Goal: Task Accomplishment & Management: Complete application form

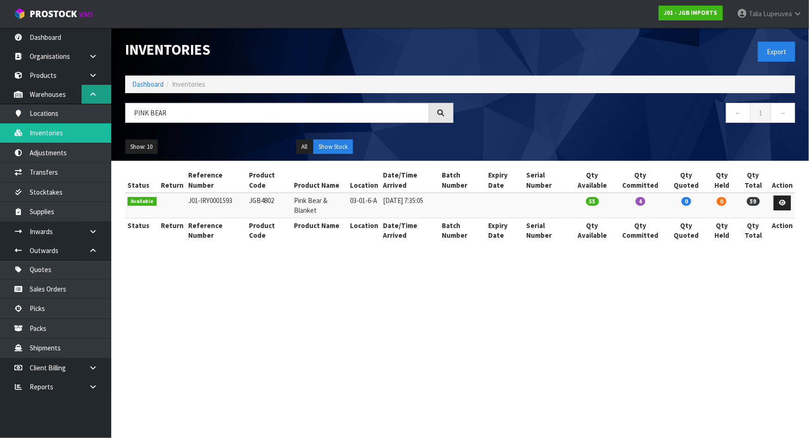
click at [90, 100] on link at bounding box center [97, 94] width 30 height 19
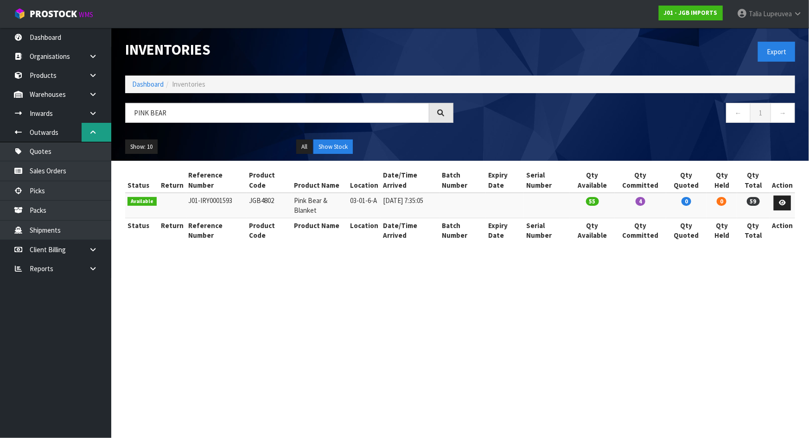
click at [95, 132] on icon at bounding box center [93, 132] width 9 height 7
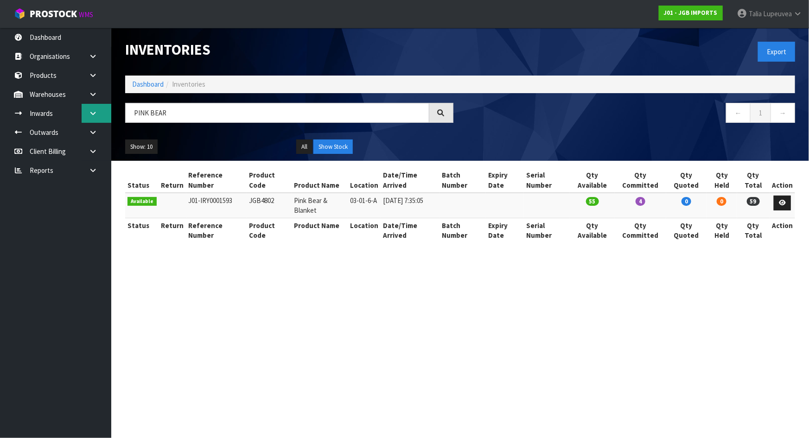
click at [95, 113] on icon at bounding box center [93, 113] width 9 height 7
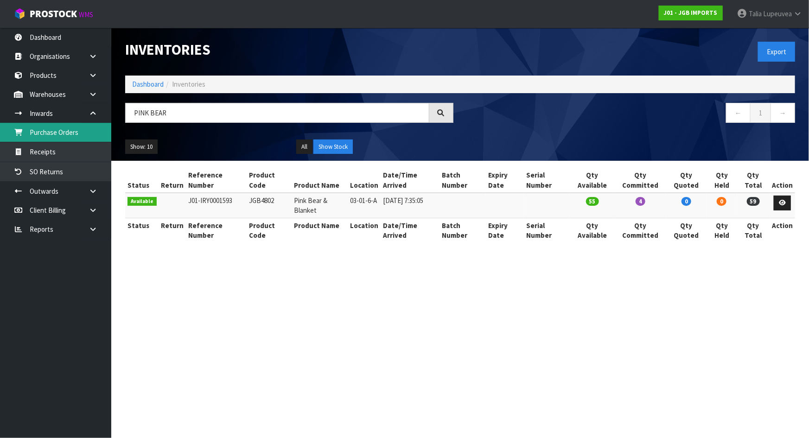
click at [86, 131] on link "Purchase Orders" at bounding box center [55, 132] width 111 height 19
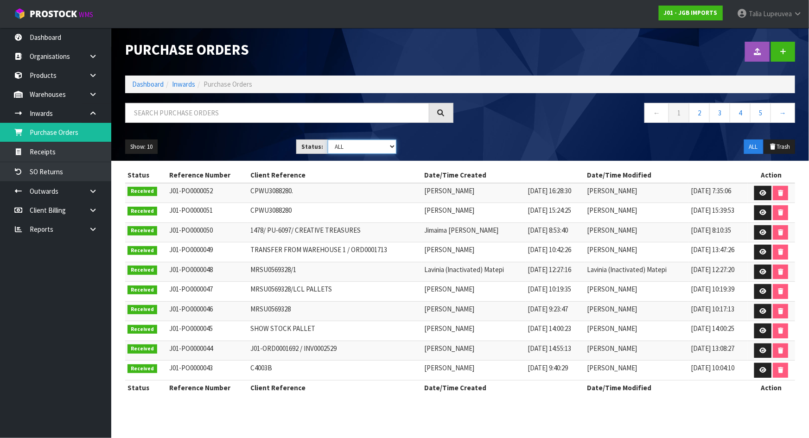
click at [374, 145] on select "Draft Pending Received Cancelled ALL" at bounding box center [362, 146] width 69 height 14
click at [328, 139] on select "Draft Pending Received Cancelled ALL" at bounding box center [362, 146] width 69 height 14
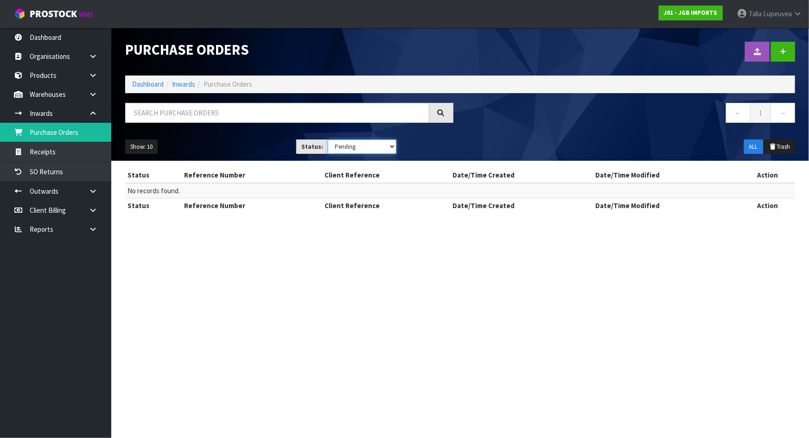
click at [367, 144] on select "Draft Pending Received Cancelled ALL" at bounding box center [362, 146] width 69 height 14
click at [328, 139] on select "Draft Pending Received Cancelled ALL" at bounding box center [362, 146] width 69 height 14
click at [365, 145] on select "Draft Pending Received Cancelled ALL" at bounding box center [362, 146] width 69 height 14
select select "string:ALL"
click at [328, 139] on select "Draft Pending Received Cancelled ALL" at bounding box center [362, 146] width 69 height 14
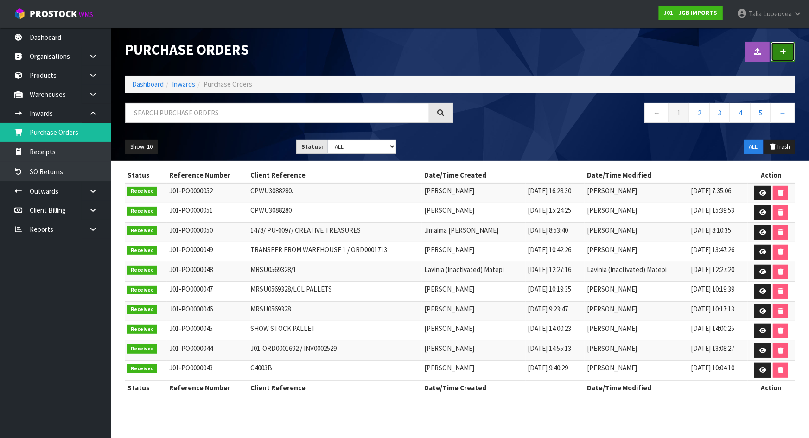
click at [779, 52] on icon at bounding box center [782, 51] width 6 height 7
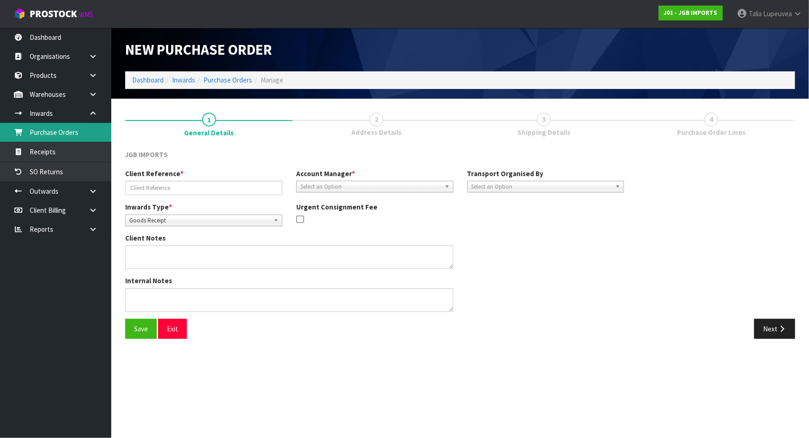
click at [47, 135] on link "Purchase Orders" at bounding box center [55, 132] width 111 height 19
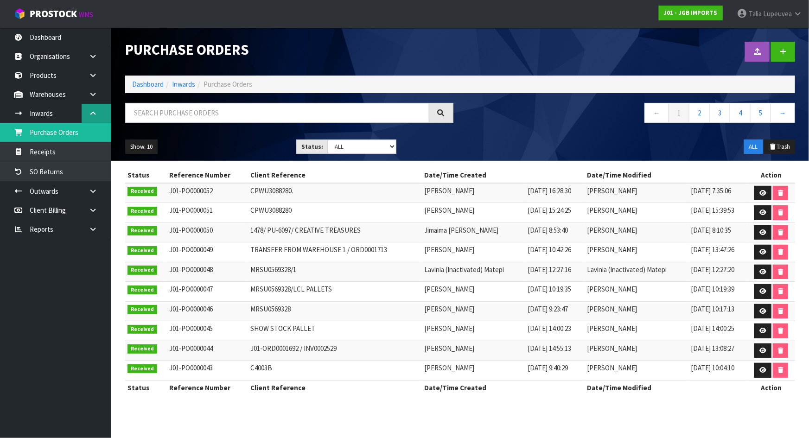
click at [103, 107] on link at bounding box center [97, 113] width 30 height 19
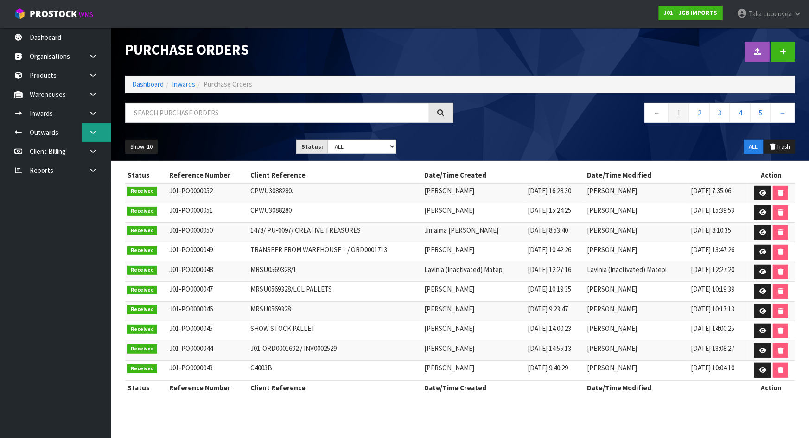
click at [91, 129] on icon at bounding box center [93, 132] width 9 height 7
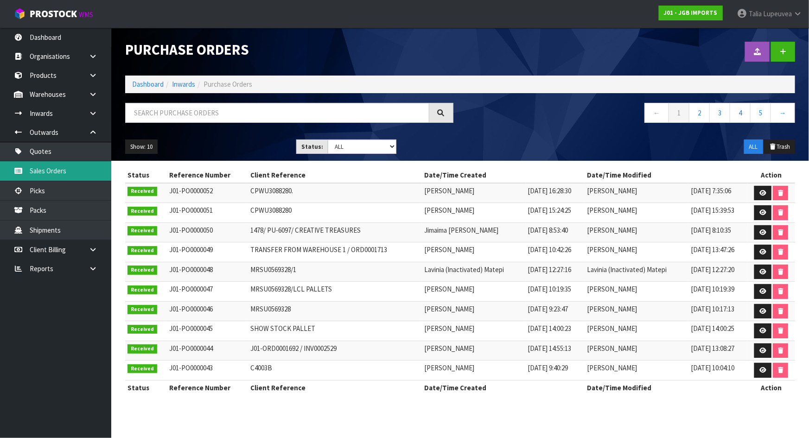
click at [65, 165] on link "Sales Orders" at bounding box center [55, 170] width 111 height 19
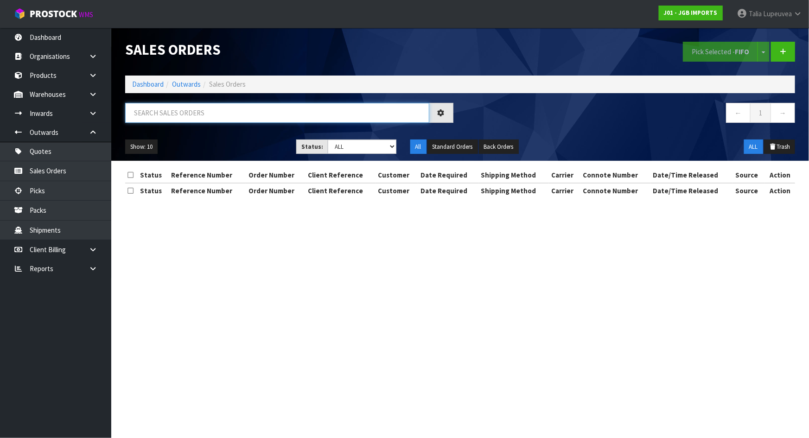
drag, startPoint x: 189, startPoint y: 106, endPoint x: 190, endPoint y: 116, distance: 10.3
click at [190, 108] on input "text" at bounding box center [277, 113] width 304 height 20
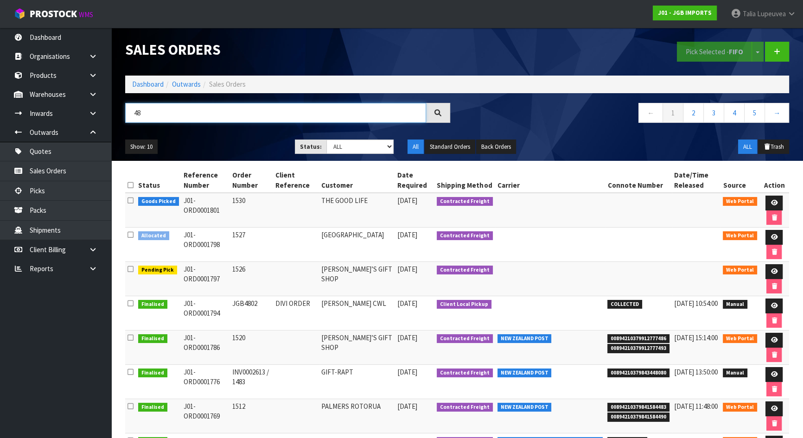
type input "4"
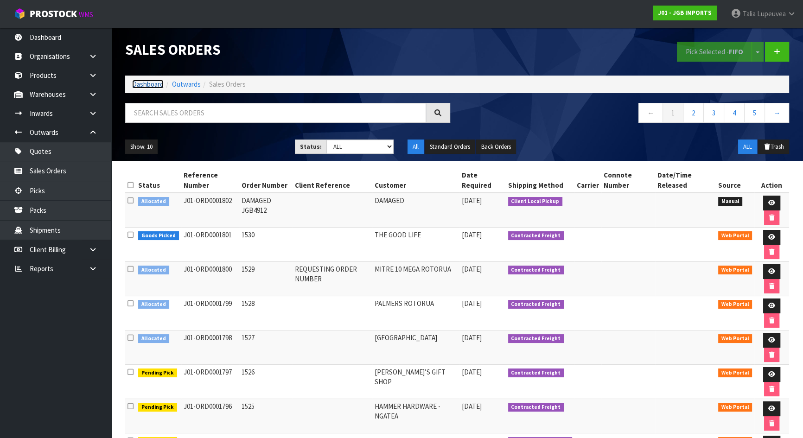
click at [159, 83] on link "Dashboard" at bounding box center [148, 84] width 32 height 9
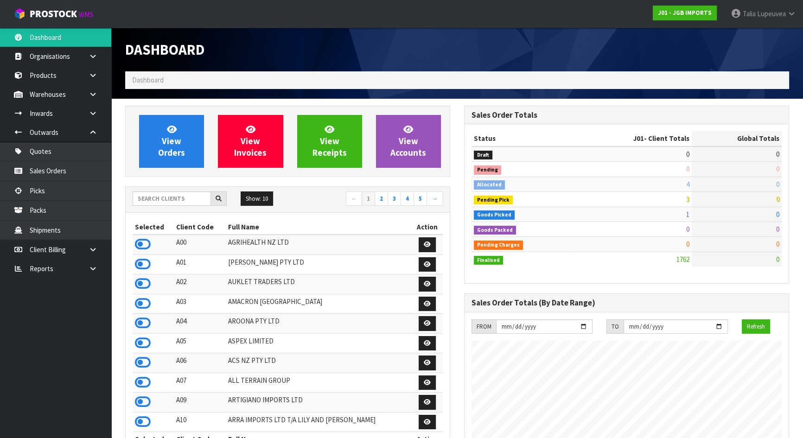
scroll to position [701, 338]
click at [176, 197] on input "text" at bounding box center [172, 198] width 78 height 14
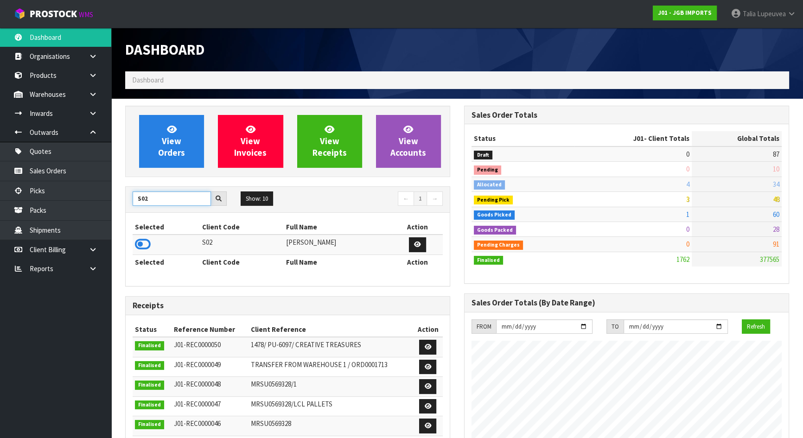
type input "S02"
click at [151, 242] on td at bounding box center [166, 244] width 67 height 20
click at [143, 242] on icon at bounding box center [143, 244] width 16 height 14
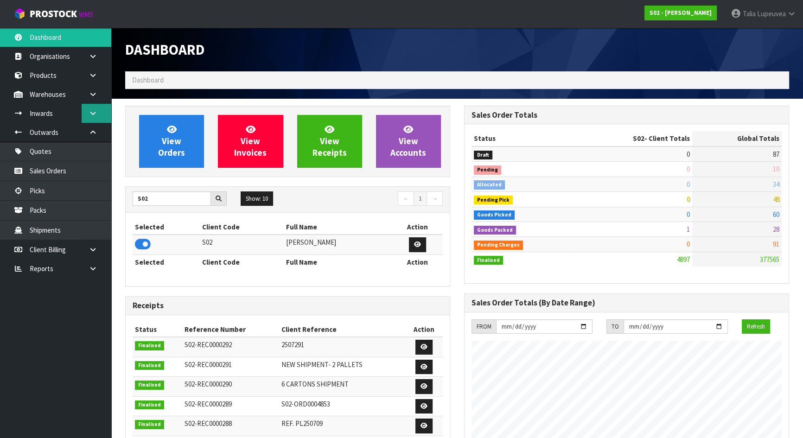
click at [99, 115] on link at bounding box center [97, 113] width 30 height 19
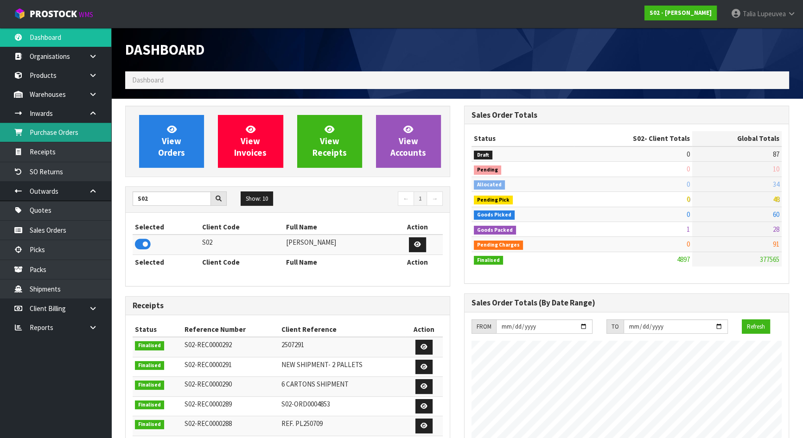
click at [68, 135] on link "Purchase Orders" at bounding box center [55, 132] width 111 height 19
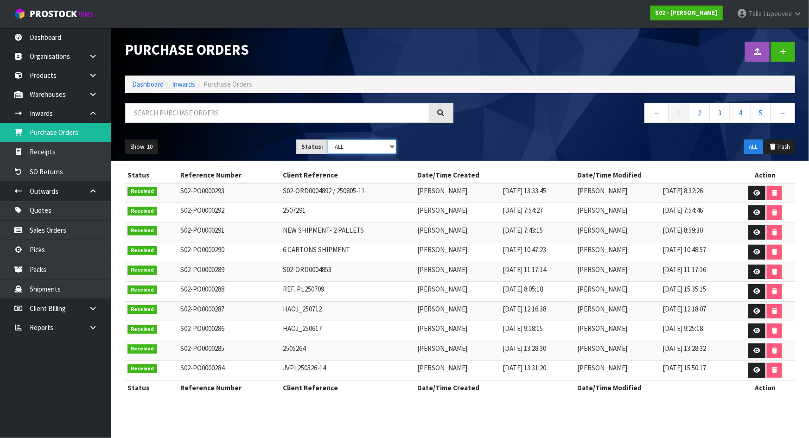
click at [349, 146] on select "Draft Pending Received Cancelled ALL" at bounding box center [362, 146] width 69 height 14
select select "string:0"
click at [328, 139] on select "Draft Pending Received Cancelled ALL" at bounding box center [362, 146] width 69 height 14
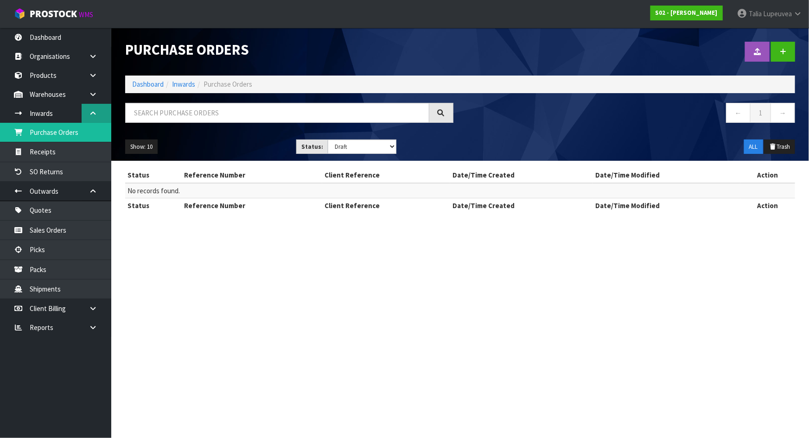
click at [93, 112] on icon at bounding box center [93, 113] width 9 height 7
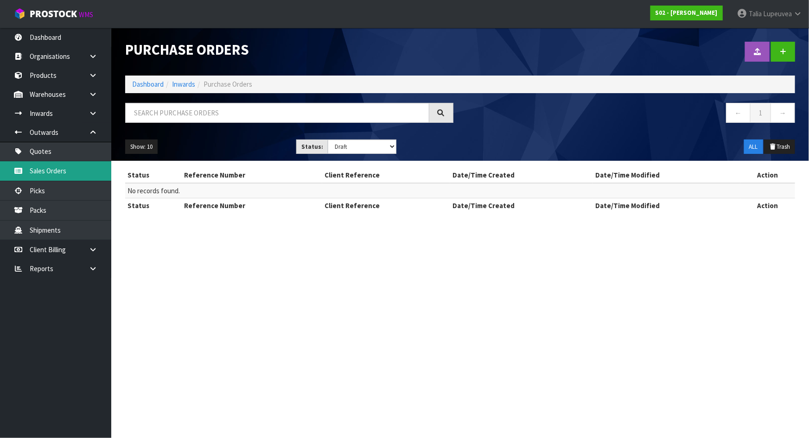
click at [94, 171] on link "Sales Orders" at bounding box center [55, 170] width 111 height 19
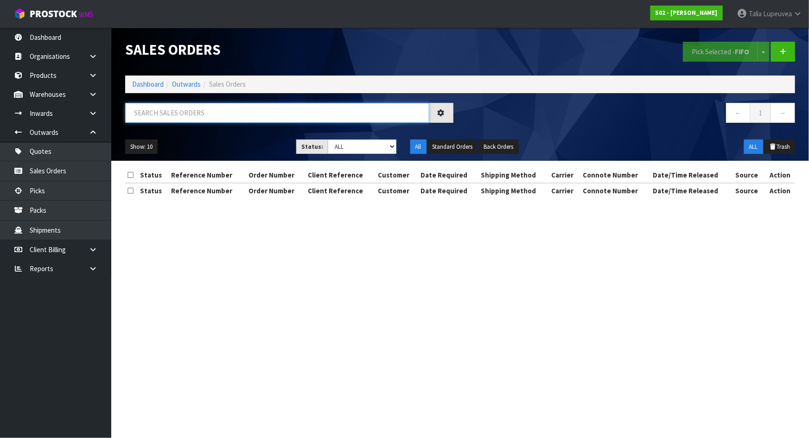
click at [165, 106] on input "text" at bounding box center [277, 113] width 304 height 20
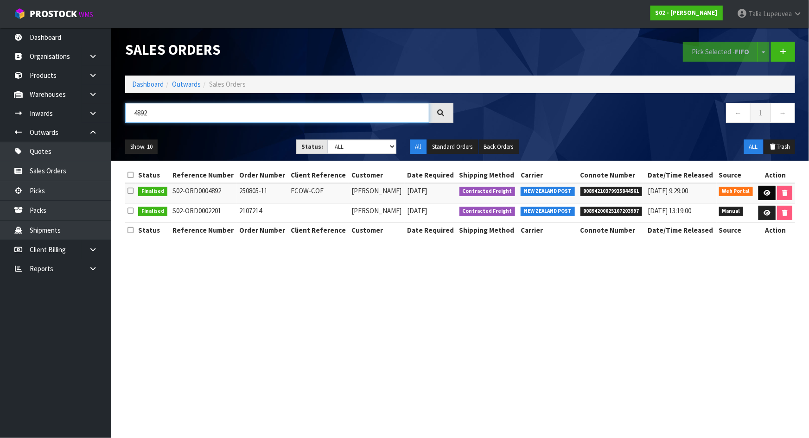
type input "4892"
click at [767, 193] on icon at bounding box center [766, 193] width 7 height 6
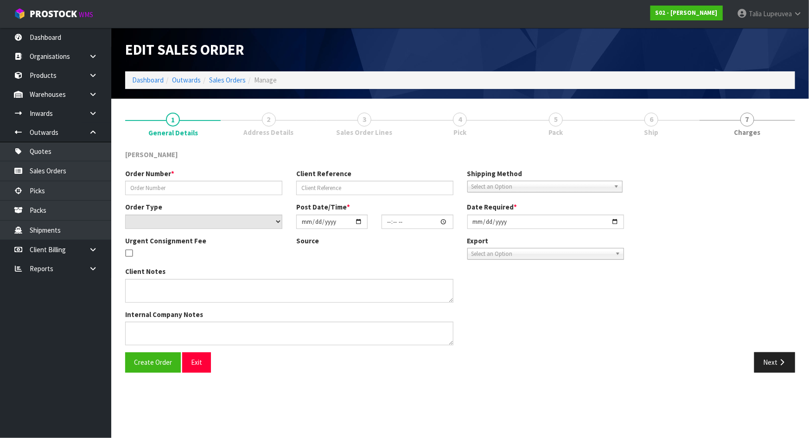
type input "250805-11"
type input "FCOW-COF"
select select "number:0"
type input "[DATE]"
type input "22:48:00.000"
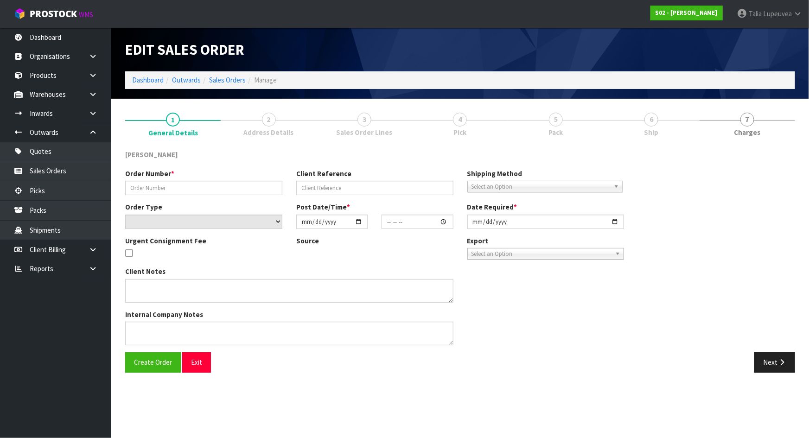
type input "[DATE]"
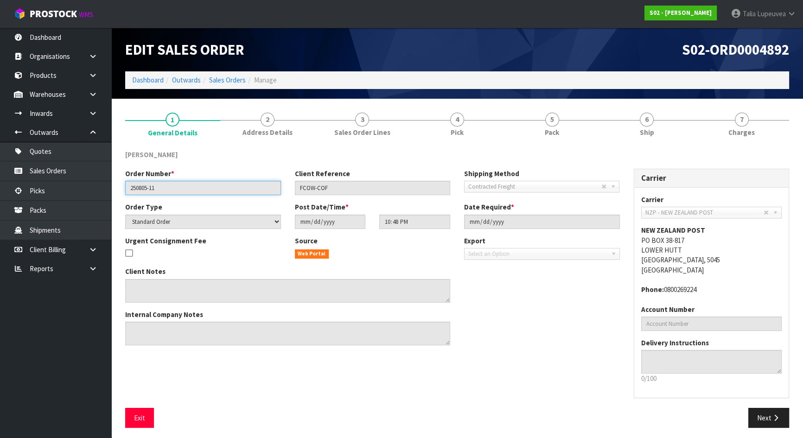
drag, startPoint x: 166, startPoint y: 185, endPoint x: 119, endPoint y: 194, distance: 48.1
click at [119, 194] on div "Order Number * 250805-11" at bounding box center [203, 182] width 170 height 26
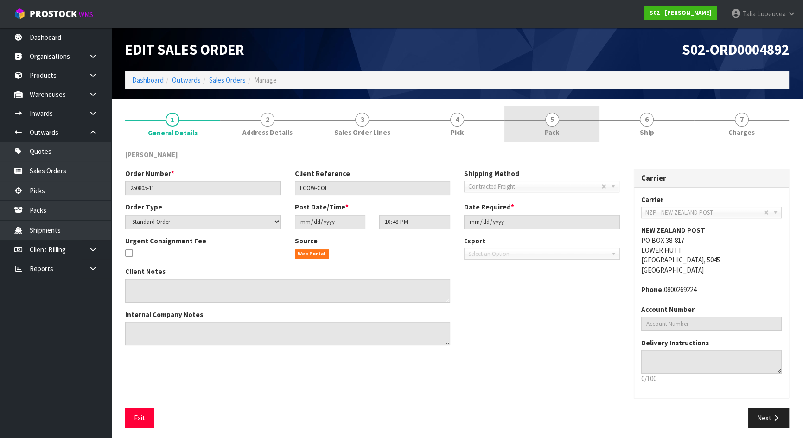
click at [578, 125] on link "5 Pack" at bounding box center [551, 124] width 95 height 37
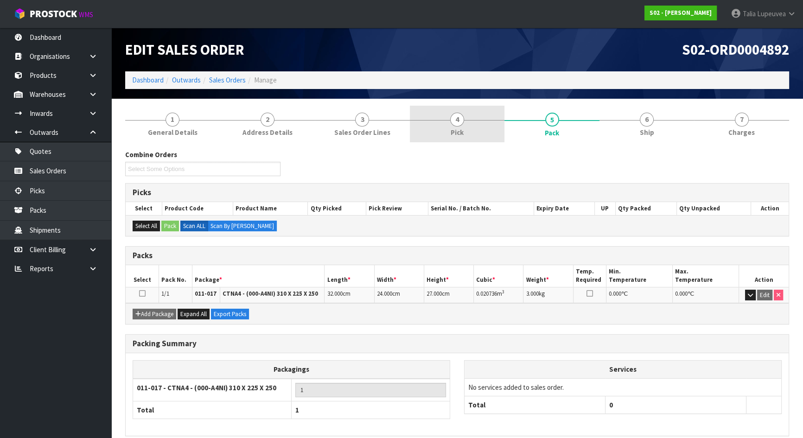
click at [490, 137] on link "4 Pick" at bounding box center [457, 124] width 95 height 37
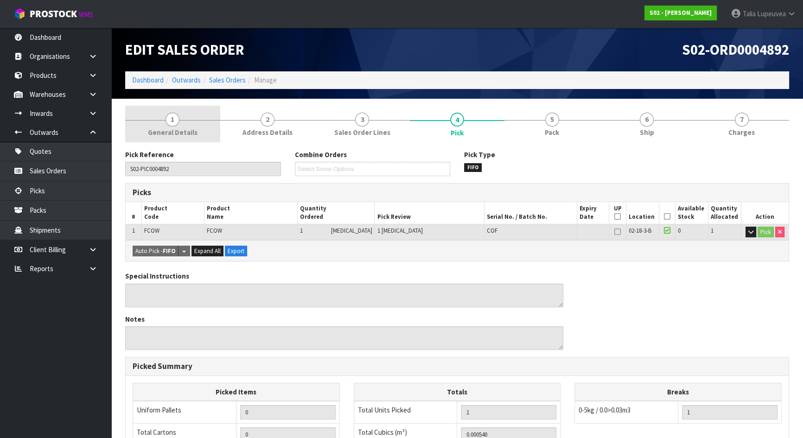
click at [190, 125] on link "1 General Details" at bounding box center [172, 124] width 95 height 37
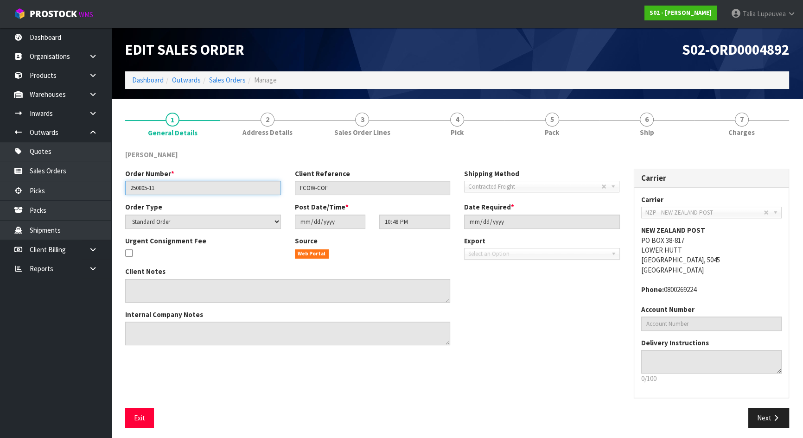
drag, startPoint x: 184, startPoint y: 184, endPoint x: 120, endPoint y: 187, distance: 63.5
click at [120, 187] on div "Order Number * 250805-11" at bounding box center [203, 182] width 170 height 26
click at [97, 134] on icon at bounding box center [93, 132] width 9 height 7
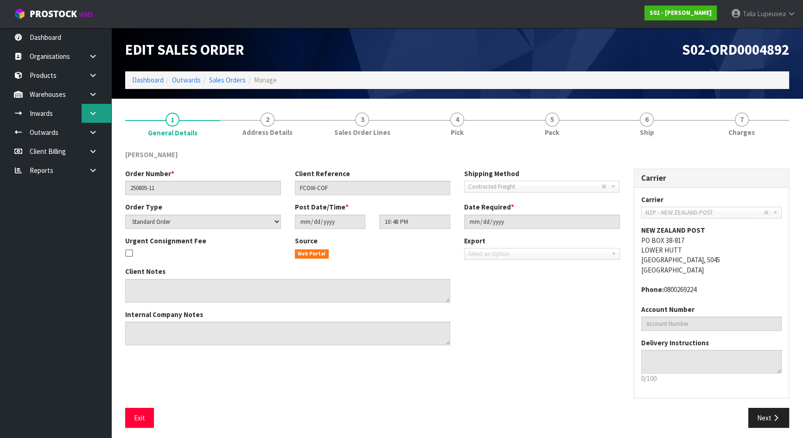
click at [97, 116] on icon at bounding box center [93, 113] width 9 height 7
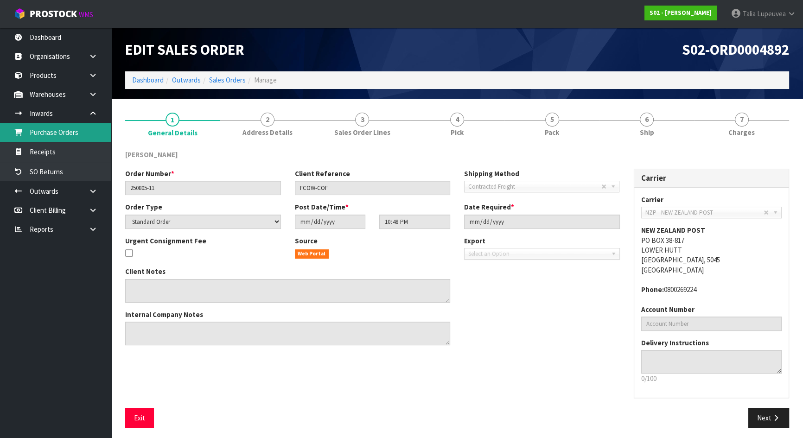
click at [88, 133] on link "Purchase Orders" at bounding box center [55, 132] width 111 height 19
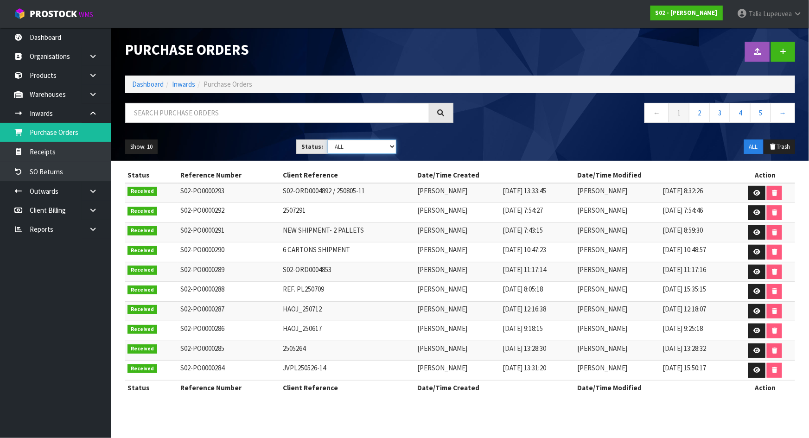
click at [355, 144] on select "Draft Pending Received Cancelled ALL" at bounding box center [362, 146] width 69 height 14
select select "string:0"
click at [328, 139] on select "Draft Pending Received Cancelled ALL" at bounding box center [362, 146] width 69 height 14
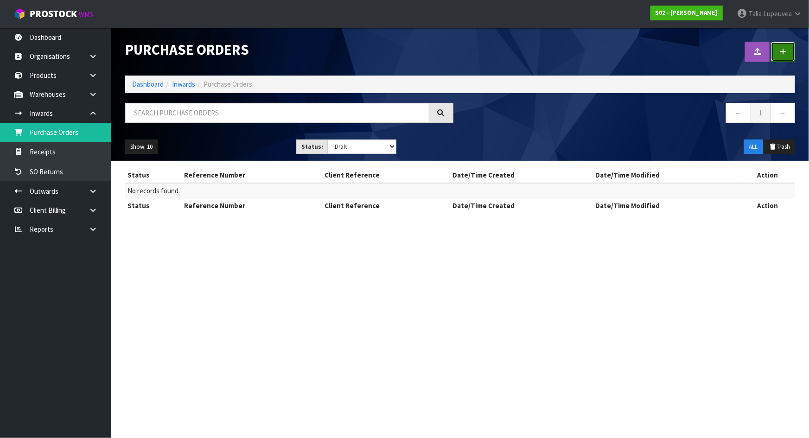
click at [781, 50] on icon at bounding box center [782, 51] width 6 height 7
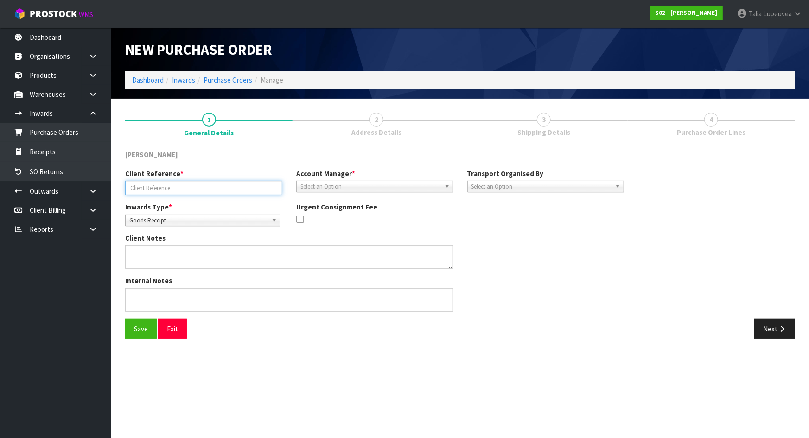
click at [253, 189] on input "text" at bounding box center [203, 188] width 157 height 14
paste input "S02-ORD0004892/250805-11"
type input "S02-ORD0004892/250805-11"
click at [250, 216] on span "Goods Receipt" at bounding box center [198, 220] width 139 height 11
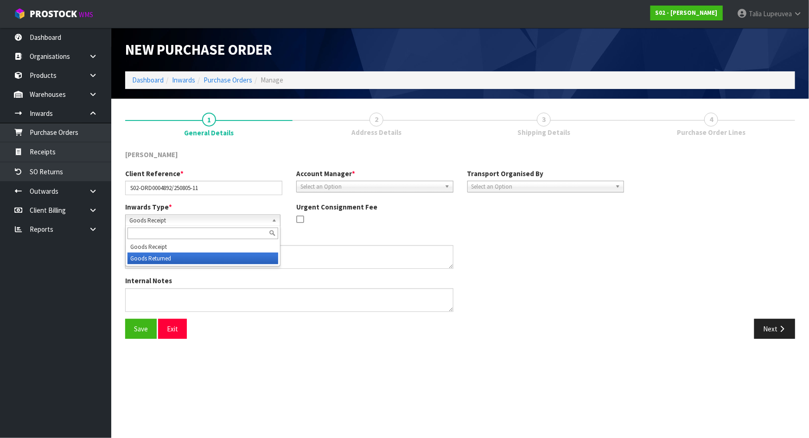
click at [240, 253] on li "Goods Returned" at bounding box center [202, 259] width 151 height 12
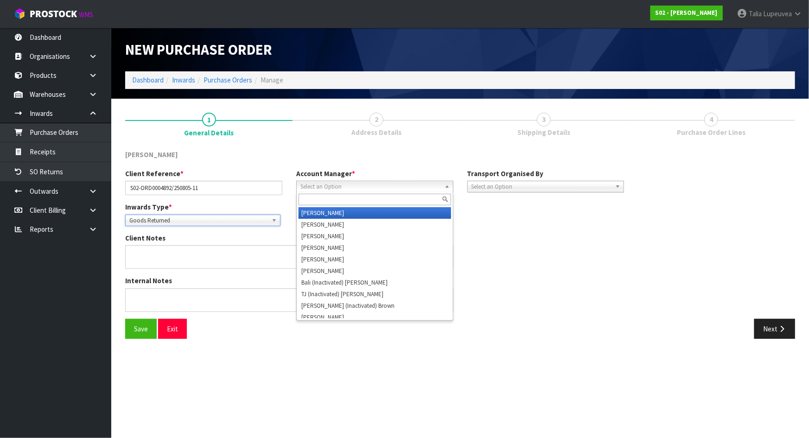
click at [355, 186] on span "Select an Option" at bounding box center [370, 186] width 140 height 11
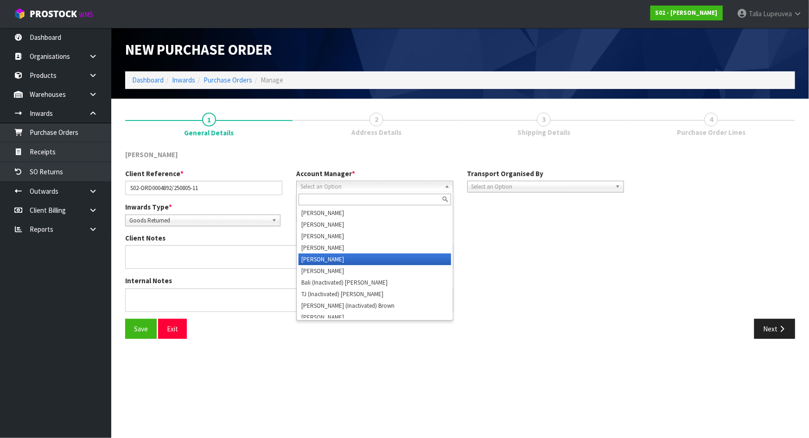
click at [344, 260] on li "[PERSON_NAME]" at bounding box center [374, 259] width 152 height 12
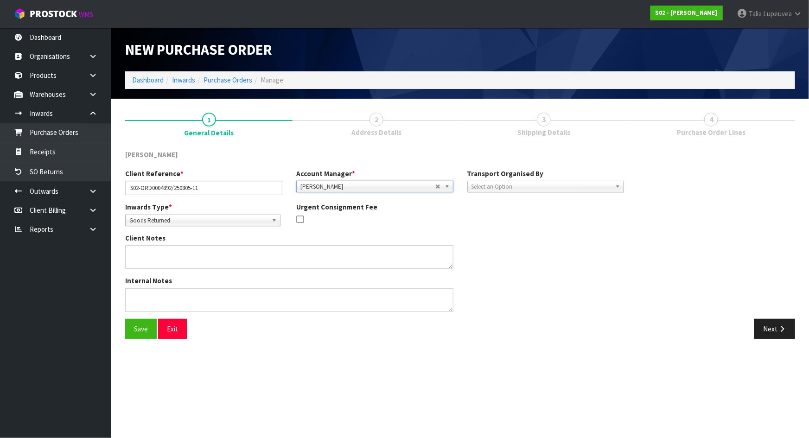
drag, startPoint x: 483, startPoint y: 189, endPoint x: 483, endPoint y: 195, distance: 6.0
click at [483, 190] on span "Select an Option" at bounding box center [541, 186] width 140 height 11
click at [488, 233] on li "Client" at bounding box center [545, 236] width 152 height 12
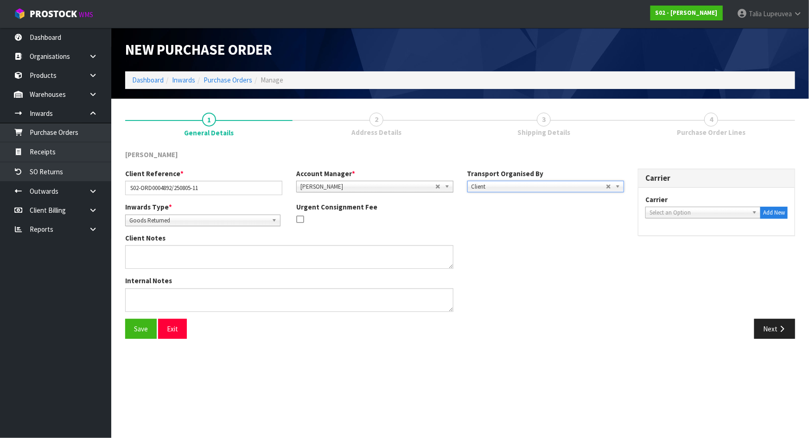
click at [668, 214] on span "Select an Option" at bounding box center [698, 212] width 99 height 11
click at [667, 211] on span "Select an Option" at bounding box center [698, 212] width 99 height 11
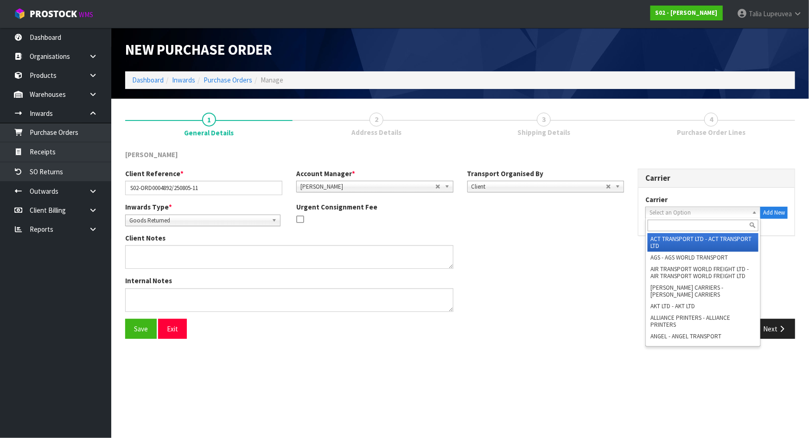
click at [667, 224] on input "text" at bounding box center [702, 226] width 111 height 12
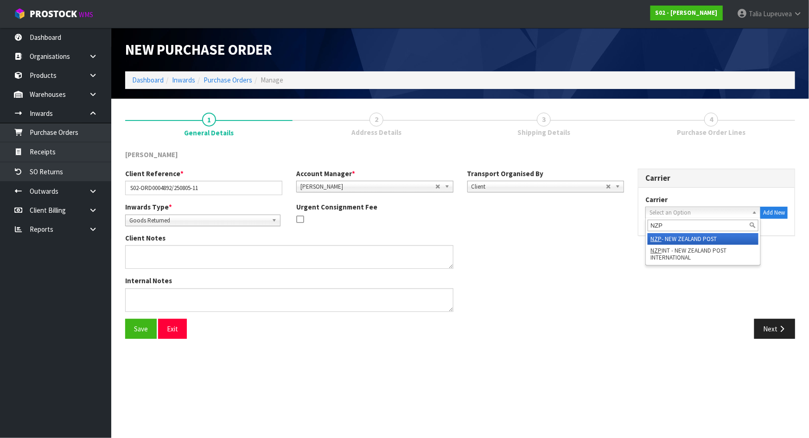
type input "NZP"
click at [677, 236] on li "NZP - NEW ZEALAND POST" at bounding box center [702, 239] width 111 height 12
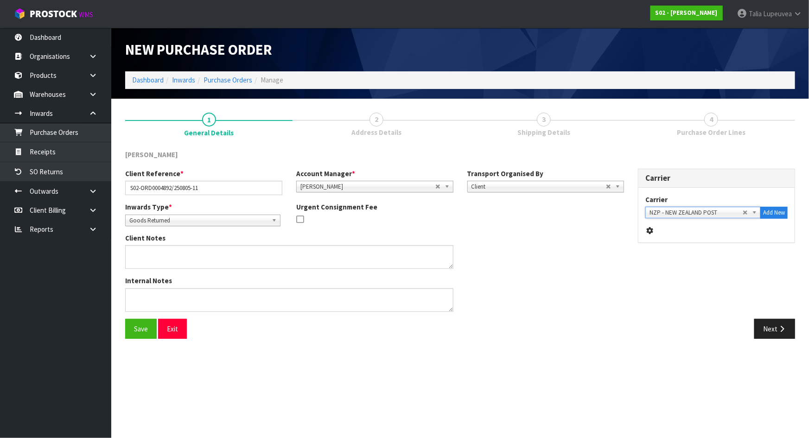
click at [489, 312] on div "Internal Notes" at bounding box center [374, 297] width 513 height 43
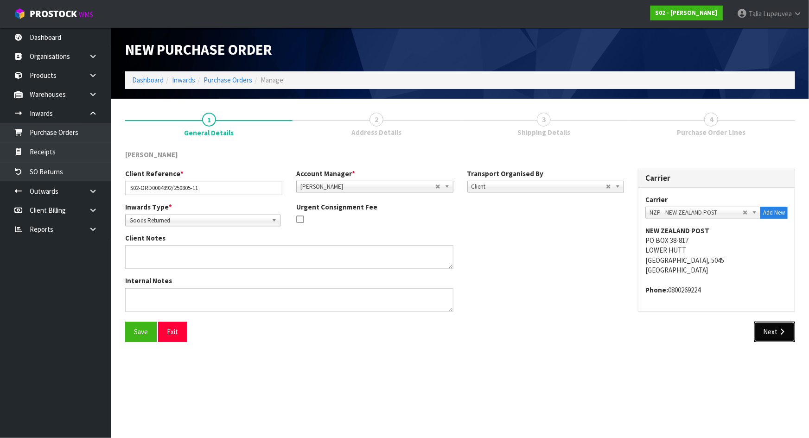
click at [776, 327] on button "Next" at bounding box center [774, 332] width 41 height 20
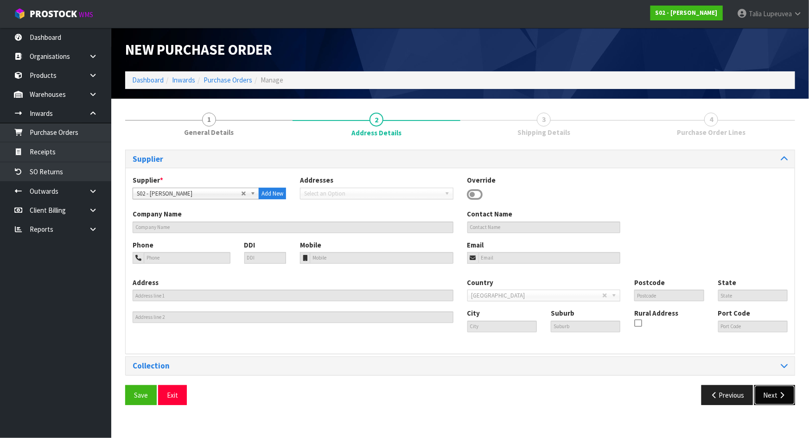
click at [787, 394] on button "Next" at bounding box center [774, 395] width 41 height 20
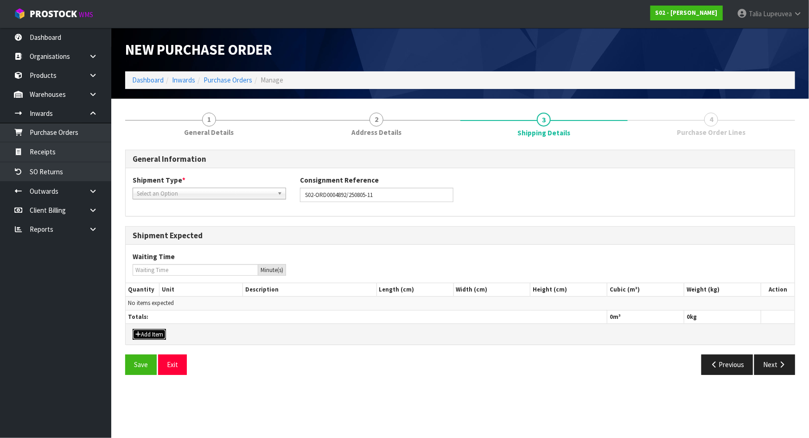
click at [147, 330] on button "Add Item" at bounding box center [149, 334] width 33 height 11
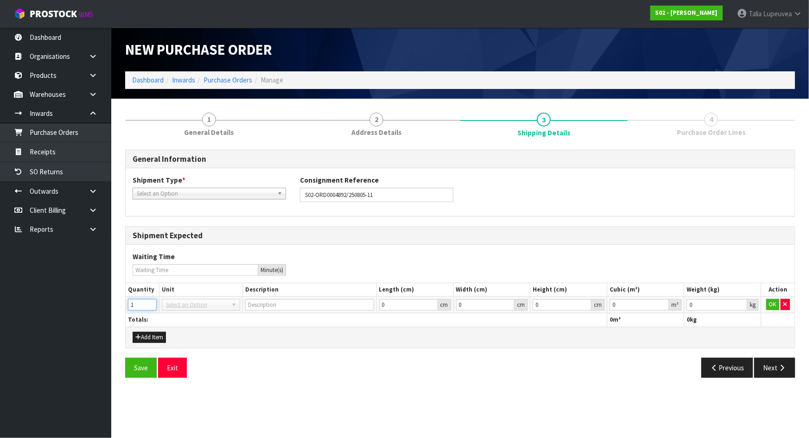
type input "1"
click at [150, 303] on input "1" at bounding box center [142, 305] width 29 height 12
click at [250, 189] on span "Select an Option" at bounding box center [205, 193] width 137 height 11
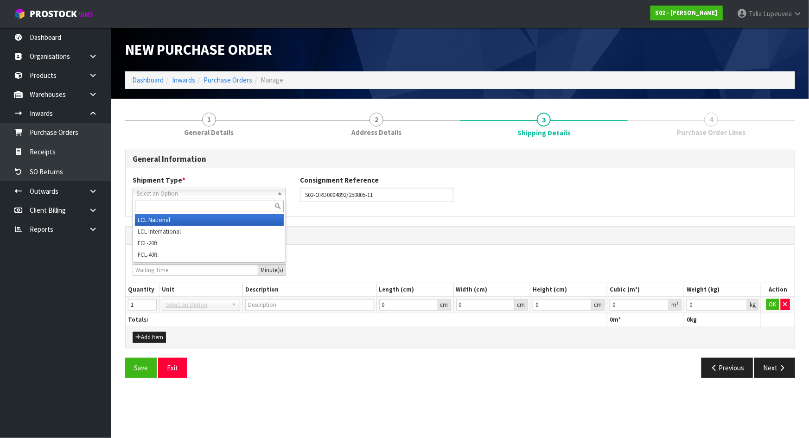
click at [249, 222] on li "LCL National" at bounding box center [209, 220] width 149 height 12
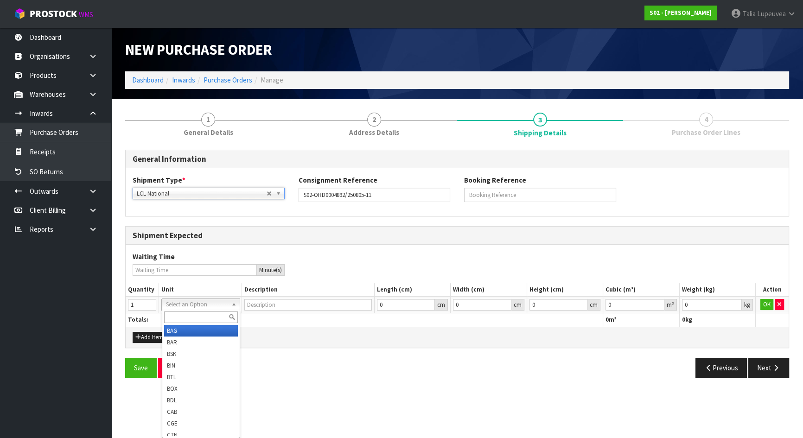
click at [199, 310] on div at bounding box center [201, 317] width 78 height 15
click at [195, 315] on input "text" at bounding box center [201, 317] width 74 height 12
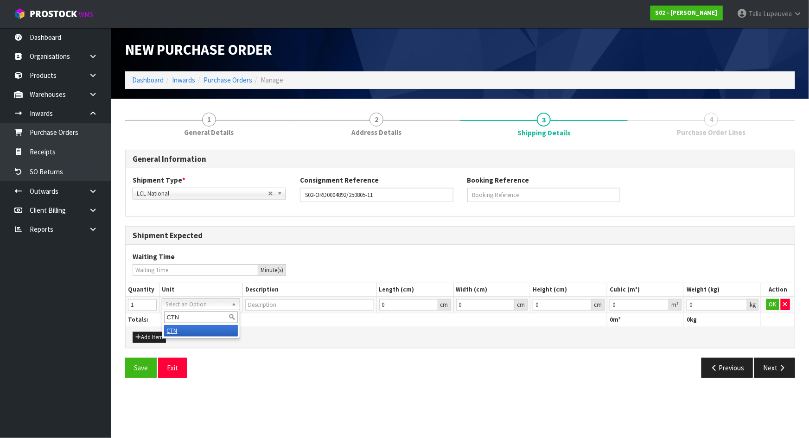
type input "CTN"
type input "CARTON"
type input "0.000001"
click at [662, 302] on input "0.000001" at bounding box center [638, 305] width 59 height 12
type input "0.001"
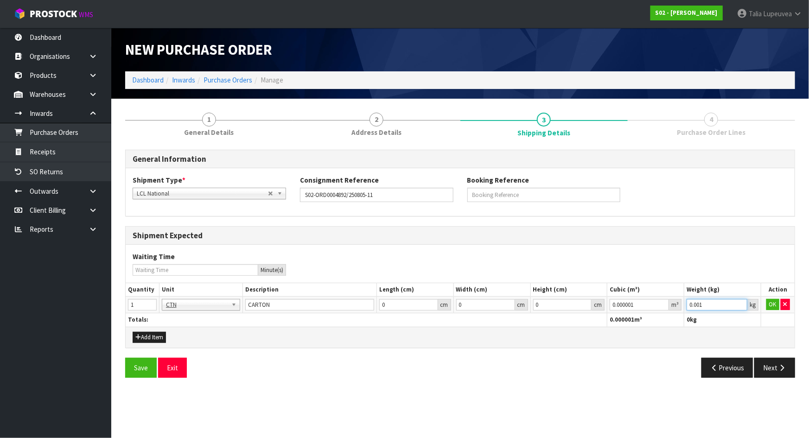
click at [741, 301] on input "0.001" at bounding box center [716, 305] width 61 height 12
click at [779, 306] on button "OK" at bounding box center [772, 304] width 13 height 11
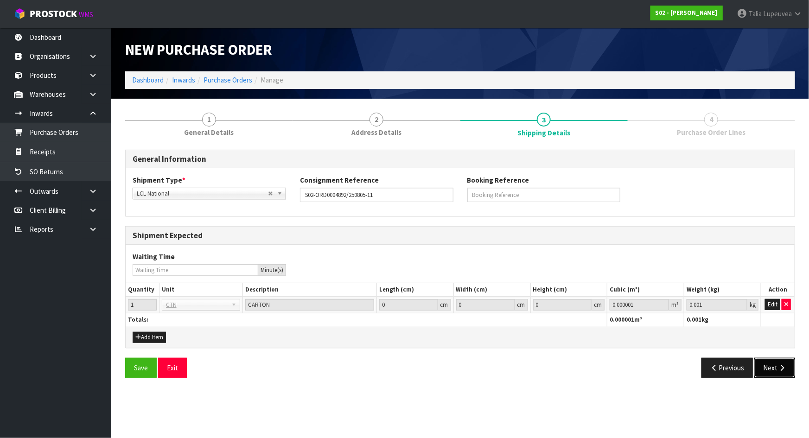
click at [783, 364] on icon "button" at bounding box center [781, 367] width 9 height 7
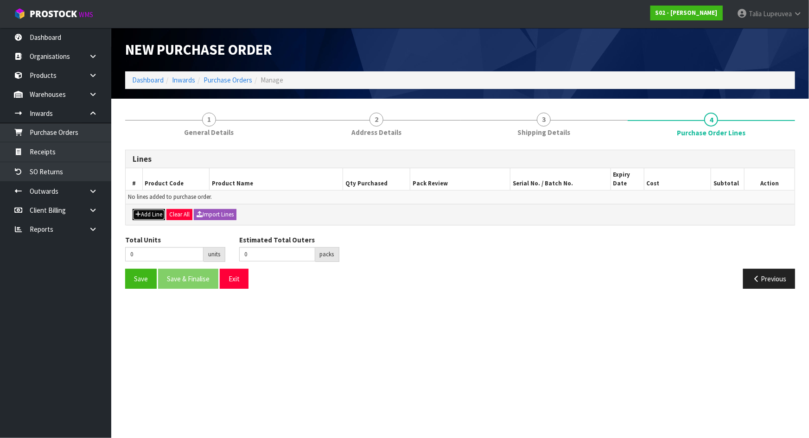
click at [154, 215] on button "Add Line" at bounding box center [149, 214] width 32 height 11
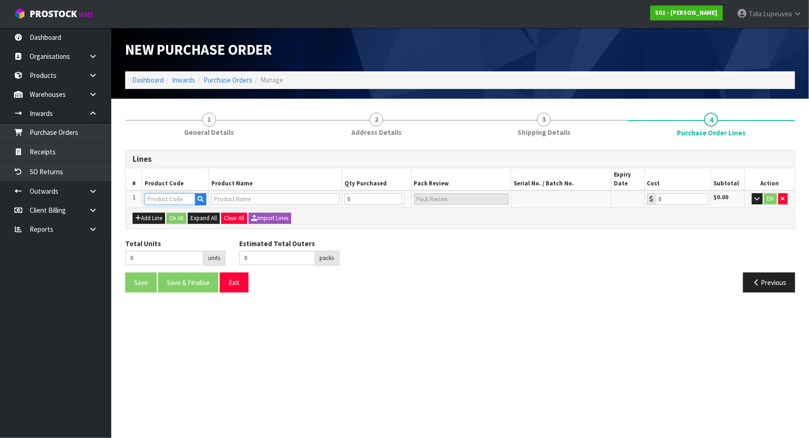
click at [164, 200] on input "text" at bounding box center [170, 199] width 51 height 12
type input "FCO"
click at [166, 215] on strong "FCO" at bounding box center [160, 214] width 13 height 9
type input "FCOW"
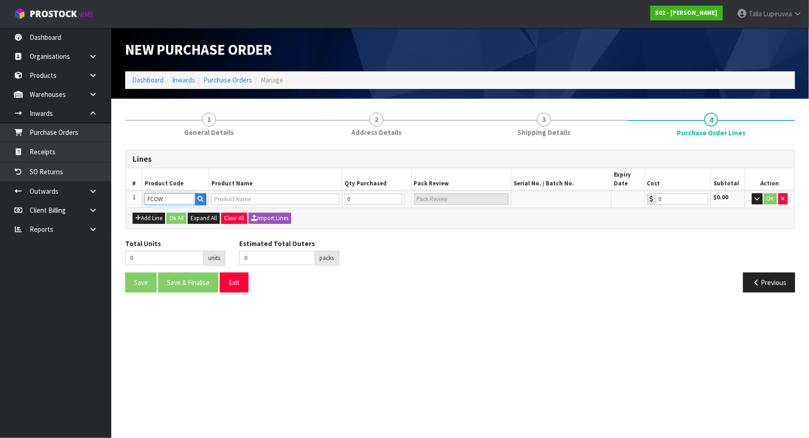
type input "0.00"
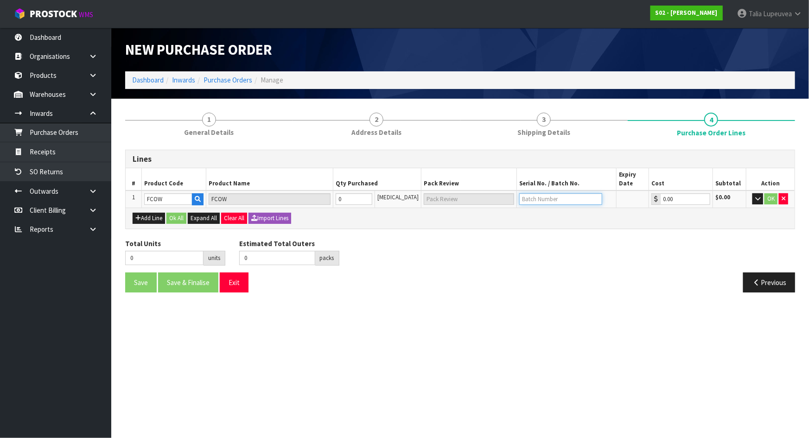
click at [551, 201] on input "text" at bounding box center [560, 199] width 83 height 12
type input "COF"
type input "1"
type input "1 [MEDICAL_DATA]"
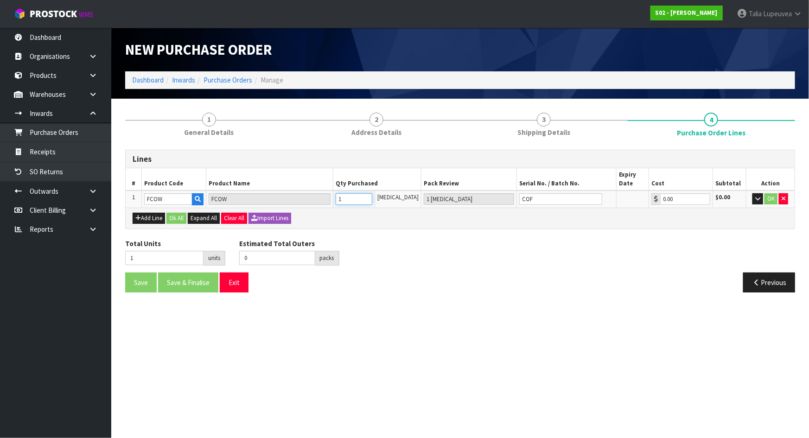
type input "1"
click at [372, 197] on input "1" at bounding box center [354, 199] width 37 height 12
click at [767, 199] on button "OK" at bounding box center [770, 198] width 13 height 11
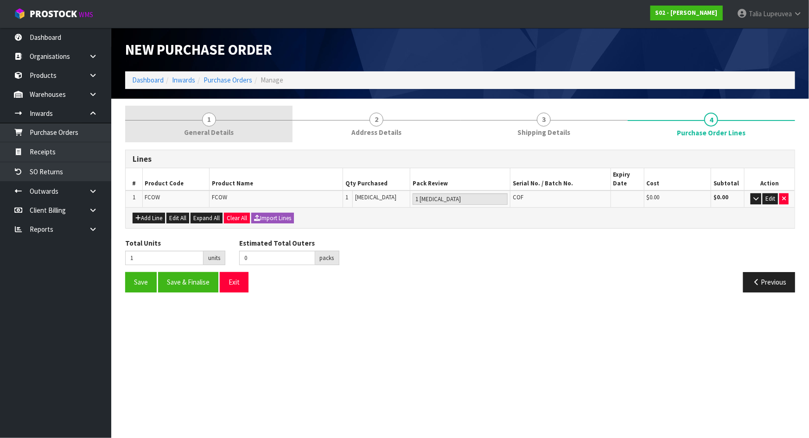
click at [186, 125] on link "1 General Details" at bounding box center [208, 124] width 167 height 37
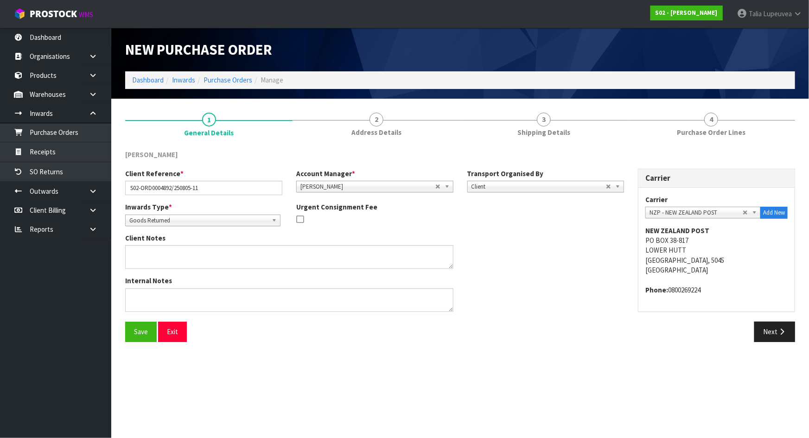
click at [337, 129] on link "2 Address Details" at bounding box center [375, 124] width 167 height 37
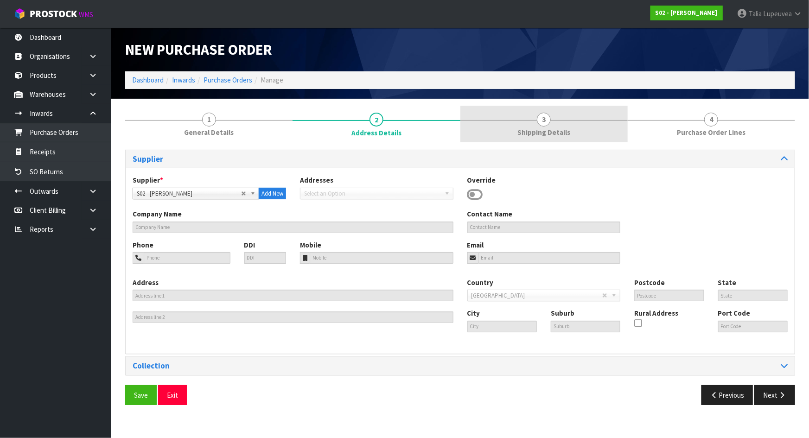
click at [540, 126] on link "3 Shipping Details" at bounding box center [543, 124] width 167 height 37
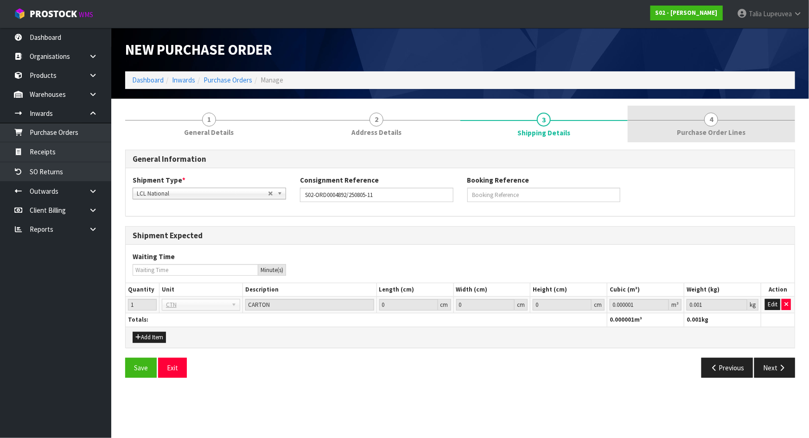
click at [715, 115] on span "4" at bounding box center [711, 120] width 14 height 14
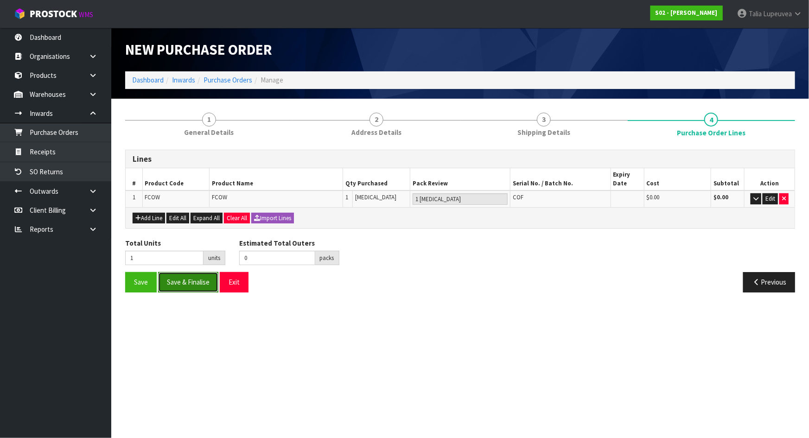
click at [176, 281] on button "Save & Finalise" at bounding box center [188, 282] width 60 height 20
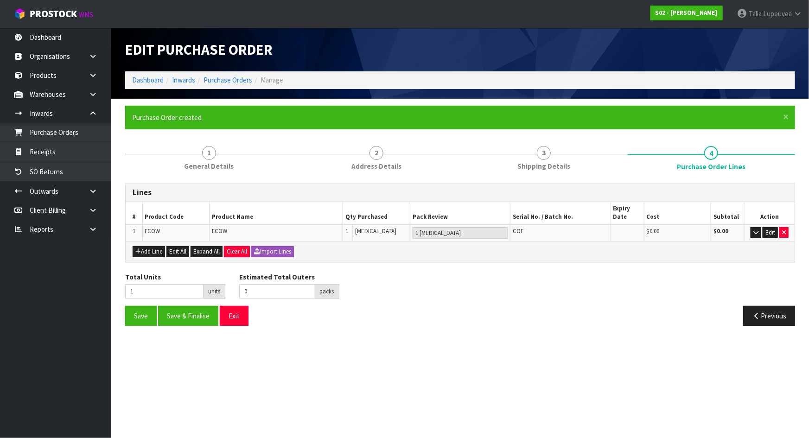
type input "0"
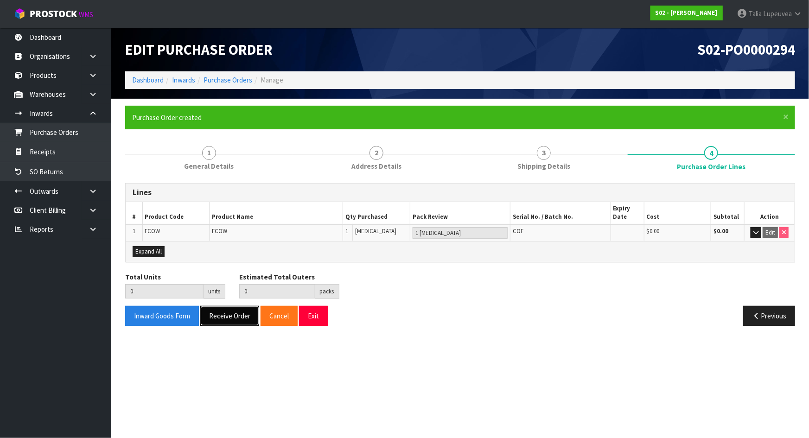
click at [237, 310] on button "Receive Order" at bounding box center [229, 316] width 59 height 20
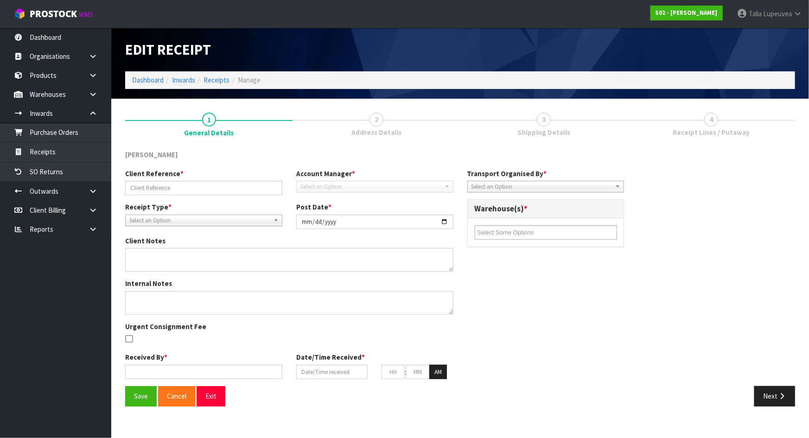
type input "S02-ORD0004892/250805-11"
type input "[DATE]"
type input "[PERSON_NAME]"
type input "[DATE]"
type input "03"
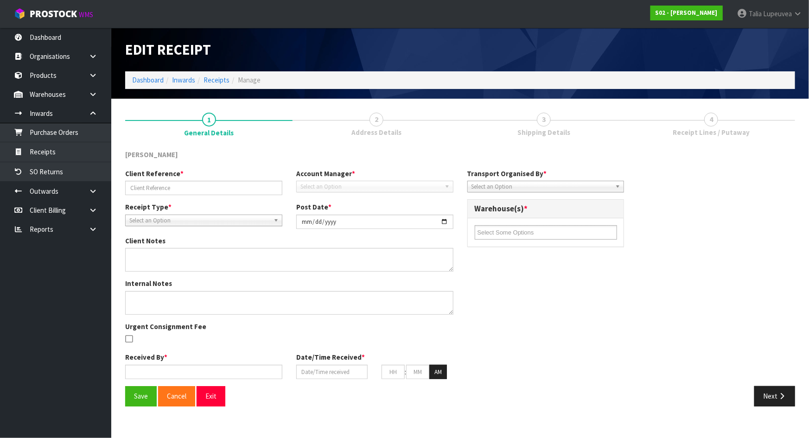
type input "40"
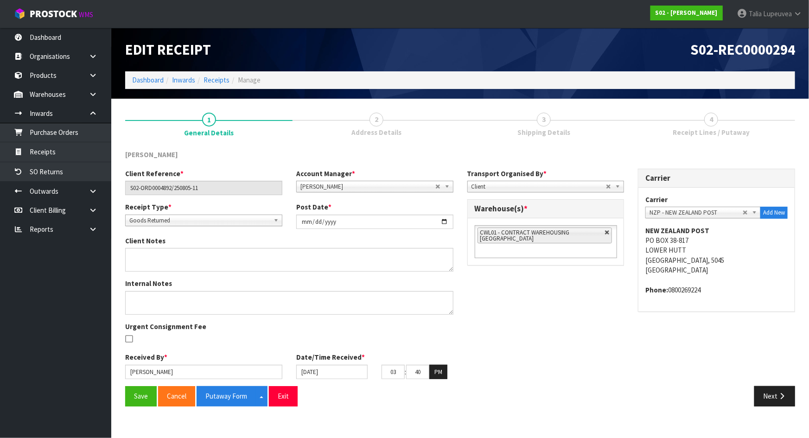
click at [607, 231] on link at bounding box center [607, 233] width 6 height 6
type input "Select Some Options"
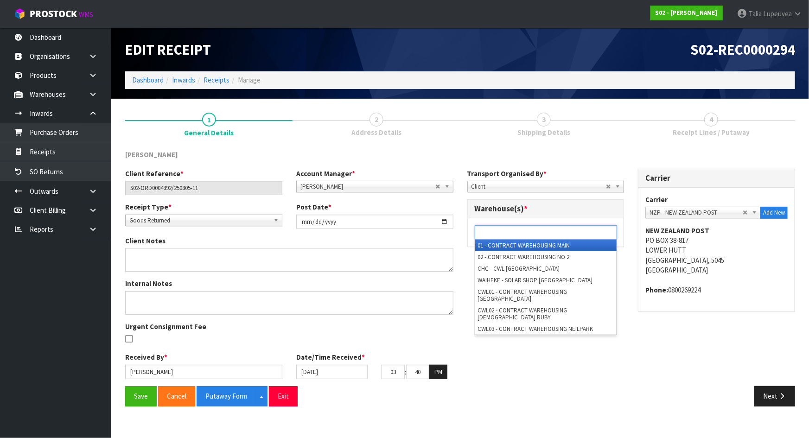
click at [607, 231] on ul at bounding box center [546, 232] width 142 height 14
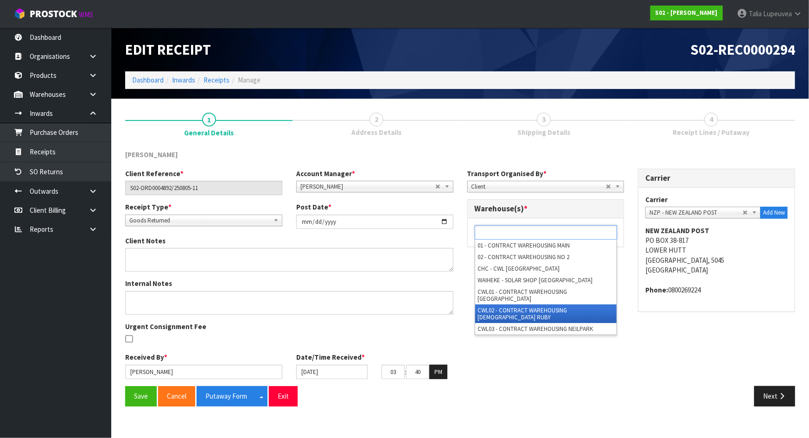
click at [586, 304] on li "CWL02 - CONTRACT WAREHOUSING [DEMOGRAPHIC_DATA] RUBY" at bounding box center [545, 313] width 141 height 19
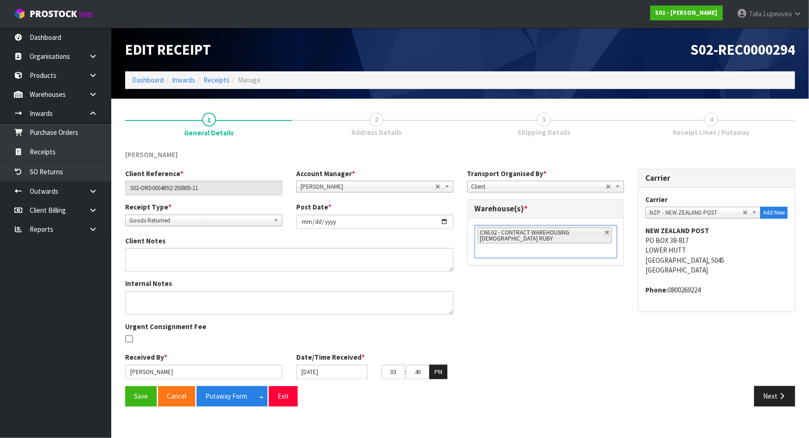
click at [558, 320] on div "Client Reference * S02-ORD0004892/250805-11 Account Manager * [PERSON_NAME] [PE…" at bounding box center [460, 277] width 684 height 217
click at [442, 222] on input "[DATE]" at bounding box center [374, 222] width 157 height 14
type input "[DATE]"
click at [345, 375] on input "[DATE]" at bounding box center [331, 372] width 71 height 14
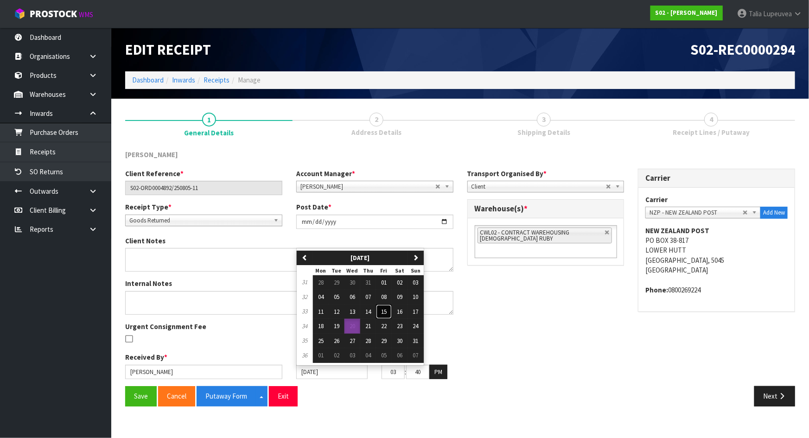
click at [384, 308] on span "15" at bounding box center [384, 312] width 6 height 8
type input "[DATE]"
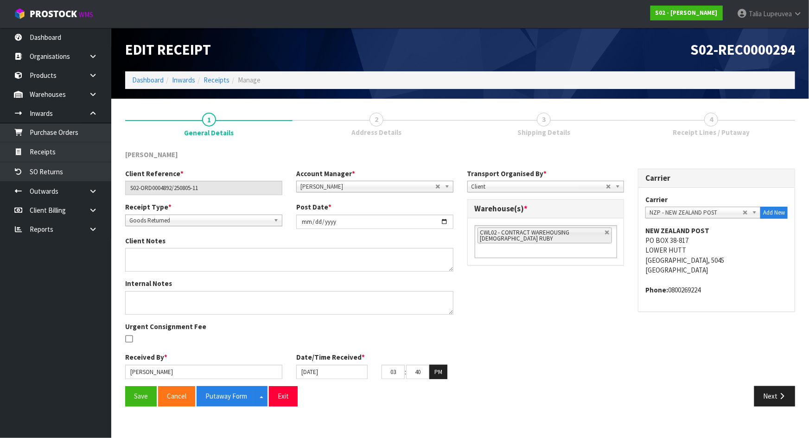
click at [458, 303] on div "Internal Notes" at bounding box center [289, 297] width 342 height 36
click at [142, 399] on button "Save" at bounding box center [141, 396] width 32 height 20
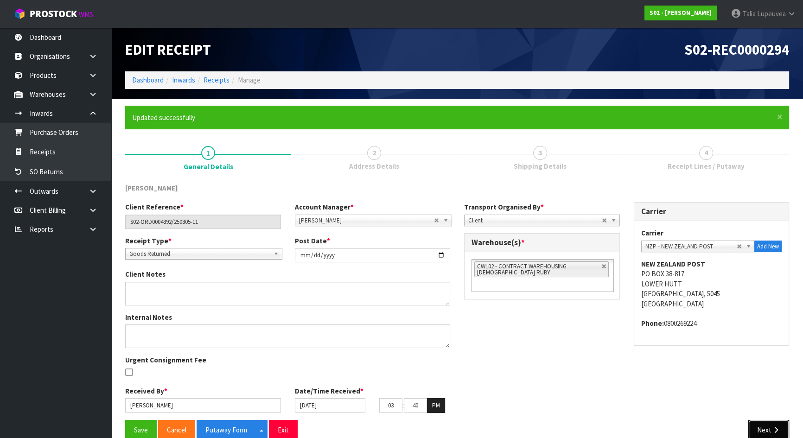
click at [760, 424] on button "Next" at bounding box center [768, 430] width 41 height 20
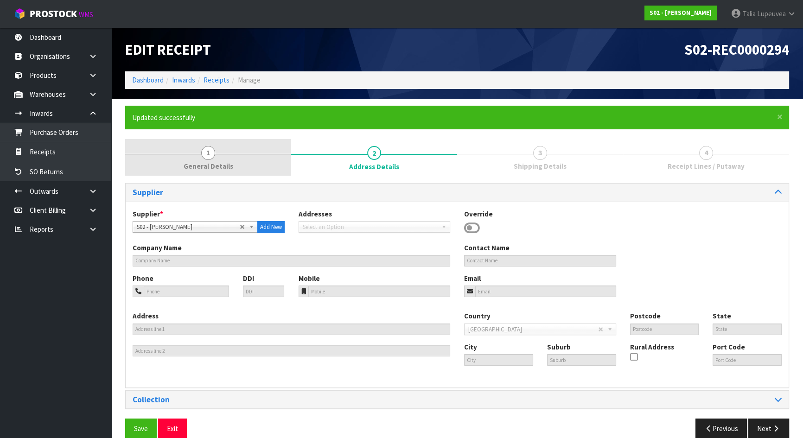
click at [200, 160] on link "1 General Details" at bounding box center [208, 157] width 166 height 37
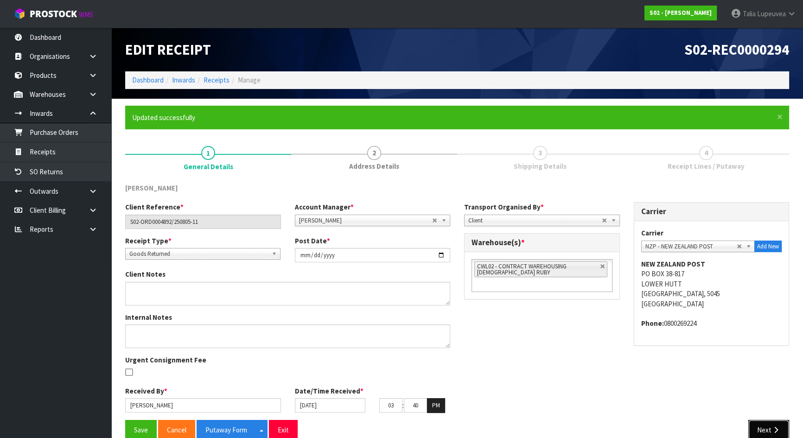
click at [767, 424] on button "Next" at bounding box center [768, 430] width 41 height 20
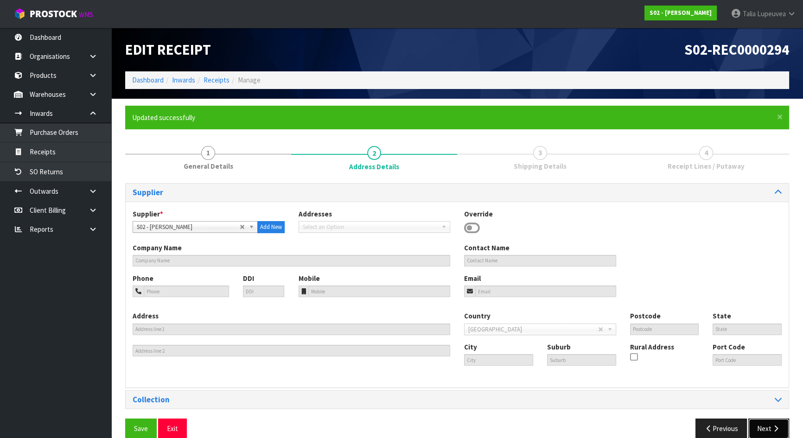
click at [767, 424] on button "Next" at bounding box center [768, 428] width 41 height 20
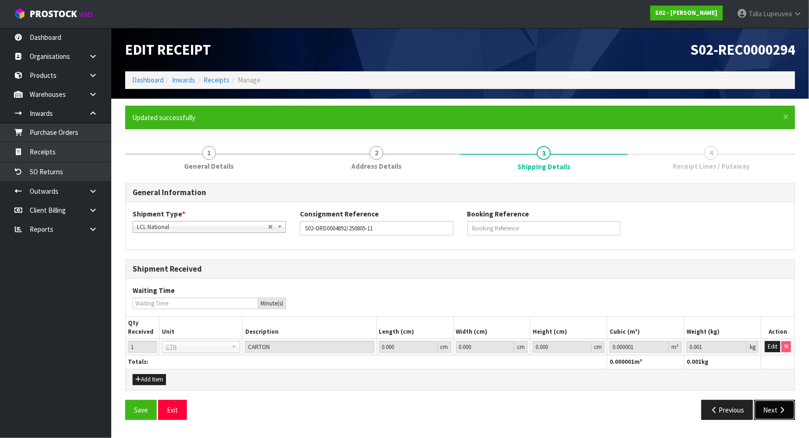
click at [767, 410] on button "Next" at bounding box center [774, 410] width 41 height 20
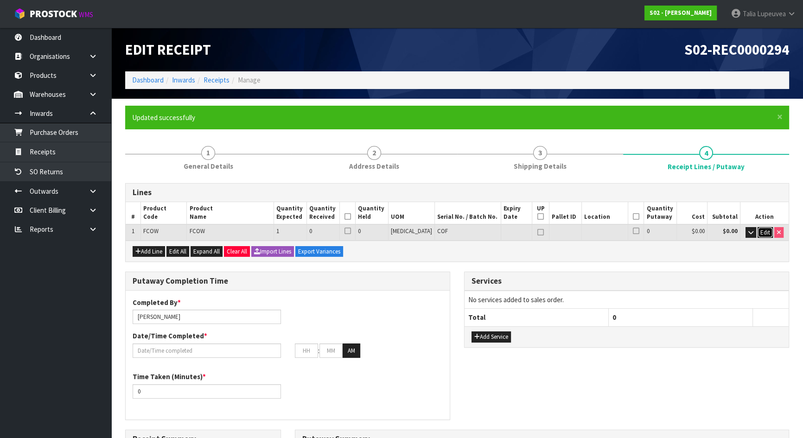
click at [764, 231] on span "Edit" at bounding box center [765, 232] width 10 height 8
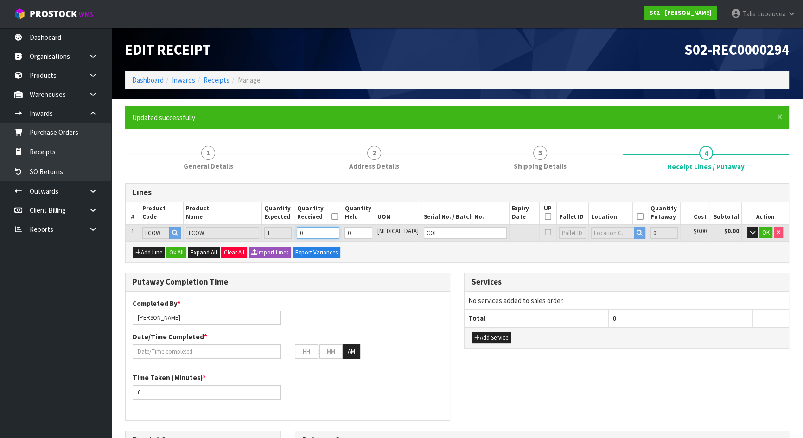
type input "1"
click at [339, 230] on input "1" at bounding box center [318, 233] width 43 height 12
type input "0.00054"
type input "2.7"
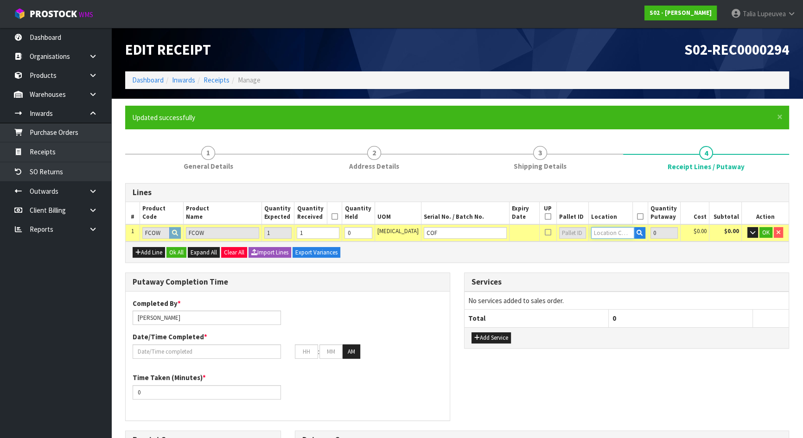
click at [591, 232] on input "text" at bounding box center [612, 233] width 43 height 12
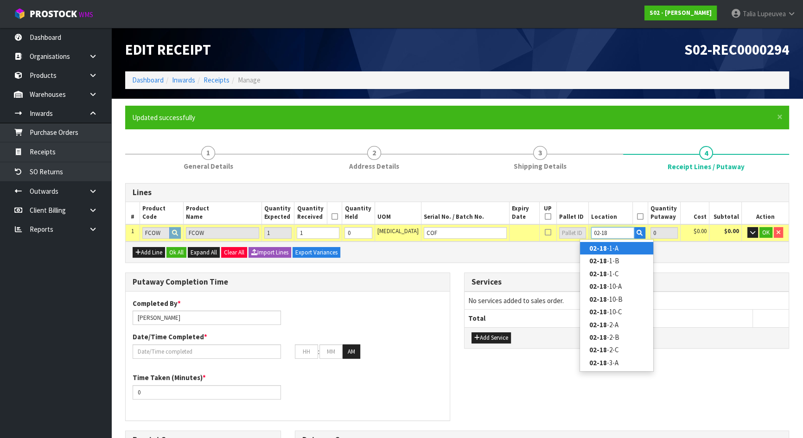
type input "02-18"
click at [636, 247] on link "02-18 -1-A" at bounding box center [616, 248] width 73 height 13
type input "1"
type input "02-18-1-A"
type input "1"
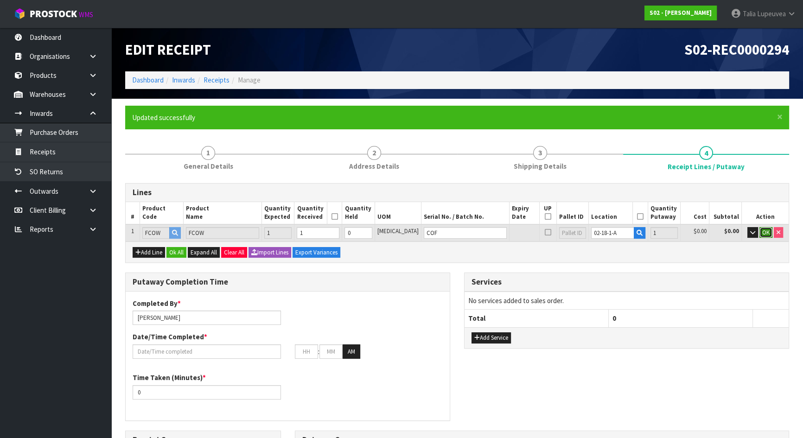
click at [762, 231] on span "OK" at bounding box center [765, 232] width 7 height 8
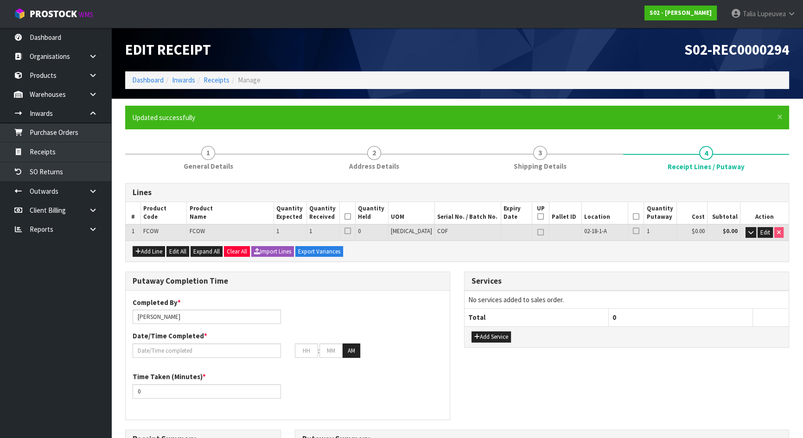
click at [633, 217] on icon at bounding box center [636, 216] width 6 height 0
click at [351, 217] on icon at bounding box center [347, 216] width 6 height 0
click at [247, 356] on div ": : AM" at bounding box center [288, 350] width 324 height 15
click at [250, 353] on input "text" at bounding box center [207, 350] width 148 height 14
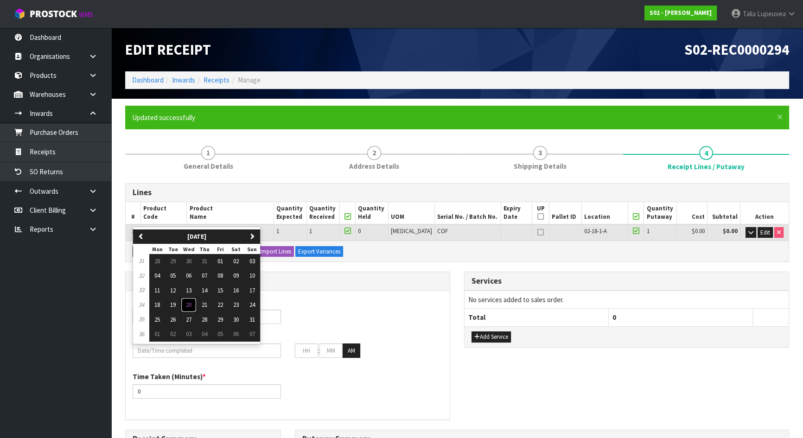
click at [186, 303] on span "20" at bounding box center [189, 305] width 6 height 8
type input "[DATE]"
type input "12"
type input "00"
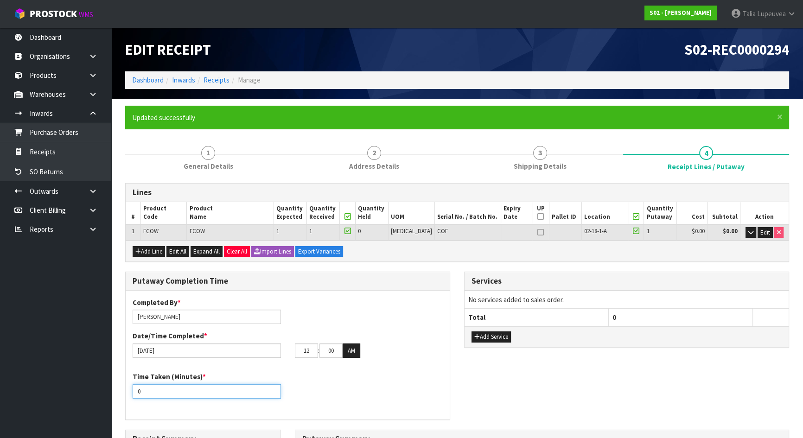
drag, startPoint x: 145, startPoint y: 390, endPoint x: 123, endPoint y: 396, distance: 22.2
click at [123, 396] on div "Putaway Completion Time Completed By * [PERSON_NAME] Date/Time Completed * [DAT…" at bounding box center [287, 351] width 339 height 158
type input "15"
drag, startPoint x: 311, startPoint y: 349, endPoint x: 295, endPoint y: 350, distance: 16.7
click at [295, 350] on input "12" at bounding box center [306, 350] width 23 height 14
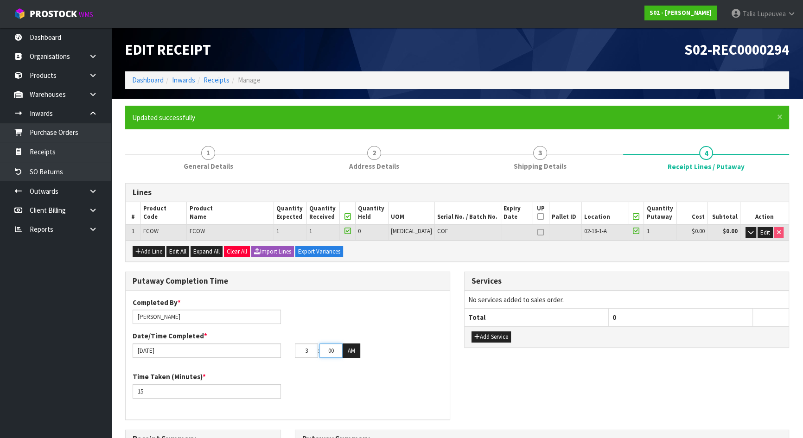
type input "03"
type input "41"
click at [352, 350] on button "AM" at bounding box center [351, 350] width 18 height 15
click at [406, 338] on div "Date/Time Completed * [DATE] 03 : 41 : 00 PM" at bounding box center [288, 344] width 324 height 27
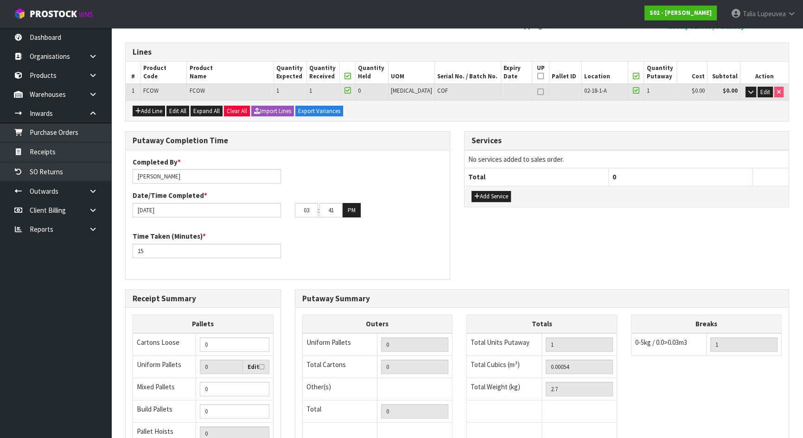
scroll to position [256, 0]
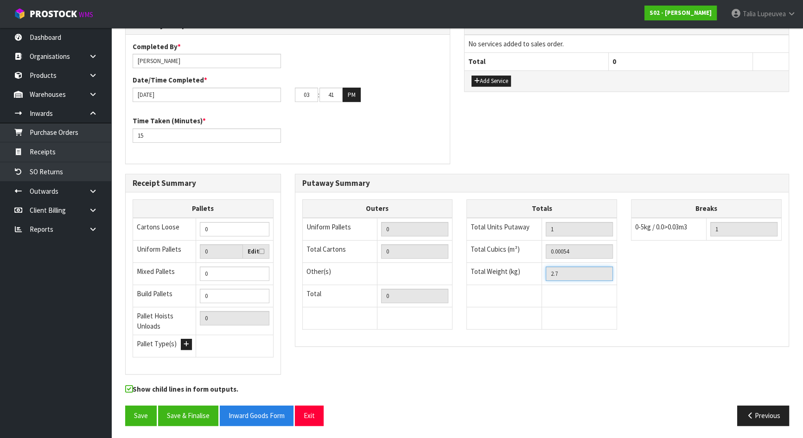
drag, startPoint x: 583, startPoint y: 277, endPoint x: 542, endPoint y: 278, distance: 40.3
click at [542, 278] on td "2.7" at bounding box center [579, 273] width 75 height 22
click at [756, 410] on button "Previous" at bounding box center [763, 416] width 52 height 20
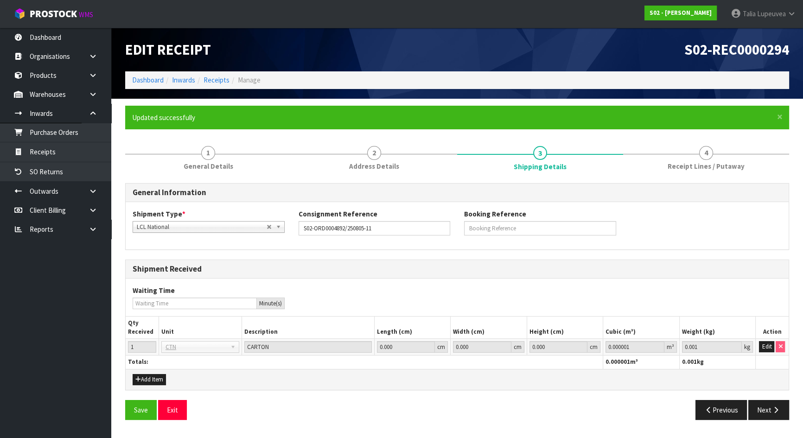
scroll to position [0, 0]
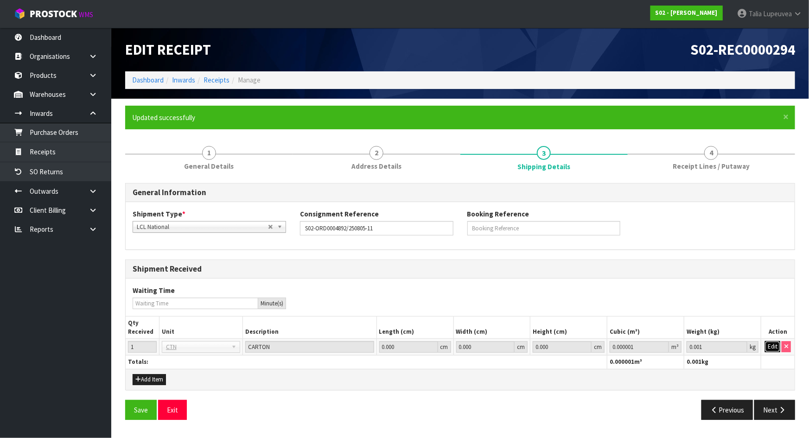
click at [770, 346] on button "Edit" at bounding box center [772, 346] width 15 height 11
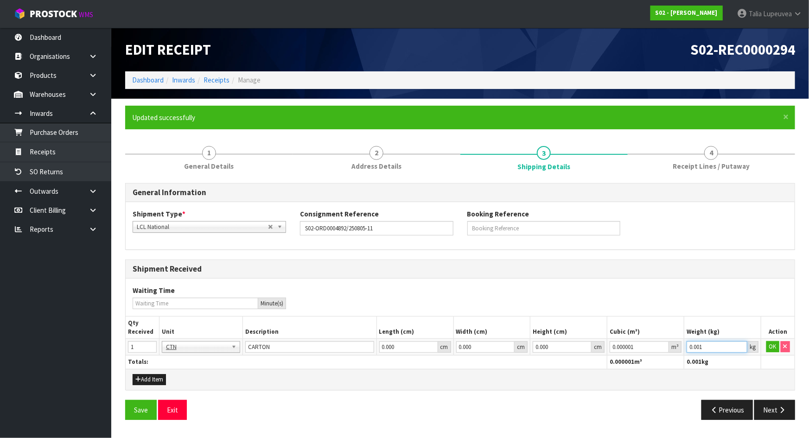
drag, startPoint x: 708, startPoint y: 346, endPoint x: 679, endPoint y: 355, distance: 29.6
click at [679, 355] on table "Qty Received Unit Description Length (cm) Width (cm) Height (cm) Cubic (m³) Wei…" at bounding box center [460, 343] width 669 height 52
paste input "2.7"
type input "2.7"
click at [779, 409] on icon "button" at bounding box center [781, 409] width 9 height 7
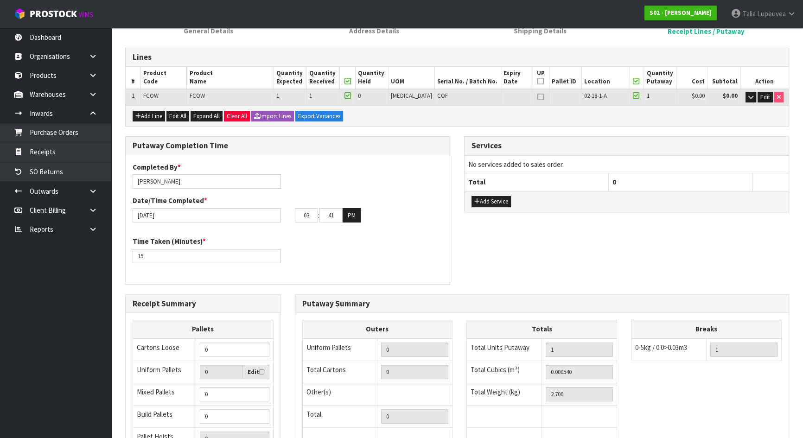
scroll to position [256, 0]
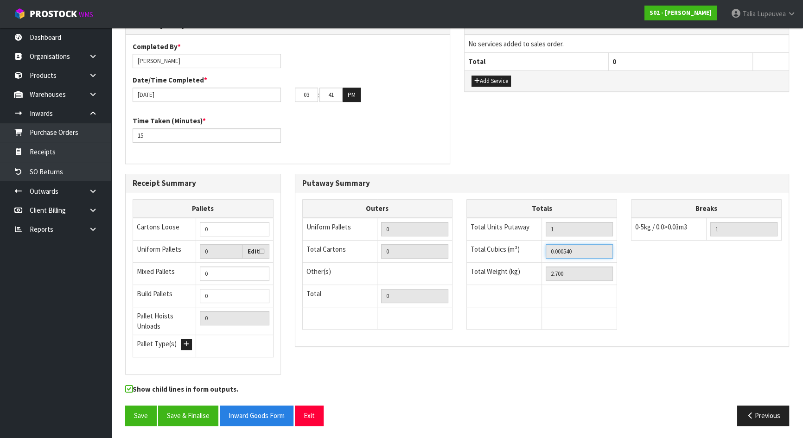
drag, startPoint x: 579, startPoint y: 251, endPoint x: 531, endPoint y: 263, distance: 49.2
click at [531, 263] on tbody "Total Units Putaway 1 Total Cubics (m³) 0.000540 Total Weight (kg) 2.700" at bounding box center [542, 274] width 150 height 112
click at [754, 414] on button "Previous" at bounding box center [763, 416] width 52 height 20
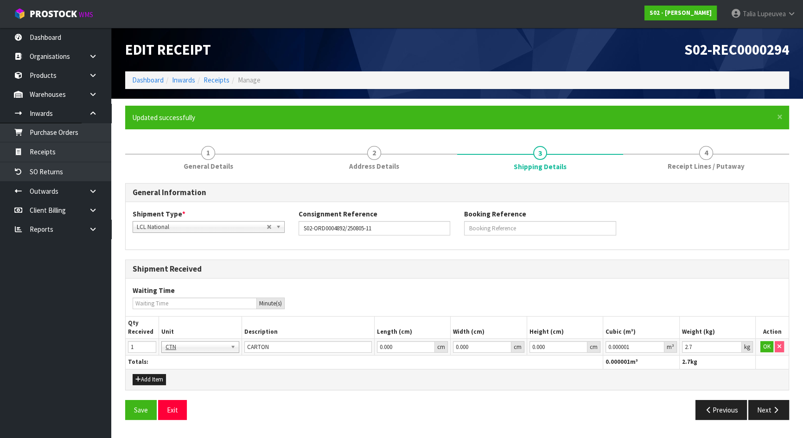
scroll to position [0, 0]
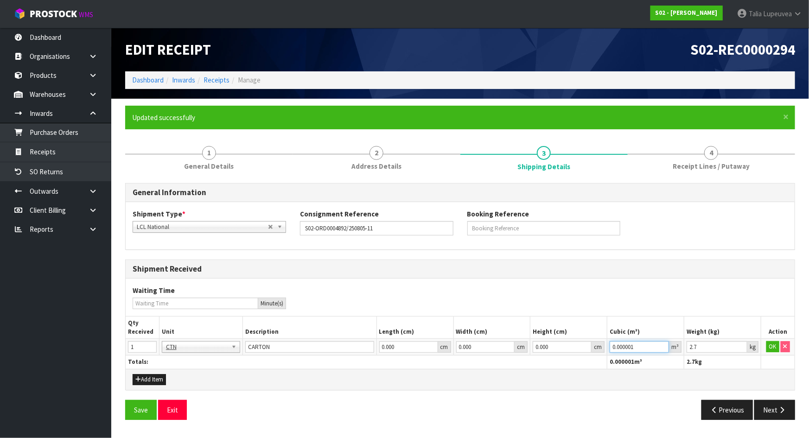
drag, startPoint x: 640, startPoint y: 346, endPoint x: 584, endPoint y: 361, distance: 57.7
click at [584, 361] on table "Qty Received Unit Description Length (cm) Width (cm) Height (cm) Cubic (m³) Wei…" at bounding box center [460, 343] width 669 height 52
paste input "54"
type input "0.00054"
click at [771, 342] on button "OK" at bounding box center [772, 346] width 13 height 11
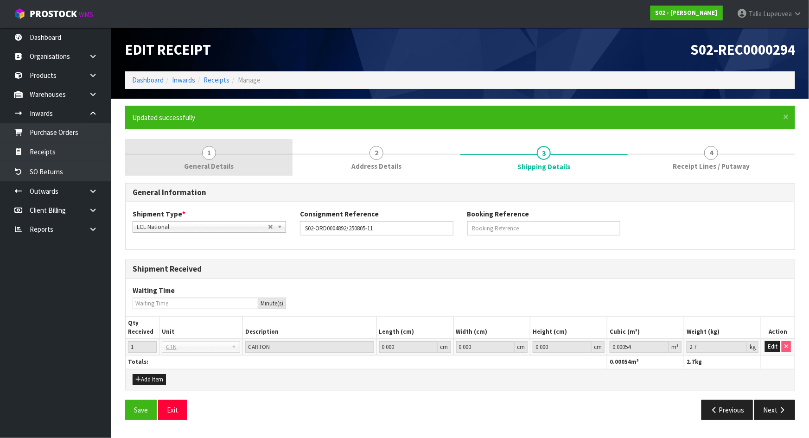
click at [195, 158] on link "1 General Details" at bounding box center [208, 157] width 167 height 37
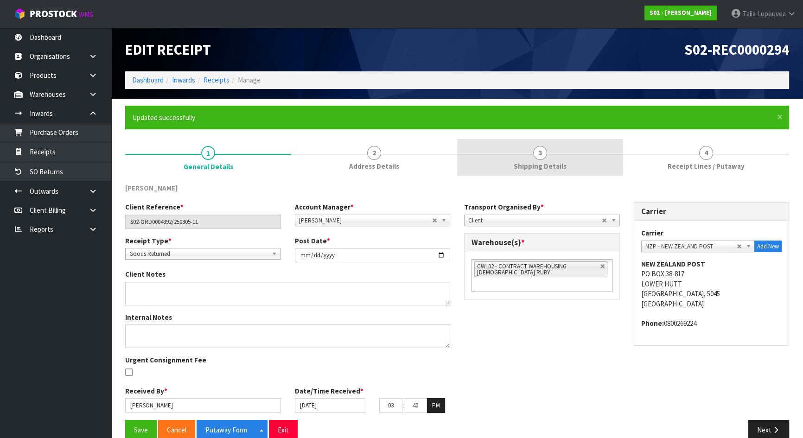
drag, startPoint x: 533, startPoint y: 166, endPoint x: 492, endPoint y: 175, distance: 42.2
click at [532, 166] on span "Shipping Details" at bounding box center [539, 166] width 53 height 10
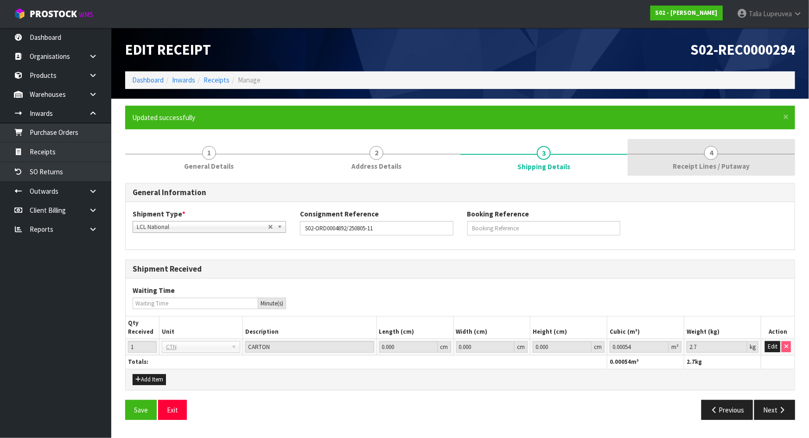
click at [711, 147] on span "4" at bounding box center [711, 153] width 14 height 14
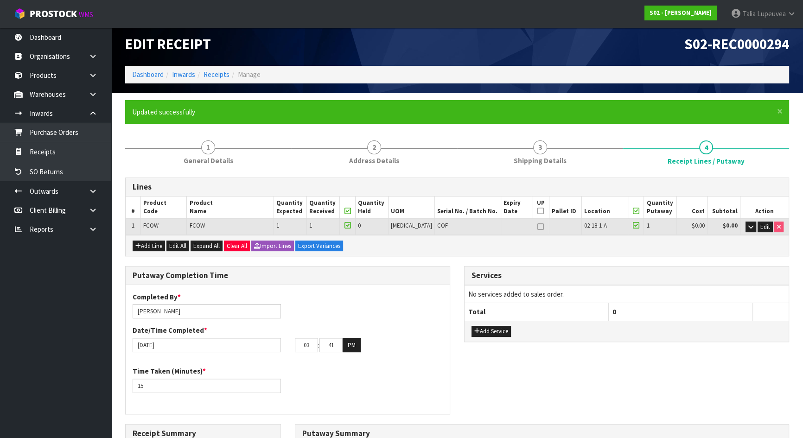
scroll to position [3, 0]
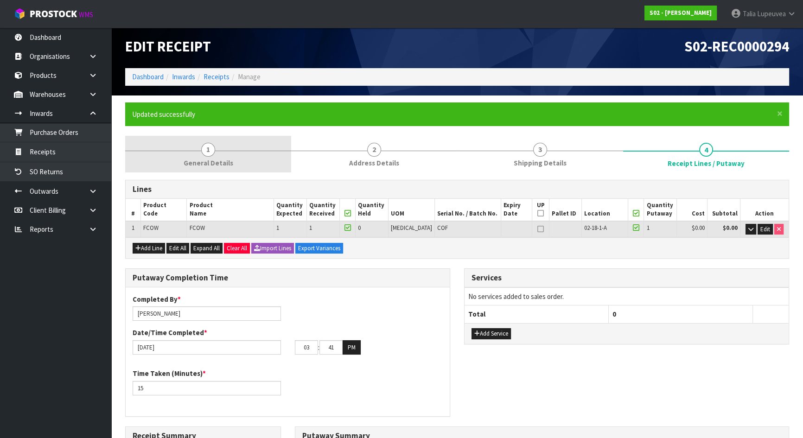
drag, startPoint x: 184, startPoint y: 158, endPoint x: 165, endPoint y: 171, distance: 23.3
click at [184, 158] on link "1 General Details" at bounding box center [208, 154] width 166 height 37
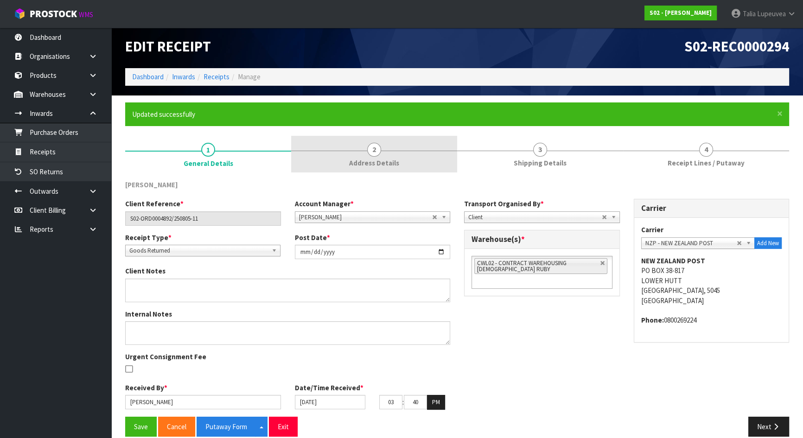
click at [404, 141] on link "2 Address Details" at bounding box center [374, 154] width 166 height 37
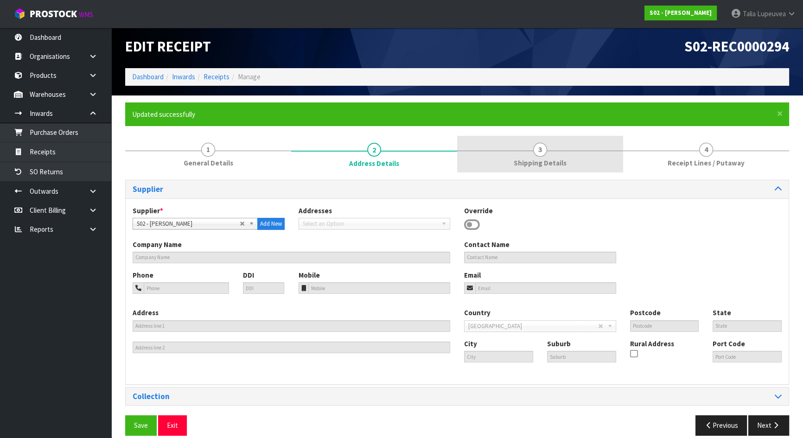
drag, startPoint x: 597, startPoint y: 152, endPoint x: 385, endPoint y: 167, distance: 213.2
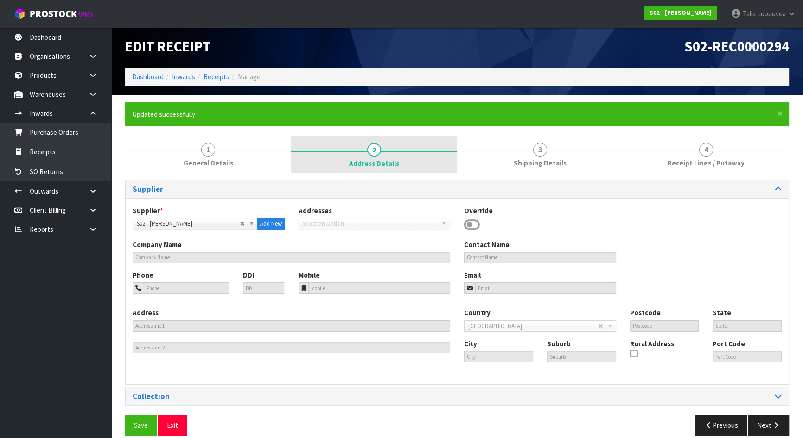
click at [596, 152] on link "3 Shipping Details" at bounding box center [540, 154] width 166 height 37
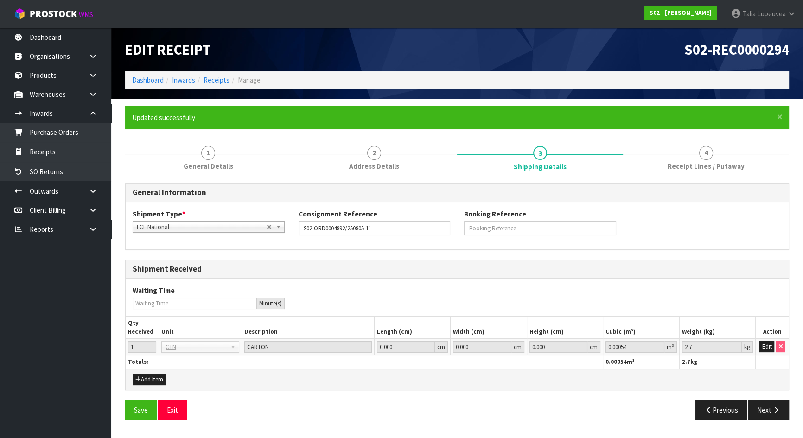
scroll to position [0, 0]
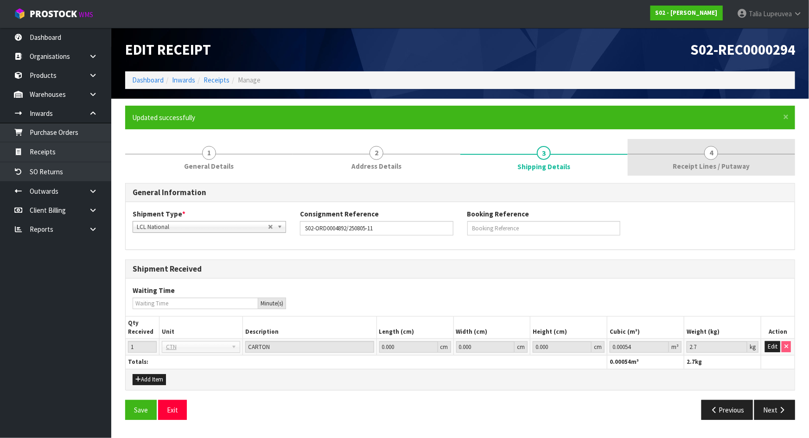
click at [731, 158] on link "4 Receipt Lines / Putaway" at bounding box center [710, 157] width 167 height 37
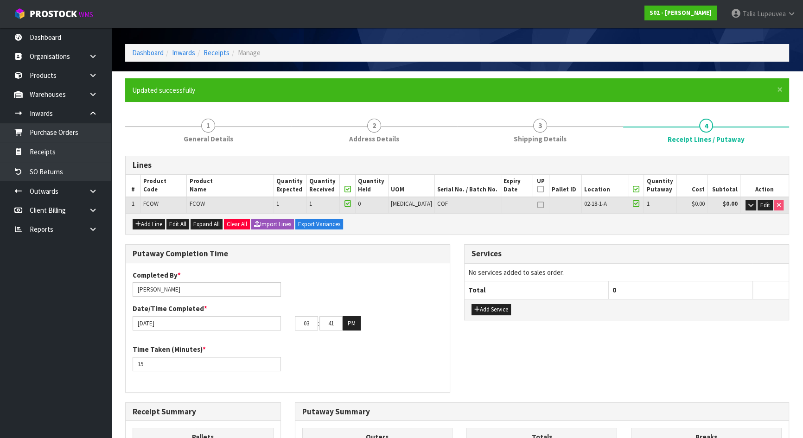
scroll to position [256, 0]
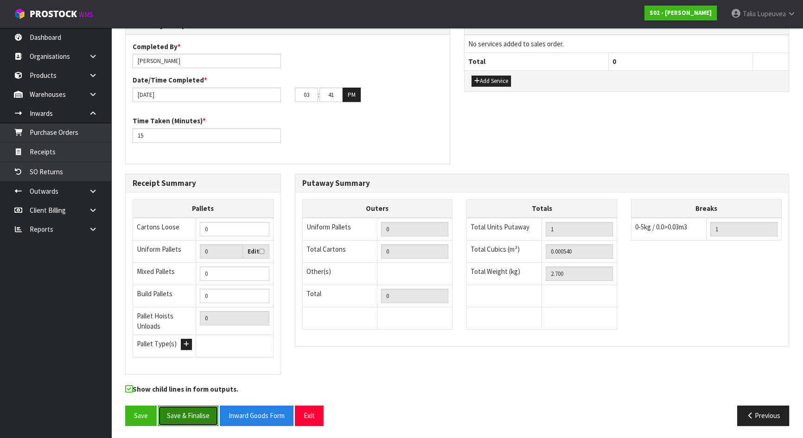
click at [199, 412] on button "Save & Finalise" at bounding box center [188, 416] width 60 height 20
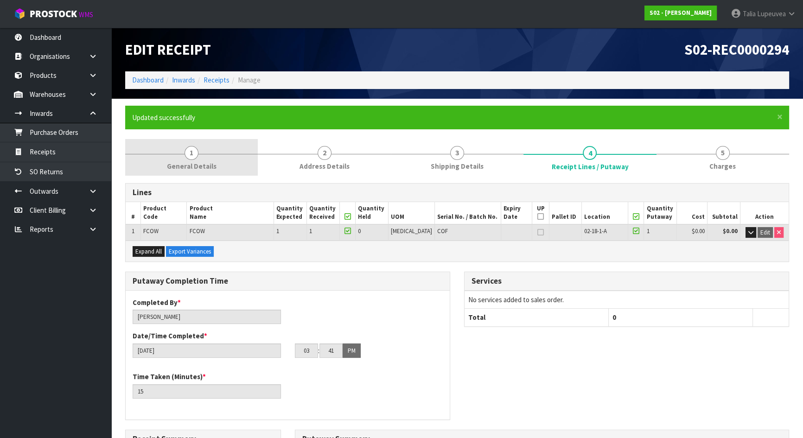
click at [192, 155] on span "1" at bounding box center [191, 153] width 14 height 14
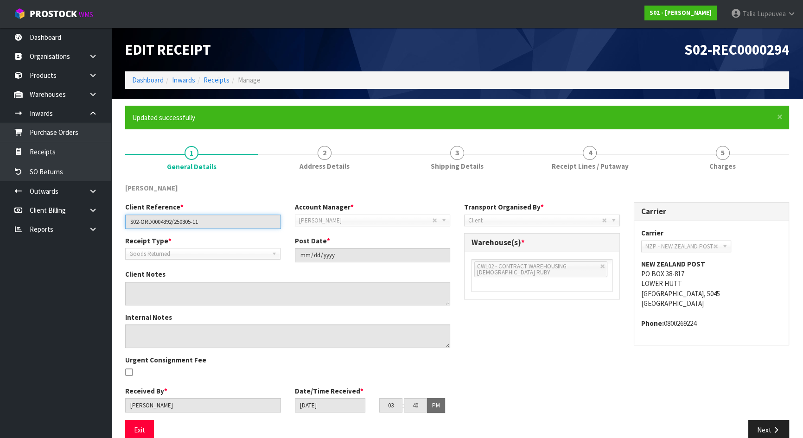
drag, startPoint x: 213, startPoint y: 223, endPoint x: 113, endPoint y: 245, distance: 102.9
click at [113, 245] on section "× Close Updated successfully 1 General Details 2 Address Details 3 Shipping Det…" at bounding box center [456, 276] width 691 height 355
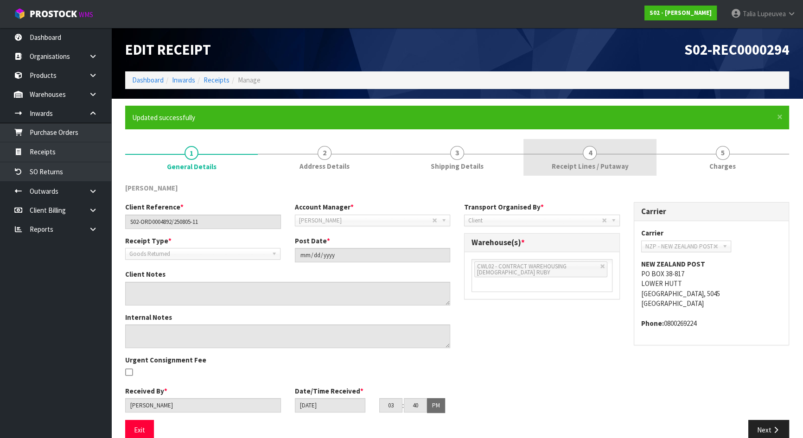
click at [593, 147] on span "4" at bounding box center [590, 153] width 14 height 14
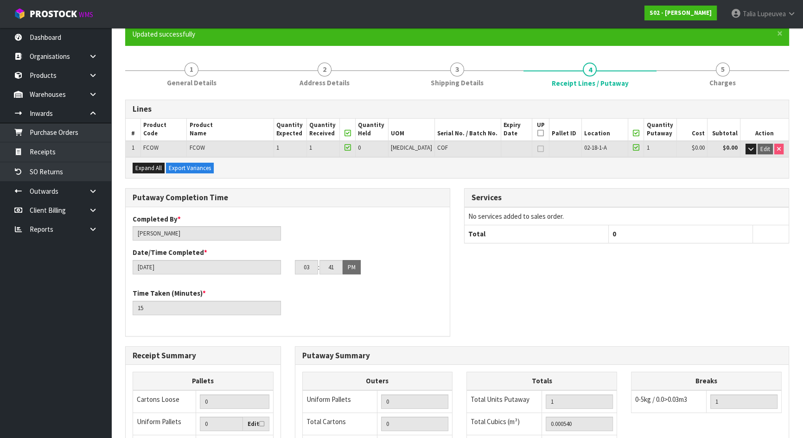
scroll to position [256, 0]
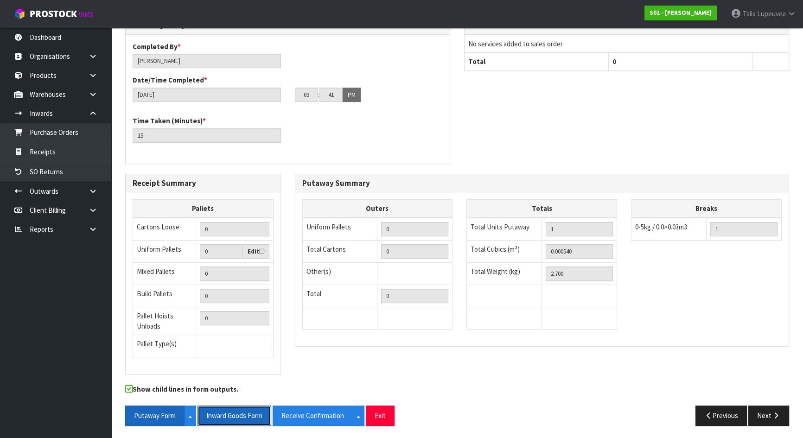
drag, startPoint x: 228, startPoint y: 415, endPoint x: 171, endPoint y: 414, distance: 57.0
click at [229, 415] on button "Inward Goods Form" at bounding box center [234, 416] width 74 height 20
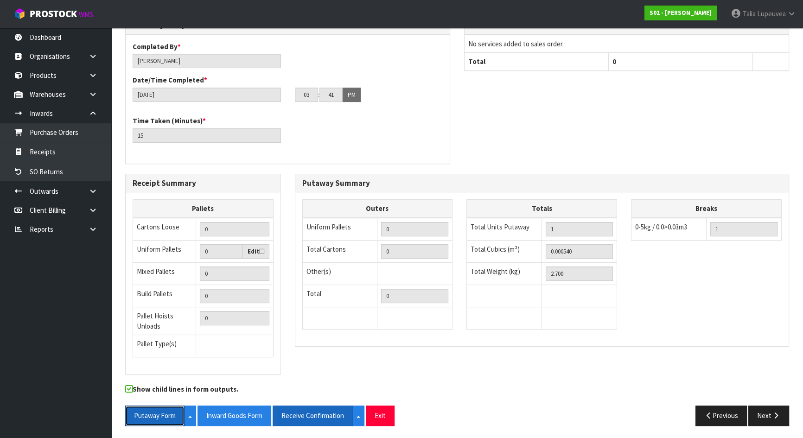
drag, startPoint x: 171, startPoint y: 414, endPoint x: 280, endPoint y: 415, distance: 108.9
click at [171, 414] on button "Putaway Form" at bounding box center [154, 416] width 59 height 20
click at [298, 416] on button "Receive Confirmation" at bounding box center [312, 416] width 80 height 20
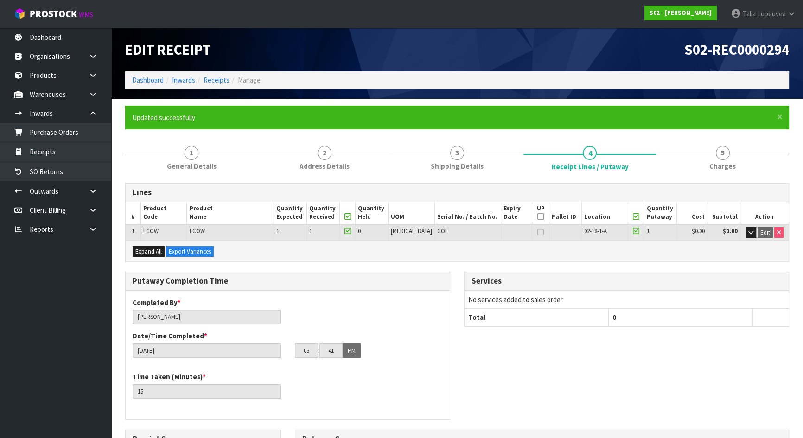
scroll to position [0, 0]
click at [55, 130] on link "Purchase Orders" at bounding box center [55, 132] width 111 height 19
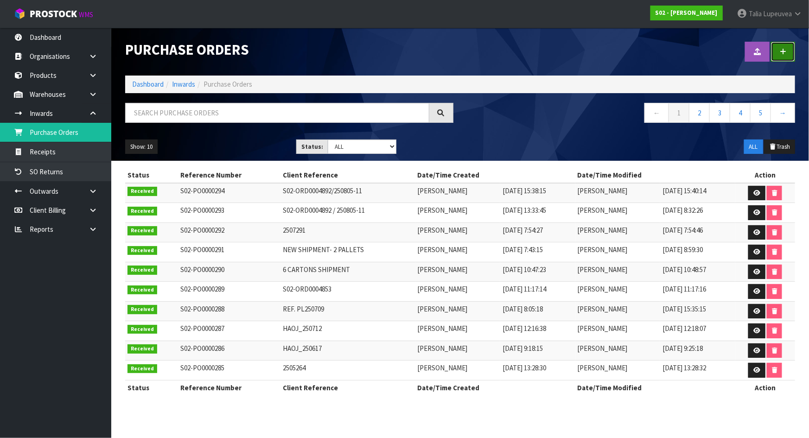
click at [786, 50] on icon at bounding box center [782, 51] width 6 height 7
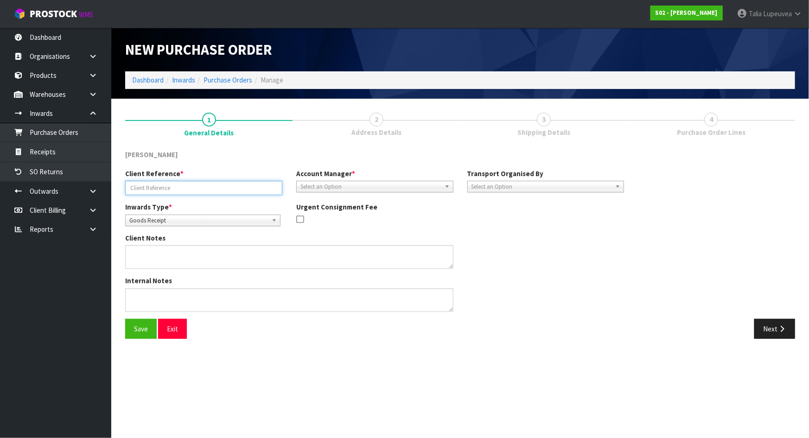
click at [171, 184] on input "text" at bounding box center [203, 188] width 157 height 14
paste input "P243889883"
type input "P243889883"
click at [176, 218] on span "Goods Receipt" at bounding box center [198, 220] width 139 height 11
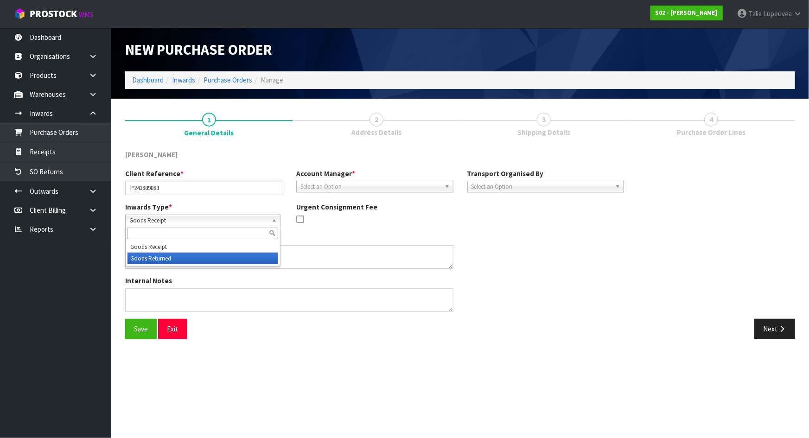
click at [177, 256] on li "Goods Returned" at bounding box center [202, 259] width 151 height 12
click at [324, 185] on span "Select an Option" at bounding box center [370, 186] width 140 height 11
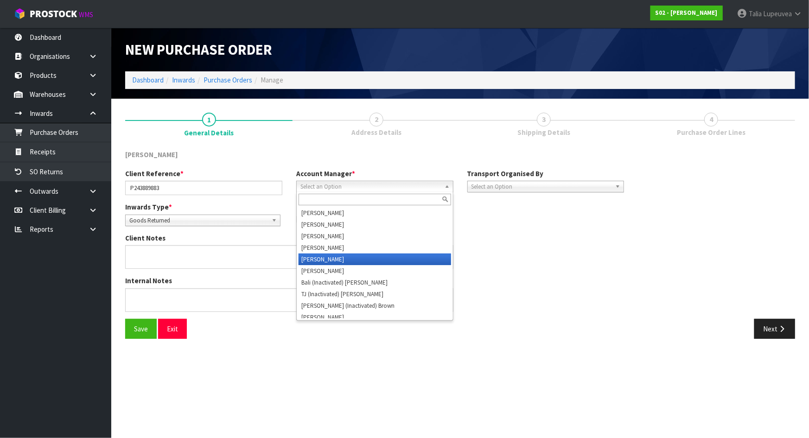
click at [332, 255] on li "[PERSON_NAME]" at bounding box center [374, 259] width 152 height 12
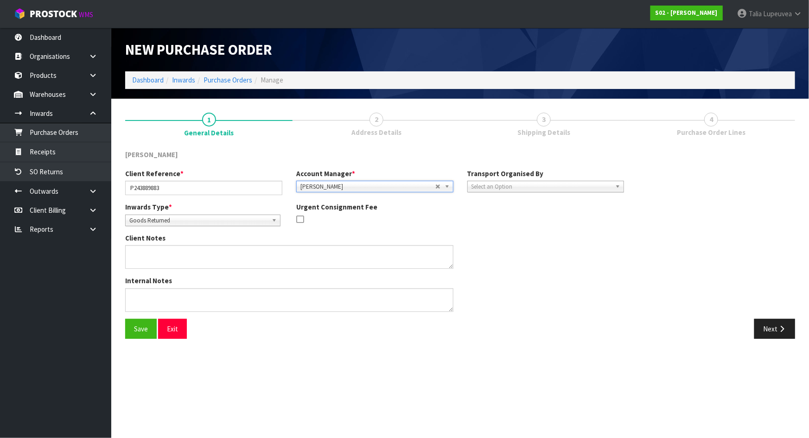
click at [483, 186] on span "Select an Option" at bounding box center [541, 186] width 140 height 11
click at [491, 236] on li "Client" at bounding box center [545, 236] width 152 height 12
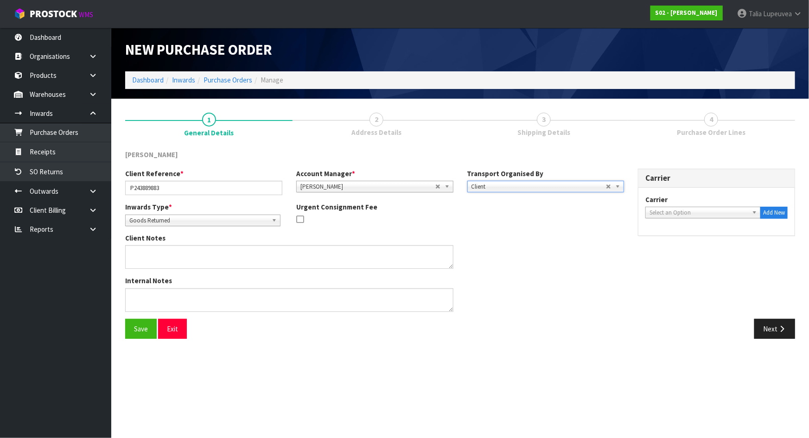
click at [662, 213] on span "Select an Option" at bounding box center [698, 212] width 99 height 11
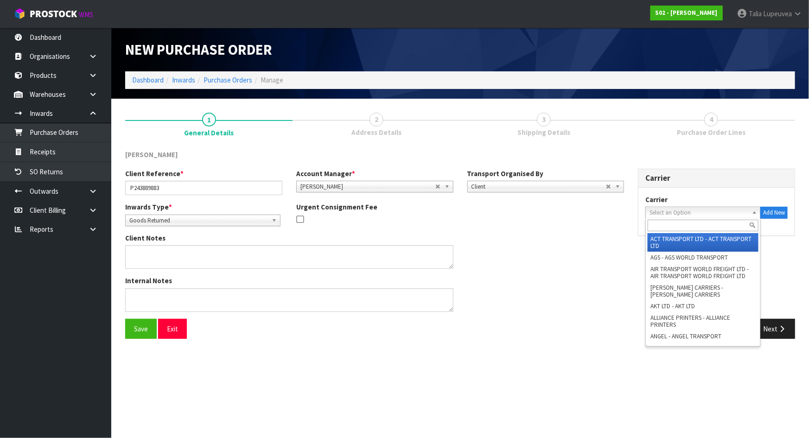
click at [654, 227] on input "text" at bounding box center [702, 226] width 111 height 12
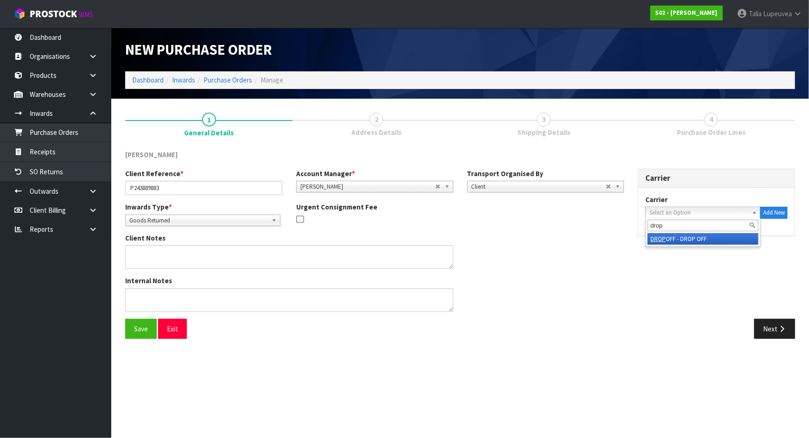
type input "drop"
click at [681, 233] on li "DROP OFF - DROP OFF" at bounding box center [702, 239] width 111 height 12
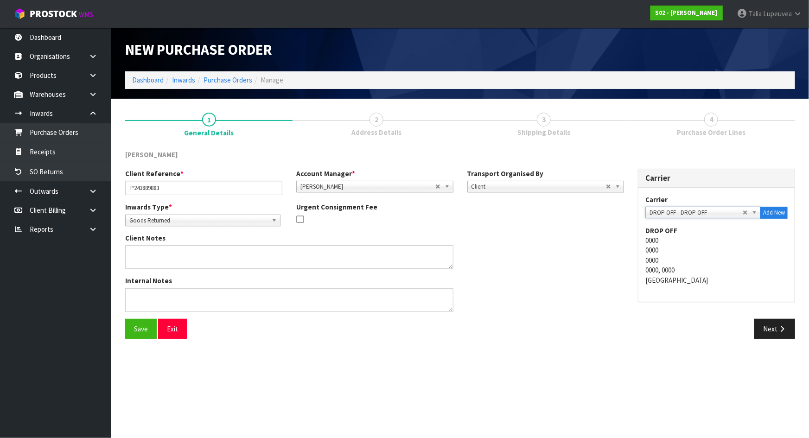
click at [560, 272] on div "Client Notes" at bounding box center [374, 254] width 513 height 43
click at [774, 317] on div "Client Reference * P243889883 Account Manager * [PERSON_NAME] [PERSON_NAME] [PE…" at bounding box center [460, 244] width 684 height 150
click at [771, 321] on button "Next" at bounding box center [774, 329] width 41 height 20
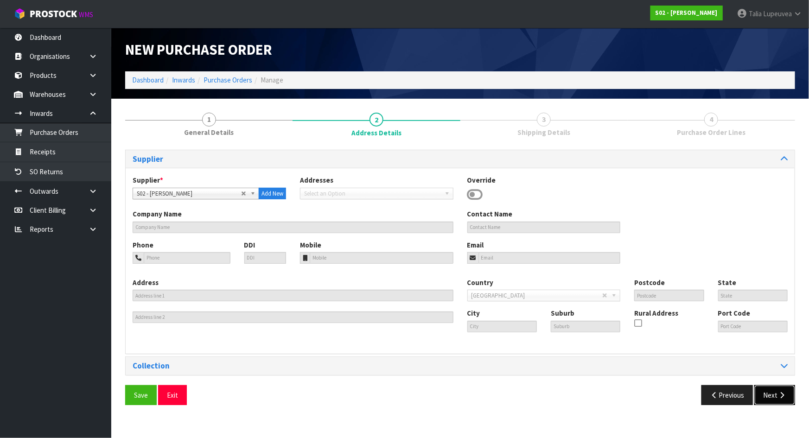
click at [775, 392] on button "Next" at bounding box center [774, 395] width 41 height 20
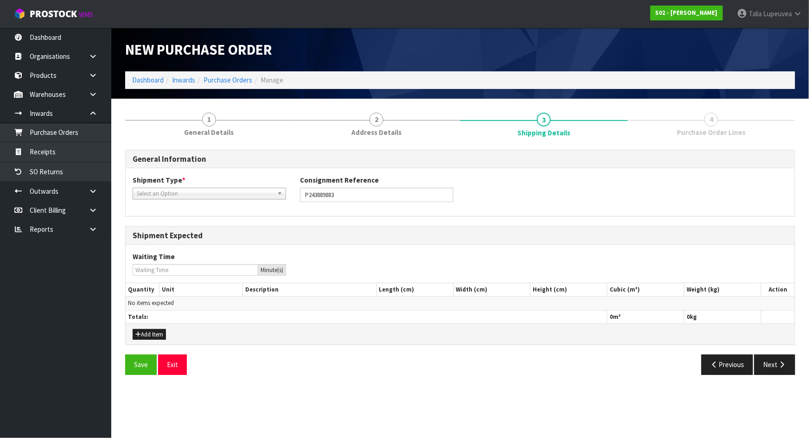
click at [200, 193] on span "Select an Option" at bounding box center [205, 193] width 137 height 11
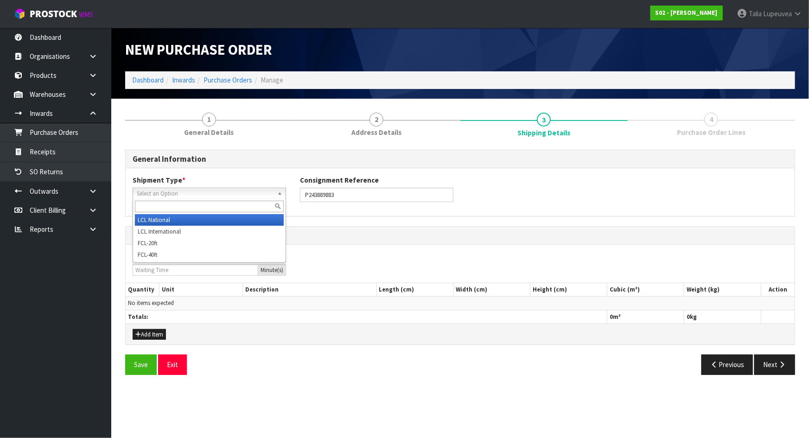
click at [194, 218] on li "LCL National" at bounding box center [209, 220] width 149 height 12
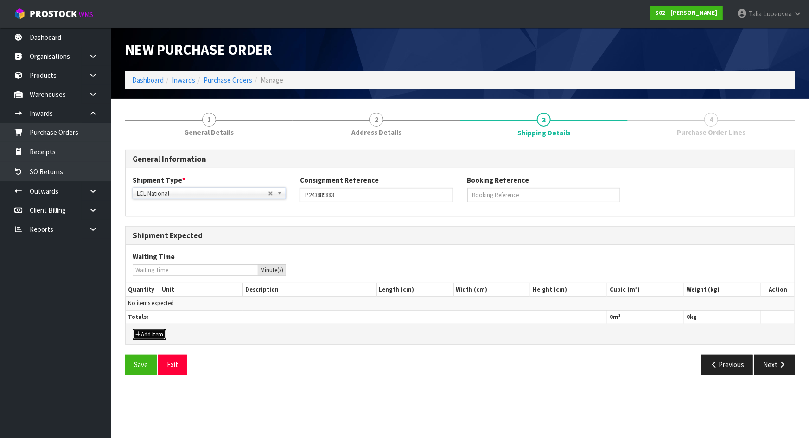
click at [156, 331] on button "Add Item" at bounding box center [149, 334] width 33 height 11
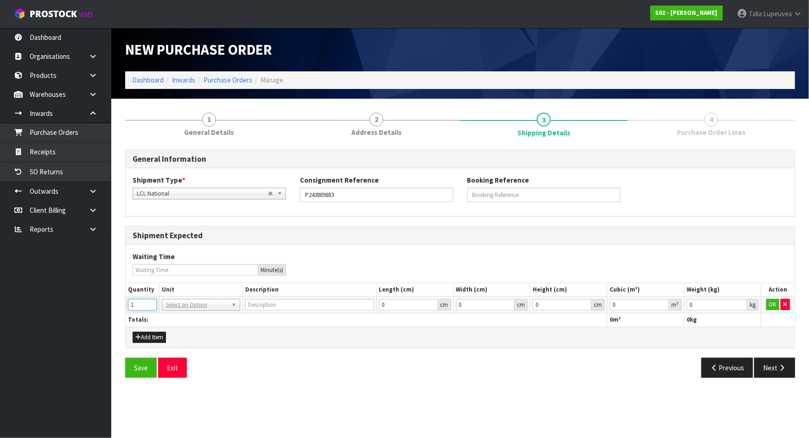
type input "1"
click at [151, 302] on input "1" at bounding box center [142, 305] width 29 height 12
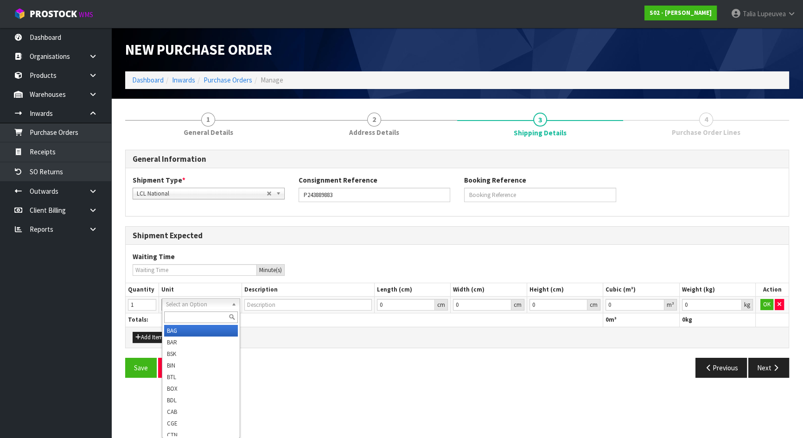
click at [186, 319] on input "text" at bounding box center [201, 317] width 74 height 12
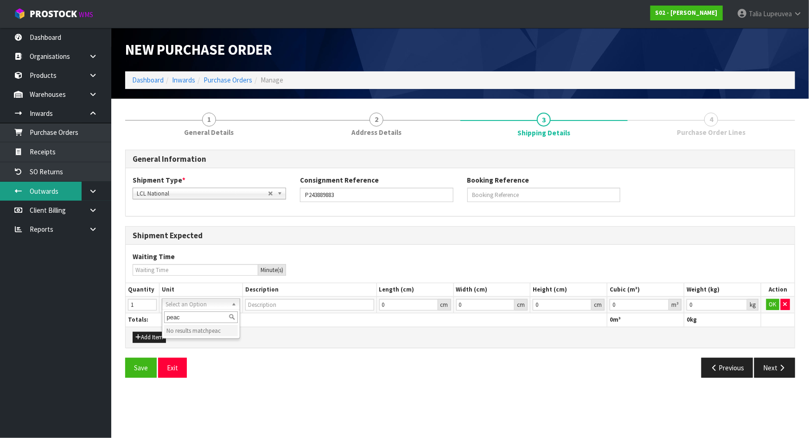
type input "peac"
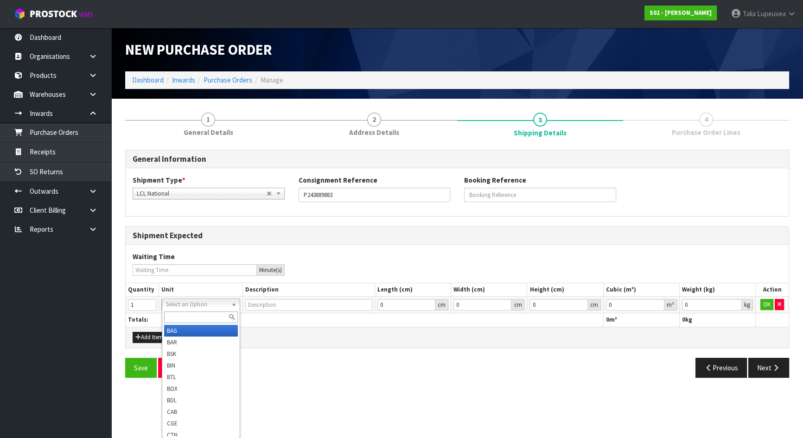
click at [211, 314] on input "text" at bounding box center [201, 317] width 74 height 12
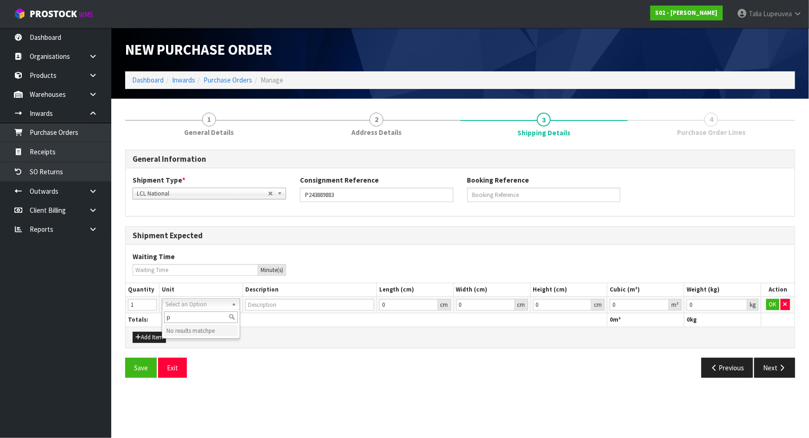
type input "pc"
type input "PIECE"
type input "0.000001"
click at [662, 304] on input "0.000001" at bounding box center [638, 305] width 59 height 12
type input "0.001"
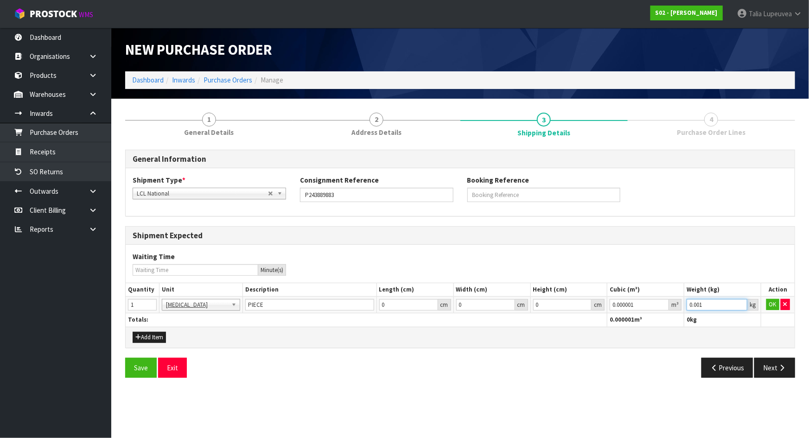
click at [739, 302] on input "0.001" at bounding box center [716, 305] width 61 height 12
click at [775, 304] on button "OK" at bounding box center [772, 304] width 13 height 11
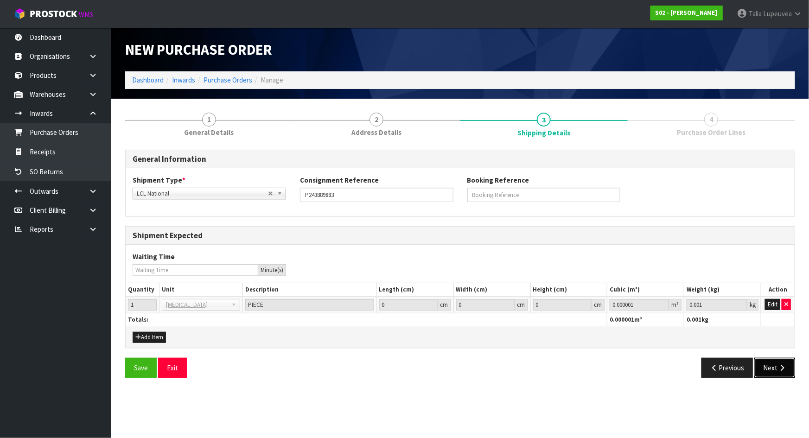
click at [765, 374] on button "Next" at bounding box center [774, 368] width 41 height 20
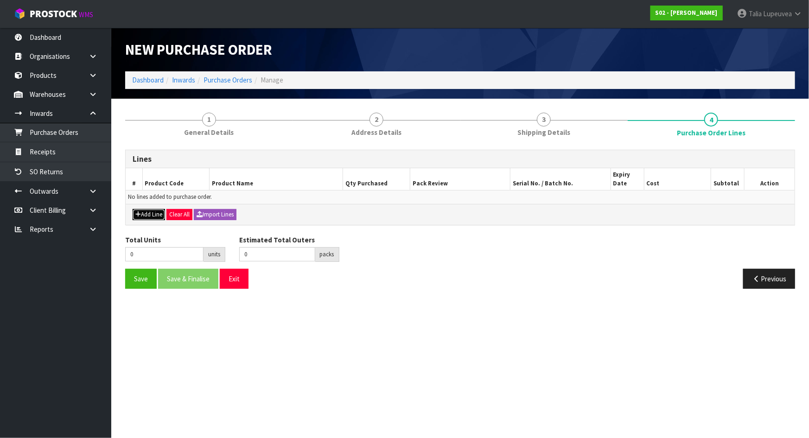
click at [147, 211] on button "Add Line" at bounding box center [149, 214] width 32 height 11
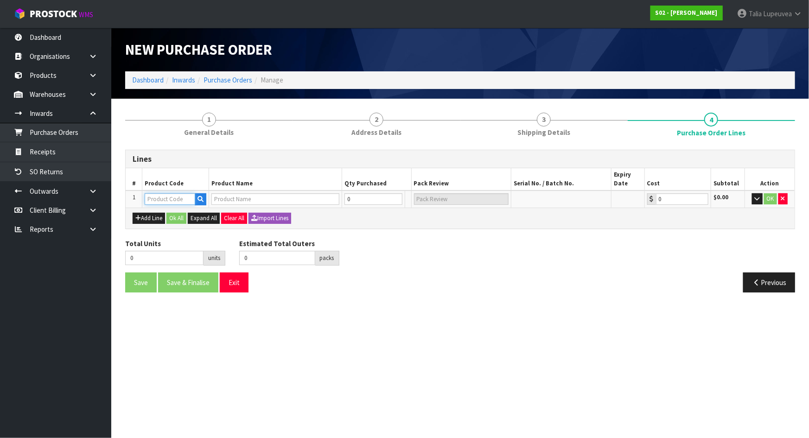
click at [158, 199] on input "text" at bounding box center [170, 199] width 51 height 12
type input "VERUG"
click at [181, 252] on link "VERUG 3" at bounding box center [181, 253] width 73 height 13
type input "VERUG3"
type input "POLY RUG 160X230"
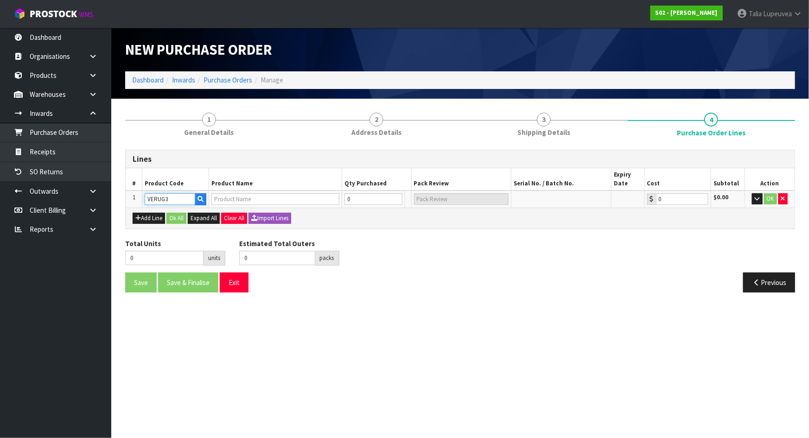
type input "0.00"
type input "1"
type input "1 [MEDICAL_DATA]"
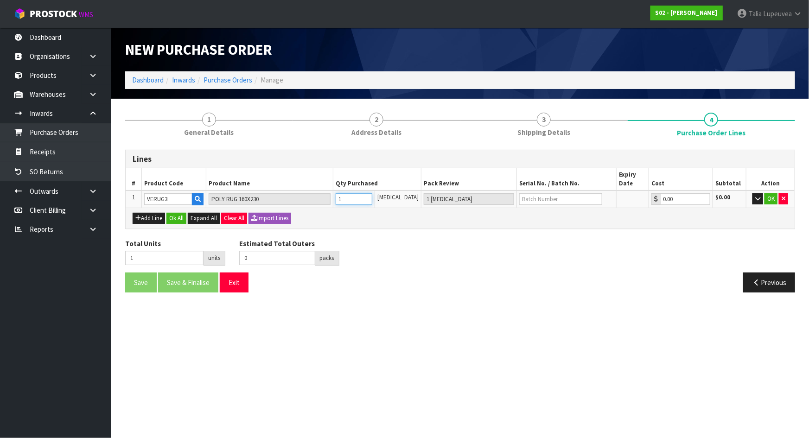
type input "1"
click at [372, 197] on input "1" at bounding box center [354, 199] width 37 height 12
click at [533, 199] on input "text" at bounding box center [560, 199] width 83 height 12
type input "XD-160X230"
click at [774, 200] on button "OK" at bounding box center [770, 198] width 13 height 11
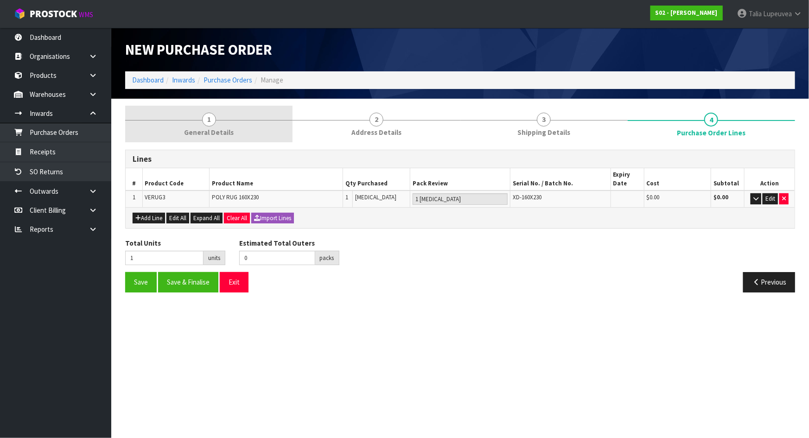
click at [200, 110] on link "1 General Details" at bounding box center [208, 124] width 167 height 37
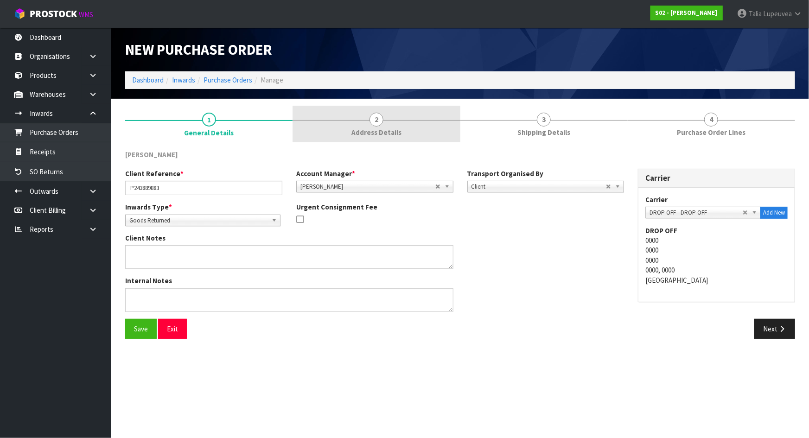
click at [427, 137] on link "2 Address Details" at bounding box center [375, 124] width 167 height 37
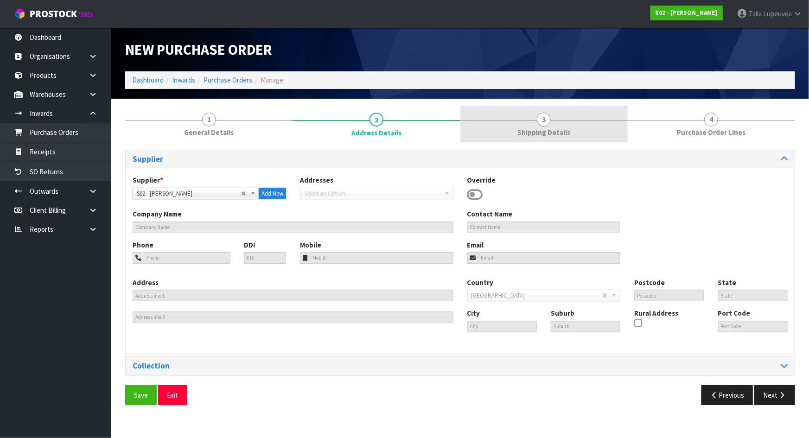
click at [527, 117] on link "3 Shipping Details" at bounding box center [543, 124] width 167 height 37
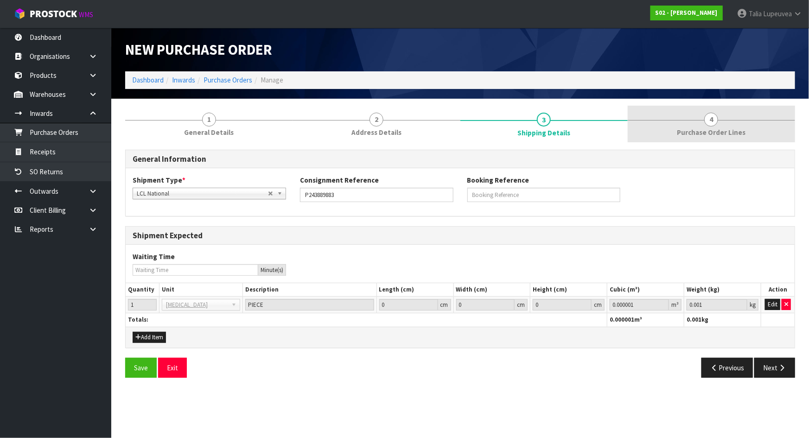
click at [725, 137] on span "Purchase Order Lines" at bounding box center [711, 132] width 69 height 10
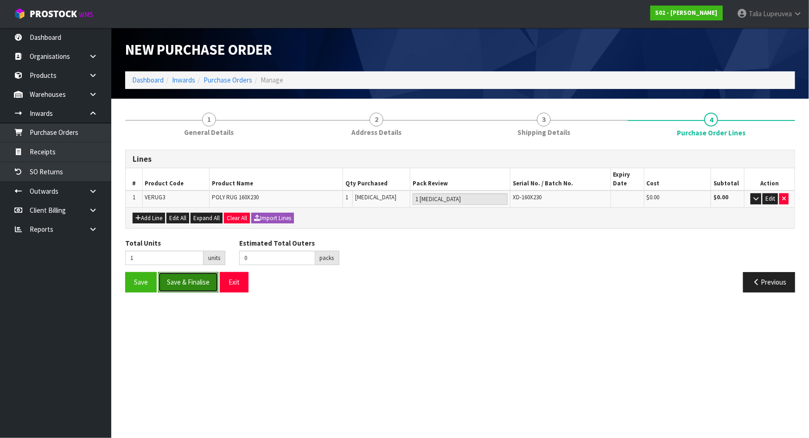
click at [194, 276] on button "Save & Finalise" at bounding box center [188, 282] width 60 height 20
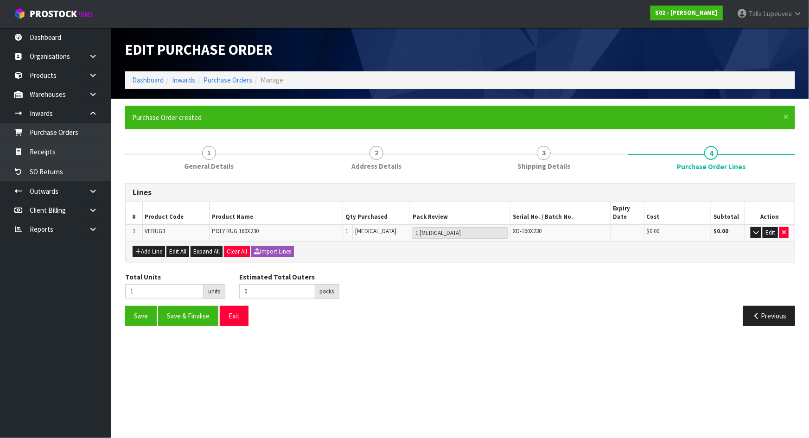
type input "0"
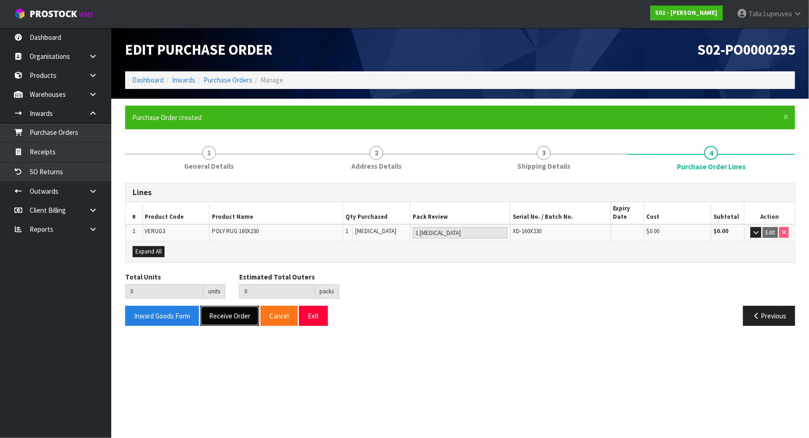
click at [231, 316] on button "Receive Order" at bounding box center [229, 316] width 59 height 20
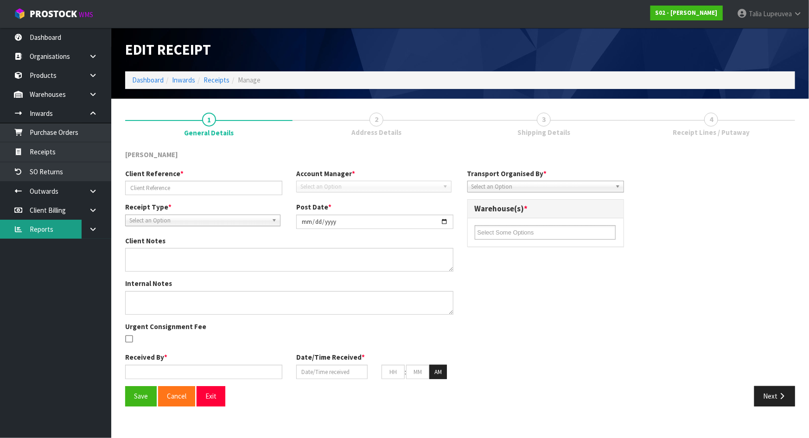
type input "P243889883"
type input "[DATE]"
type input "[PERSON_NAME]"
type input "[DATE]"
type input "03"
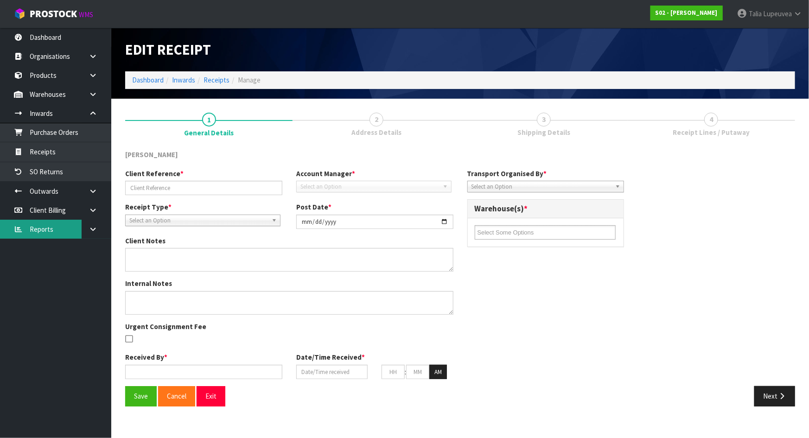
type input "50"
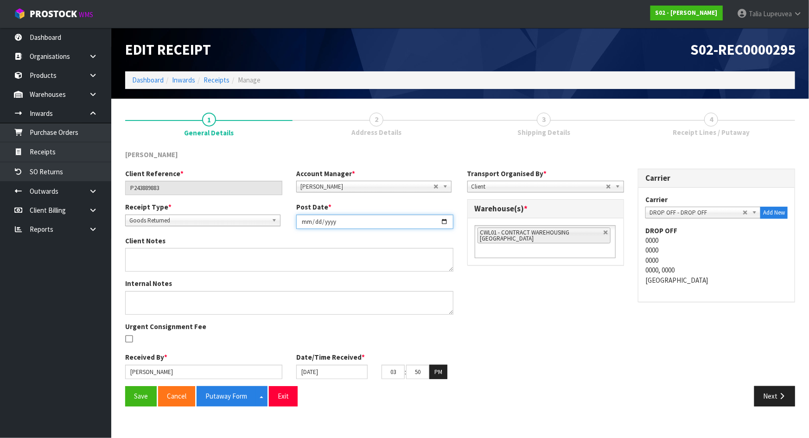
click at [442, 220] on input "[DATE]" at bounding box center [374, 222] width 157 height 14
type input "[DATE]"
click at [347, 369] on input "[DATE]" at bounding box center [331, 372] width 71 height 14
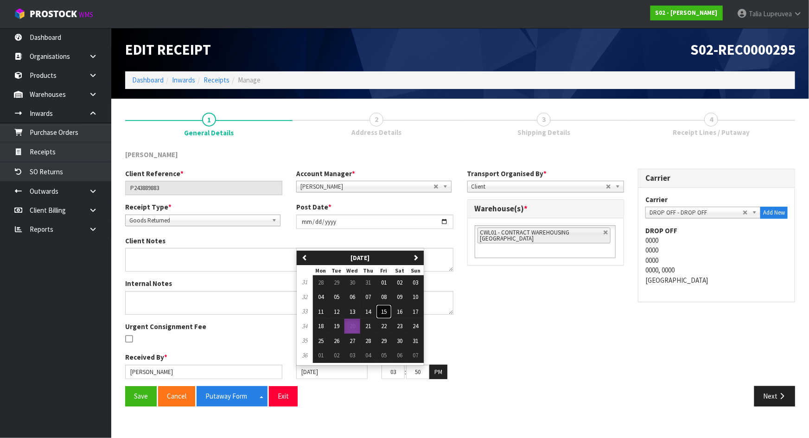
click at [380, 311] on button "15" at bounding box center [384, 311] width 16 height 15
type input "[DATE]"
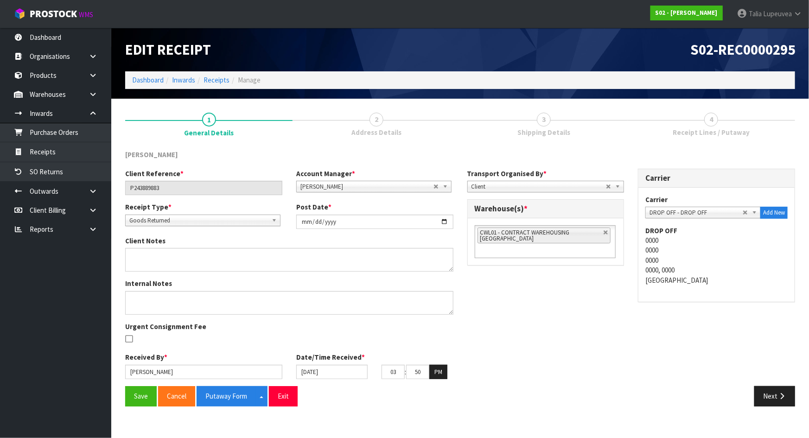
click at [507, 303] on div "Client Reference * P243889883 Account Manager * [PERSON_NAME] [PERSON_NAME] [PE…" at bounding box center [460, 277] width 684 height 217
click at [604, 230] on link at bounding box center [606, 233] width 6 height 6
type input "Select Some Options"
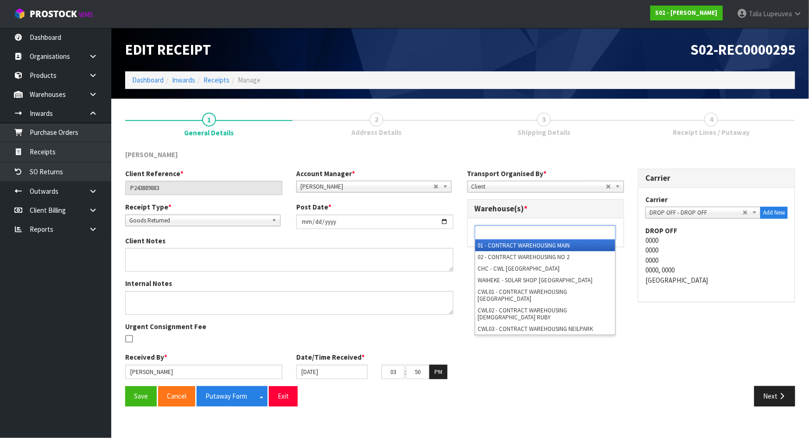
click at [604, 230] on ul at bounding box center [545, 232] width 141 height 14
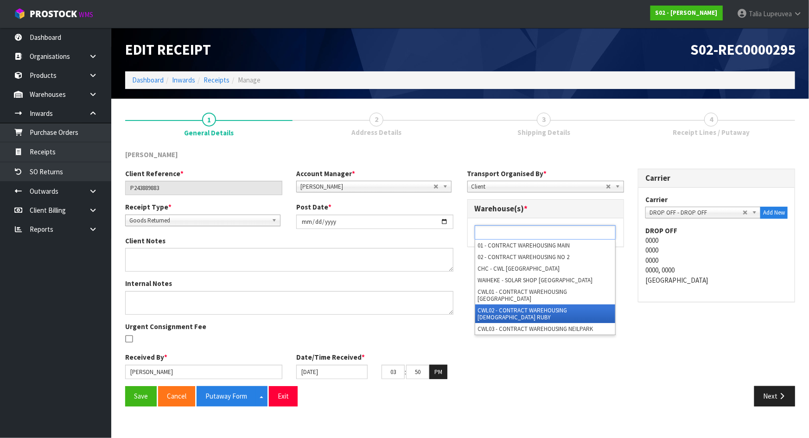
click at [588, 304] on li "CWL02 - CONTRACT WAREHOUSING [DEMOGRAPHIC_DATA] RUBY" at bounding box center [545, 313] width 140 height 19
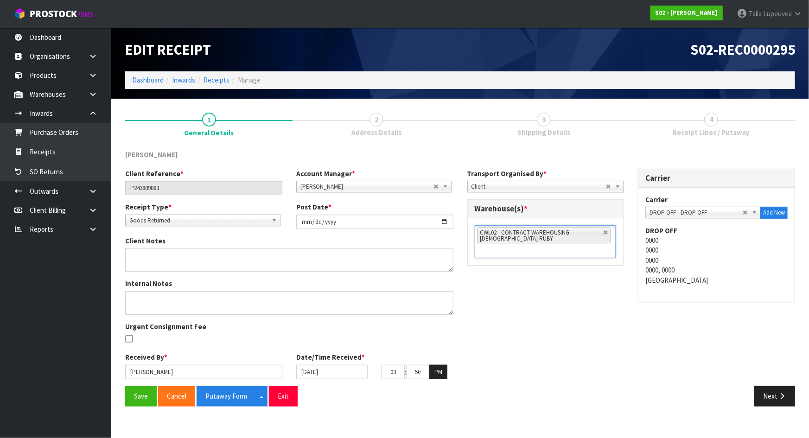
click at [585, 308] on div "Client Reference * P243889883 Account Manager * [PERSON_NAME] [PERSON_NAME] [PE…" at bounding box center [460, 277] width 684 height 217
click at [140, 393] on button "Save" at bounding box center [141, 396] width 32 height 20
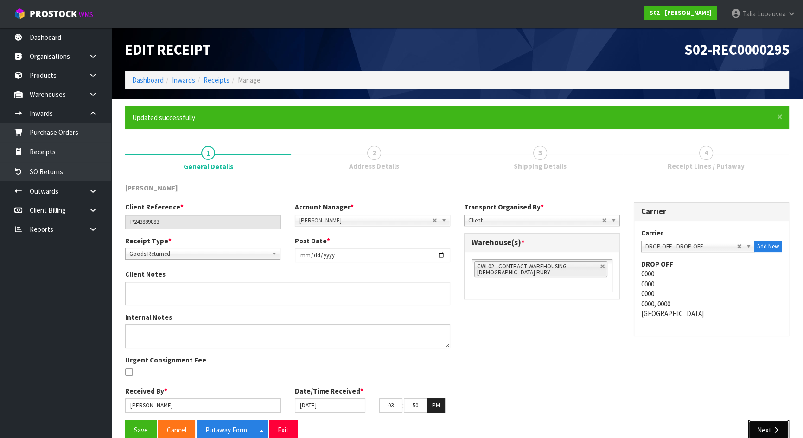
click at [766, 427] on button "Next" at bounding box center [768, 430] width 41 height 20
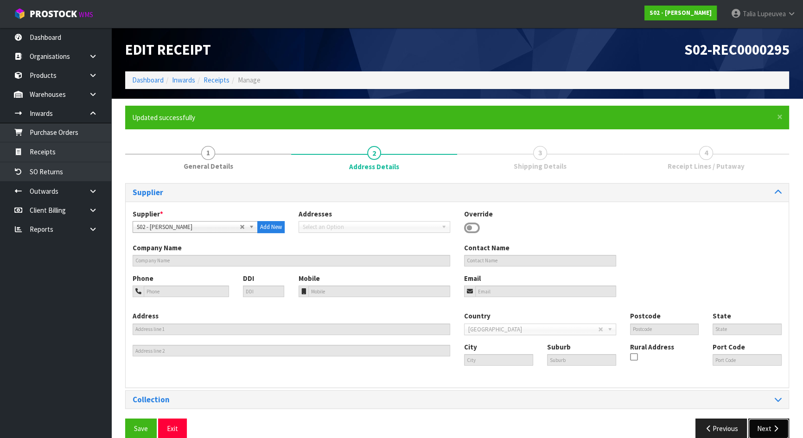
click at [766, 425] on button "Next" at bounding box center [768, 428] width 41 height 20
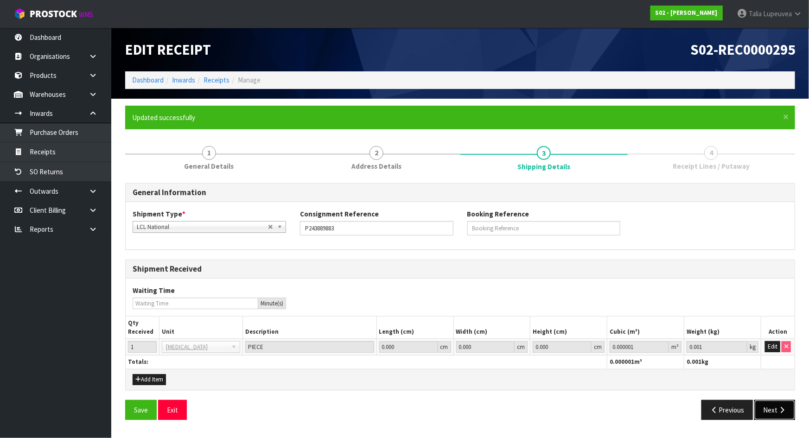
click at [769, 402] on button "Next" at bounding box center [774, 410] width 41 height 20
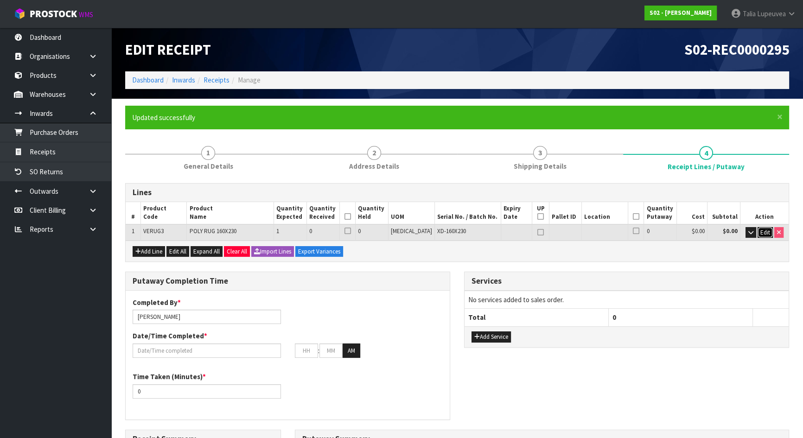
click at [762, 232] on span "Edit" at bounding box center [765, 232] width 10 height 8
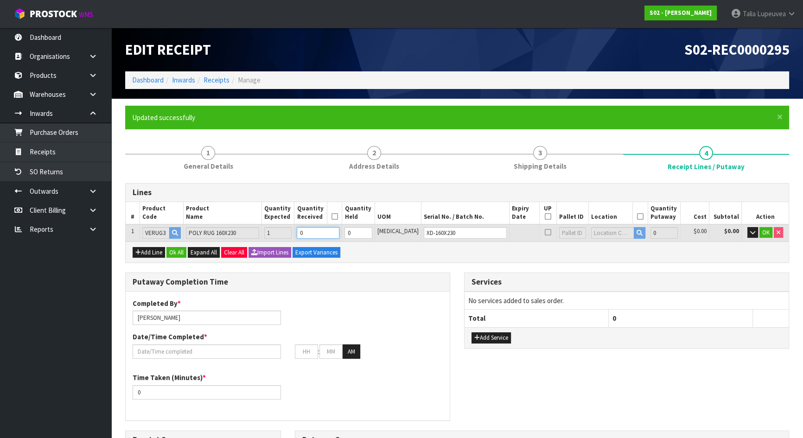
type input "0.033434"
type input "2.92"
type input "1"
click at [339, 231] on input "1" at bounding box center [318, 233] width 43 height 12
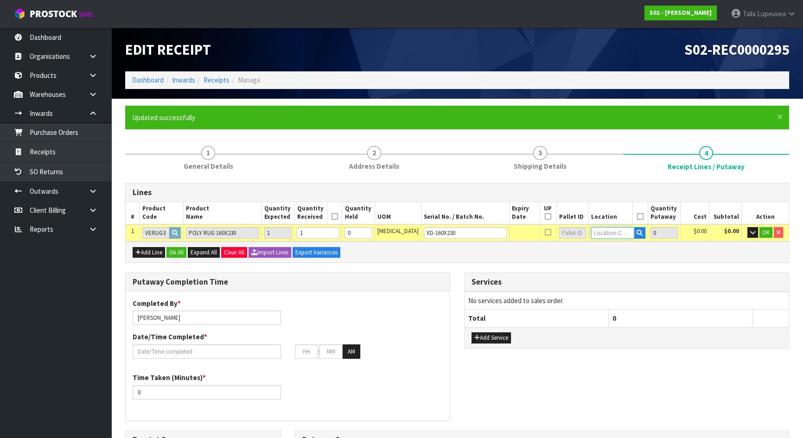
click at [616, 236] on input "text" at bounding box center [612, 233] width 43 height 12
type input "02-18-1"
click at [615, 249] on link "02-18-1 -A" at bounding box center [616, 248] width 73 height 13
type input "1"
type input "02-18-1-A"
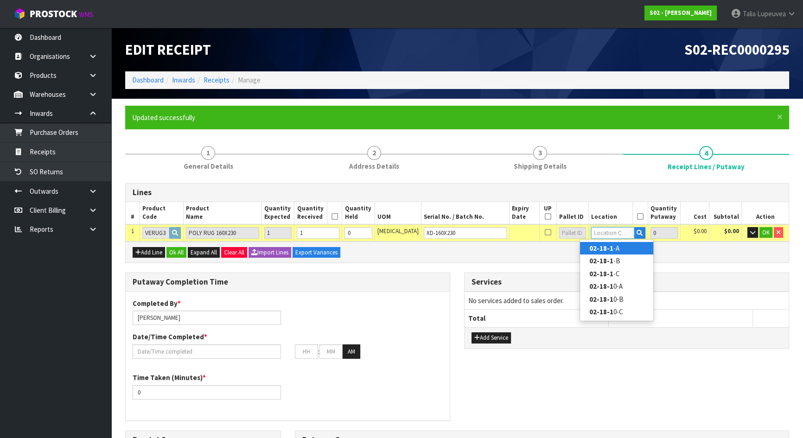
type input "1"
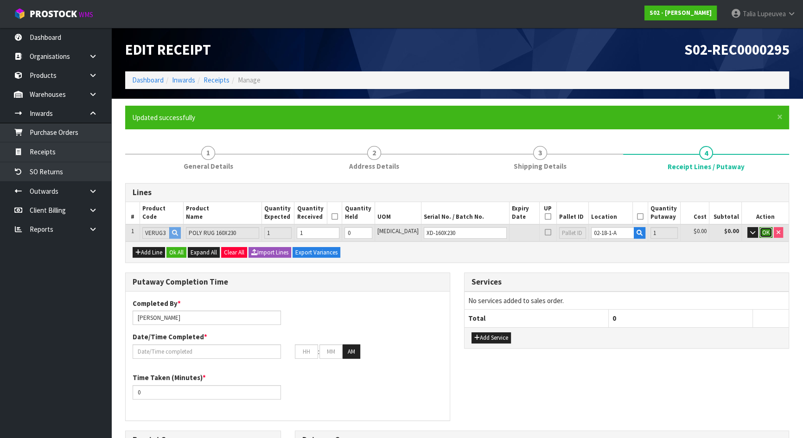
click at [765, 228] on span "OK" at bounding box center [765, 232] width 7 height 8
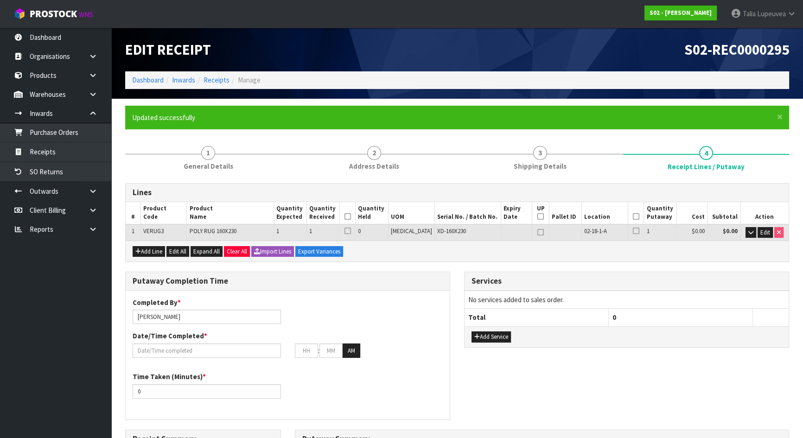
click at [633, 217] on icon at bounding box center [636, 216] width 6 height 0
click at [351, 216] on icon at bounding box center [347, 216] width 6 height 0
click at [240, 351] on input "text" at bounding box center [207, 350] width 148 height 14
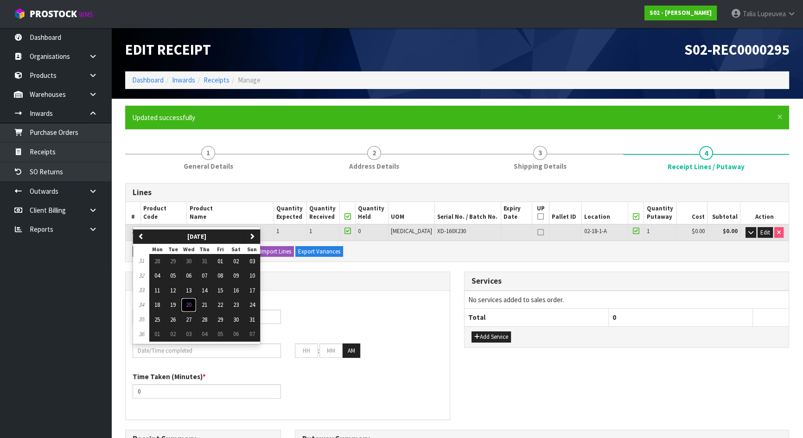
click at [190, 302] on span "20" at bounding box center [189, 305] width 6 height 8
type input "[DATE]"
type input "12"
type input "00"
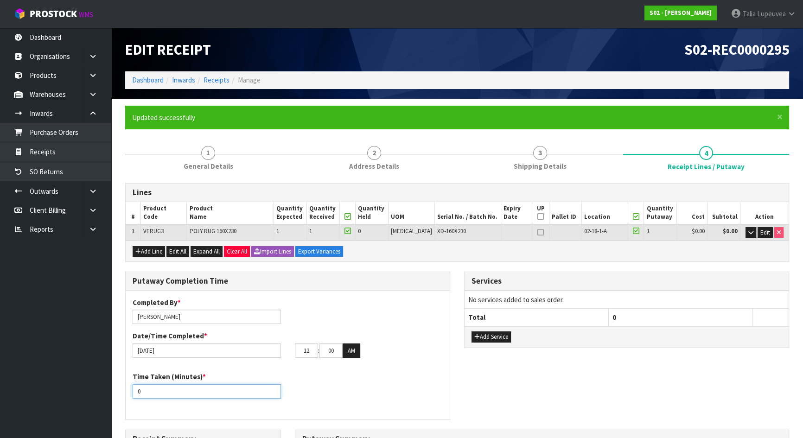
drag, startPoint x: 154, startPoint y: 390, endPoint x: 120, endPoint y: 398, distance: 35.2
click at [120, 398] on div "Putaway Completion Time Completed By * [PERSON_NAME] Date/Time Completed * [DAT…" at bounding box center [287, 351] width 339 height 158
type input "15"
click at [350, 310] on div "Completed By * [PERSON_NAME] Date/Time Completed * [DATE] 12 : 00 : 00 AM" at bounding box center [288, 331] width 324 height 67
drag, startPoint x: 315, startPoint y: 349, endPoint x: 285, endPoint y: 358, distance: 31.4
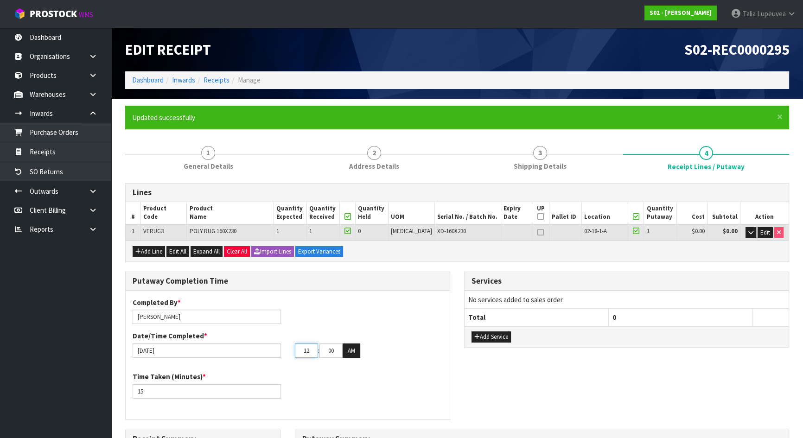
click at [285, 358] on div "Completed By * [PERSON_NAME] Date/Time Completed * [DATE] 12 : 00 : 00 AM" at bounding box center [288, 331] width 324 height 67
type input "03"
type input "52"
click at [350, 351] on button "AM" at bounding box center [351, 350] width 18 height 15
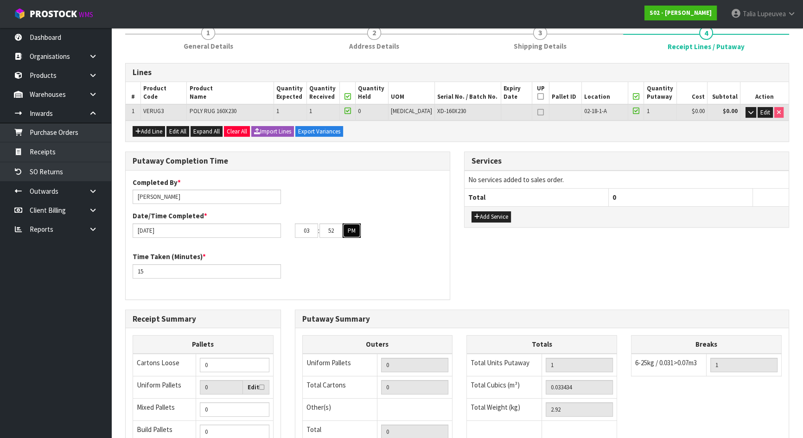
scroll to position [253, 0]
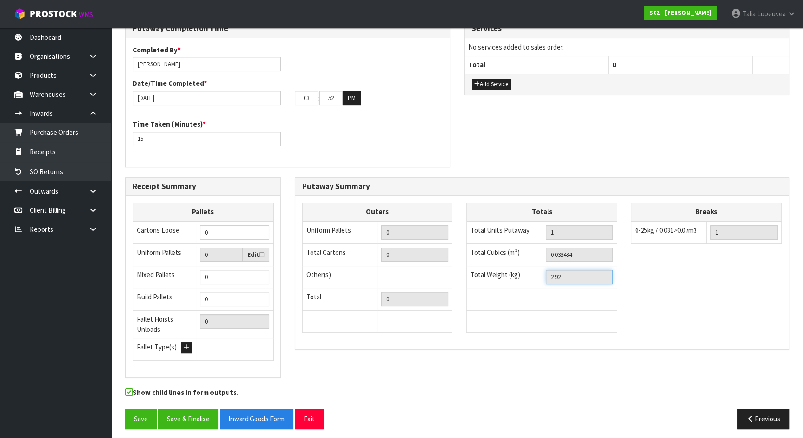
drag, startPoint x: 568, startPoint y: 275, endPoint x: 523, endPoint y: 276, distance: 44.5
click at [524, 276] on tr "Total Weight (kg) 2.92" at bounding box center [542, 277] width 150 height 22
click at [771, 418] on button "Previous" at bounding box center [763, 419] width 52 height 20
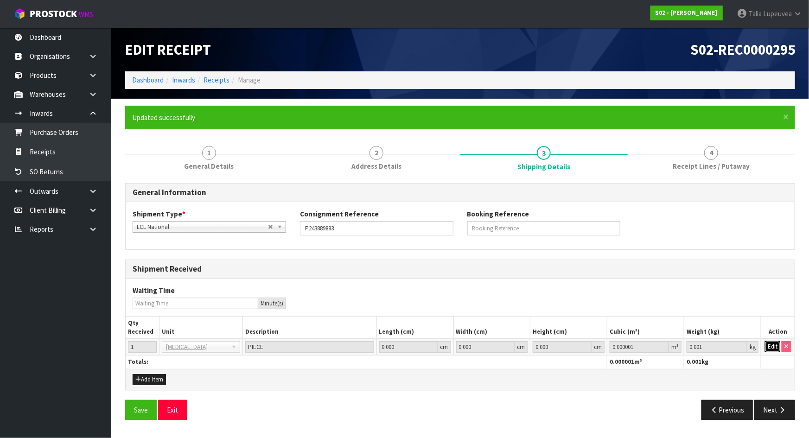
click at [774, 349] on button "Edit" at bounding box center [772, 346] width 15 height 11
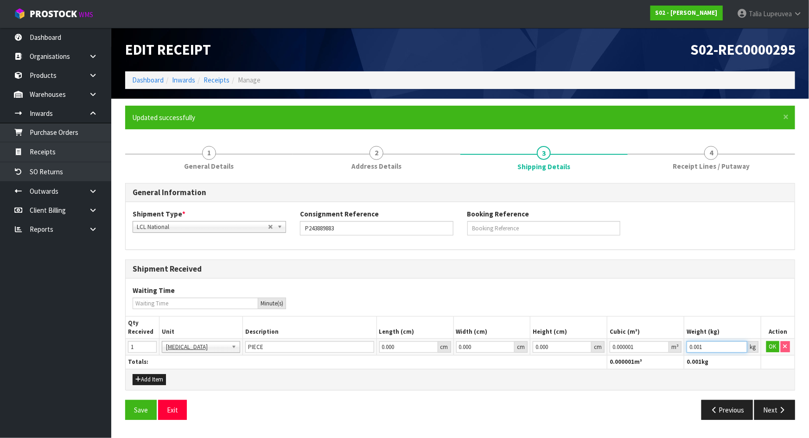
drag, startPoint x: 716, startPoint y: 344, endPoint x: 661, endPoint y: 357, distance: 56.1
click at [661, 357] on table "Qty Received Unit Description Length (cm) Width (cm) Height (cm) Cubic (m³) Wei…" at bounding box center [460, 343] width 669 height 52
paste input "2.92"
type input "2.92"
click at [776, 406] on button "Next" at bounding box center [774, 410] width 41 height 20
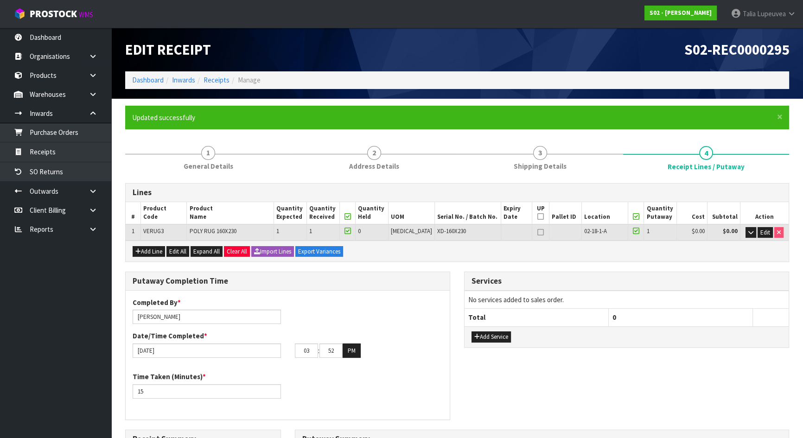
scroll to position [256, 0]
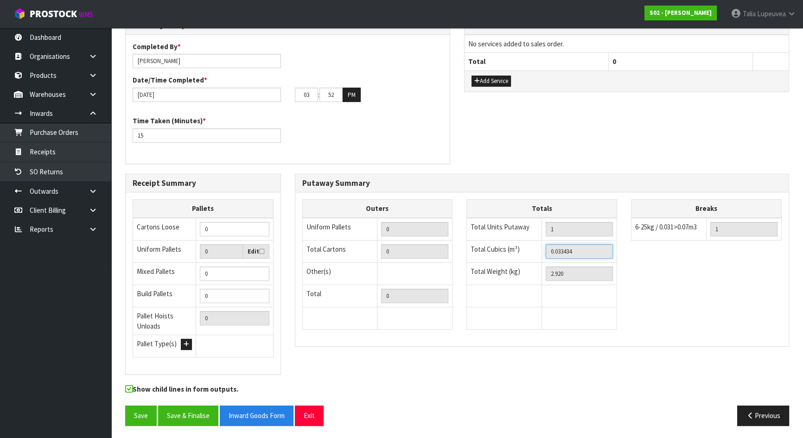
drag, startPoint x: 547, startPoint y: 242, endPoint x: 495, endPoint y: 247, distance: 52.1
click at [495, 247] on tr "Total Cubics (m³) 0.033434" at bounding box center [542, 251] width 150 height 22
click at [750, 406] on button "Previous" at bounding box center [763, 416] width 52 height 20
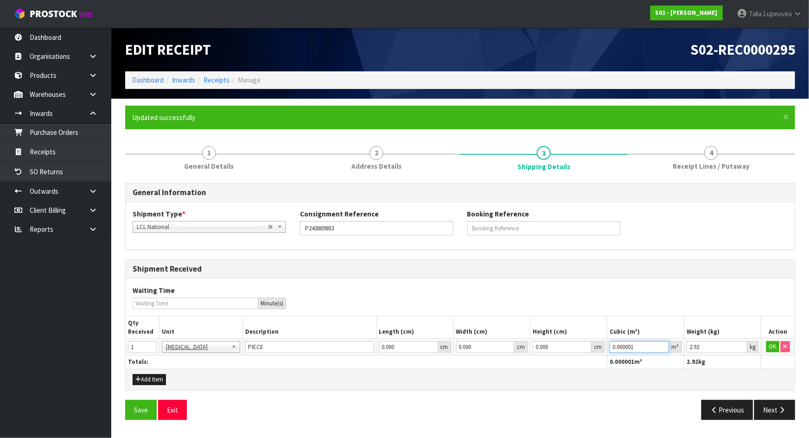
drag, startPoint x: 651, startPoint y: 347, endPoint x: 584, endPoint y: 351, distance: 66.4
click at [584, 351] on tr "1 BAG BAR BSK BIN BTL BOX BDL CAB CGE CTN CSE COI CRA CRT CBE CYL DRM JAR MTR P…" at bounding box center [460, 347] width 669 height 17
paste input "33434"
type input "0.033434"
click at [769, 347] on button "OK" at bounding box center [772, 346] width 13 height 11
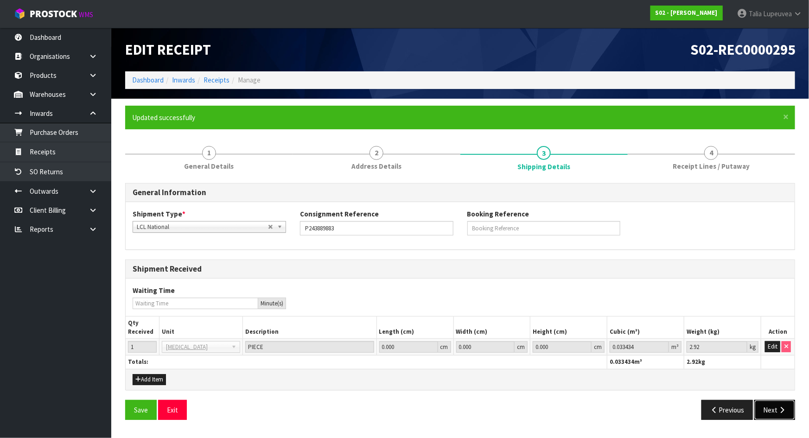
click at [779, 411] on icon "button" at bounding box center [781, 409] width 9 height 7
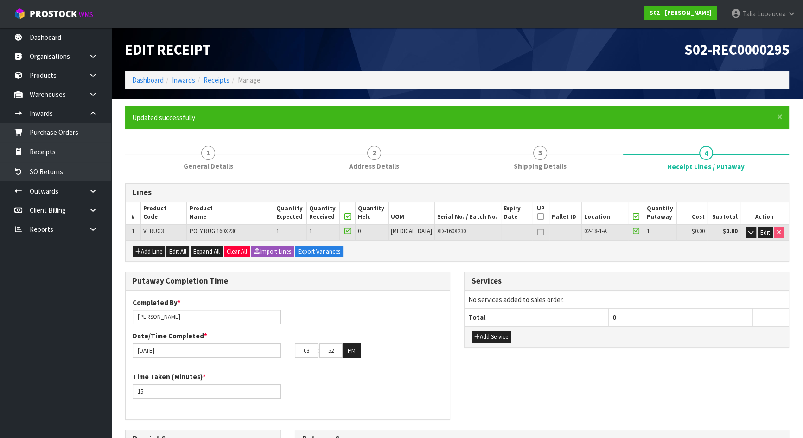
scroll to position [168, 0]
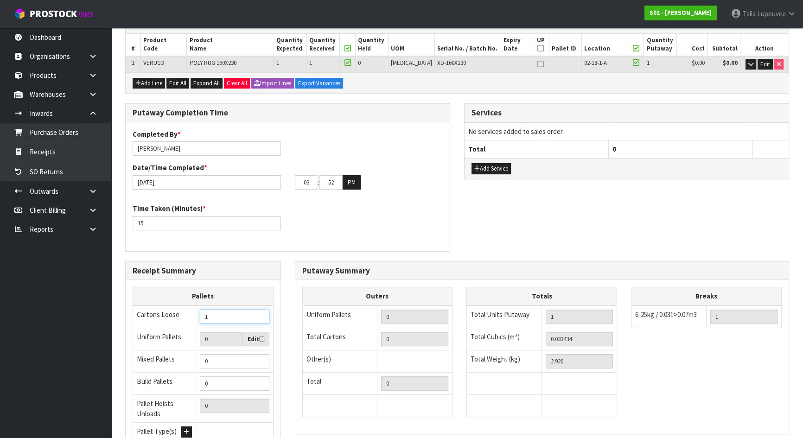
type input "1"
click at [260, 313] on input "1" at bounding box center [234, 317] width 69 height 14
click at [515, 238] on div "Putaway Completion Time Completed By * [PERSON_NAME] Date/Time Completed * [DAT…" at bounding box center [457, 182] width 678 height 158
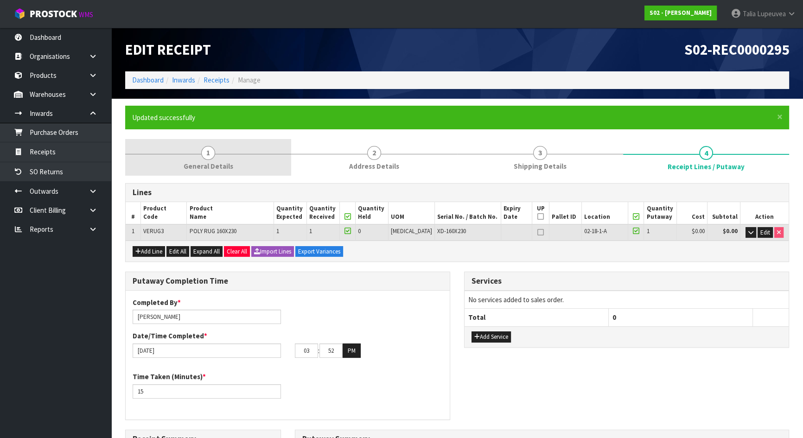
click at [233, 171] on link "1 General Details" at bounding box center [208, 157] width 166 height 37
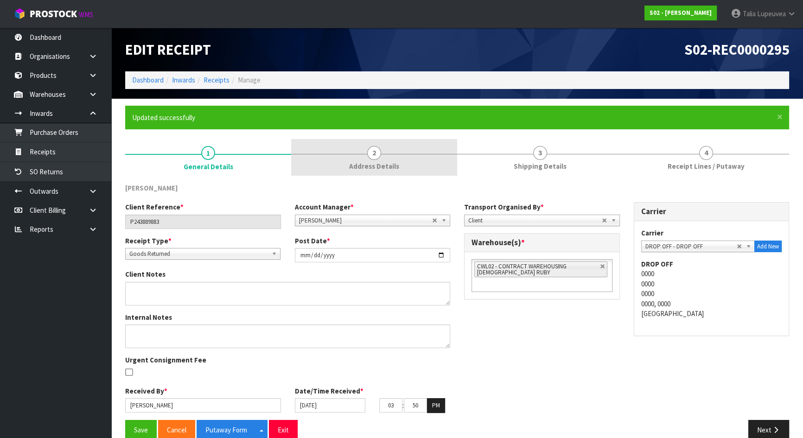
click at [407, 162] on link "2 Address Details" at bounding box center [374, 157] width 166 height 37
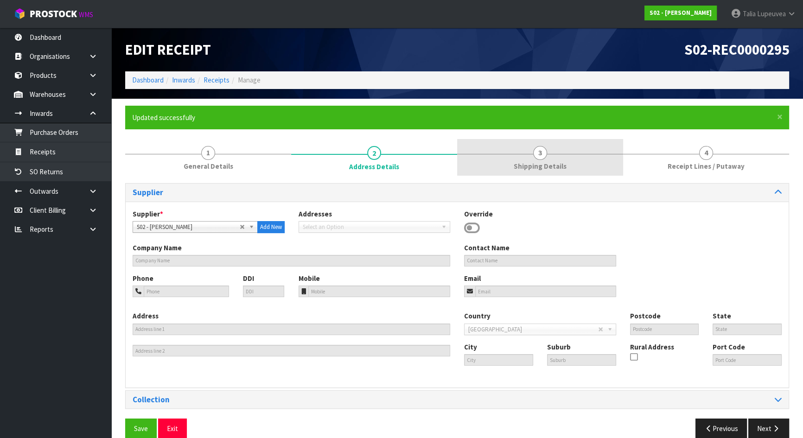
click at [524, 163] on span "Shipping Details" at bounding box center [539, 166] width 53 height 10
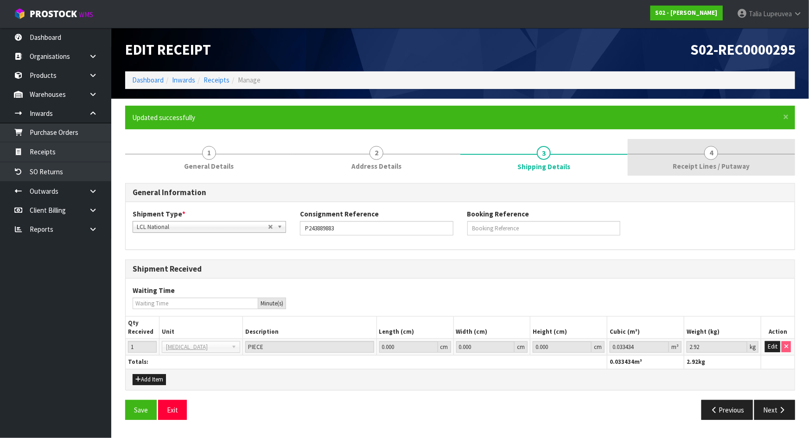
click at [724, 171] on link "4 Receipt Lines / Putaway" at bounding box center [710, 157] width 167 height 37
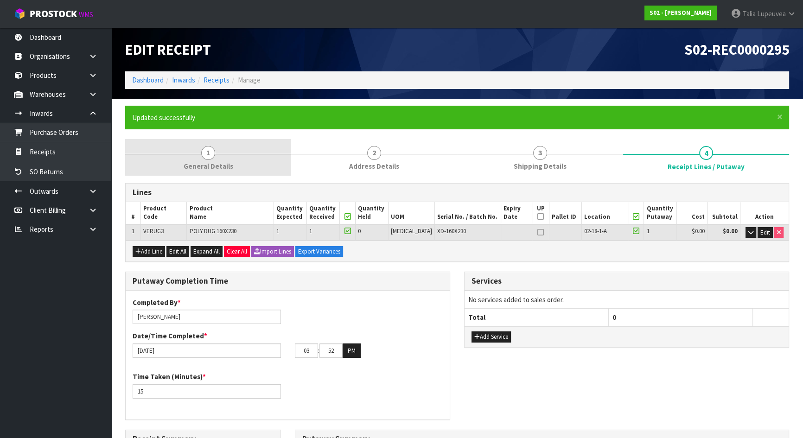
click at [243, 171] on link "1 General Details" at bounding box center [208, 157] width 166 height 37
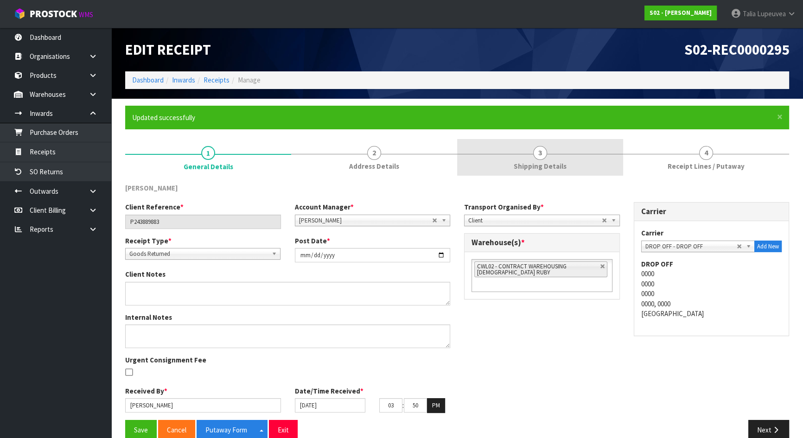
click at [510, 157] on link "3 Shipping Details" at bounding box center [540, 157] width 166 height 37
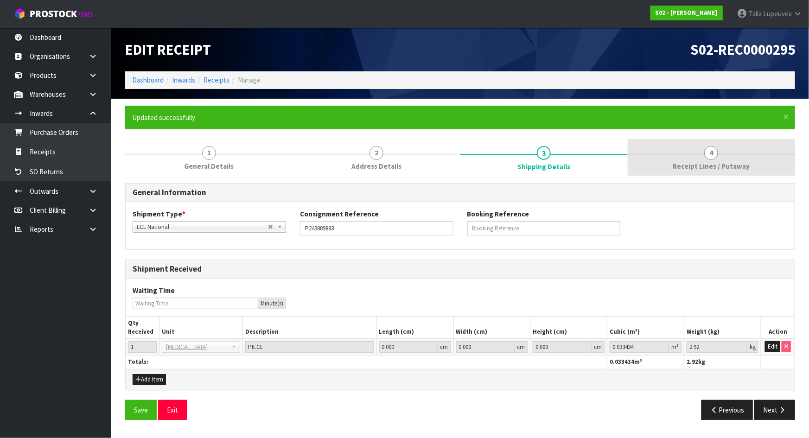
click at [737, 150] on link "4 Receipt Lines / Putaway" at bounding box center [710, 157] width 167 height 37
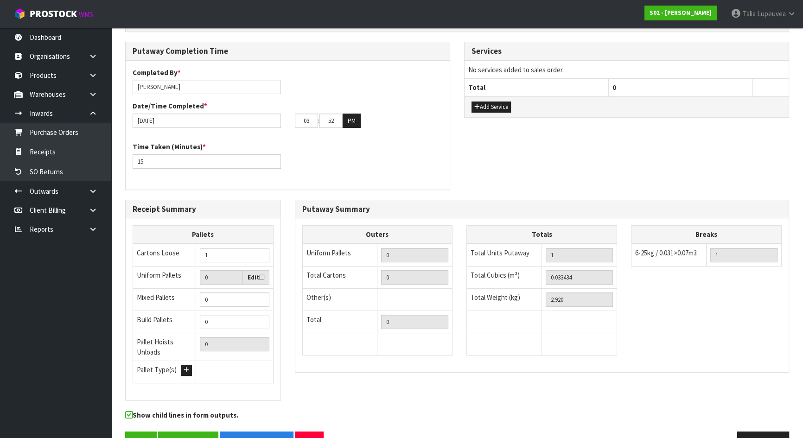
scroll to position [253, 0]
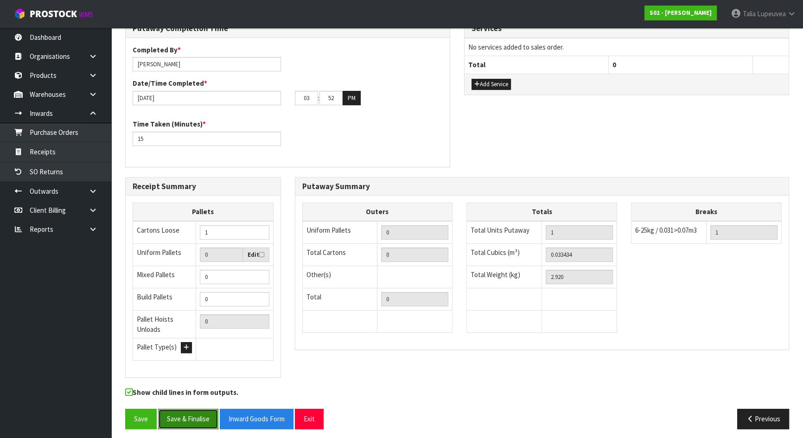
click at [200, 420] on button "Save & Finalise" at bounding box center [188, 419] width 60 height 20
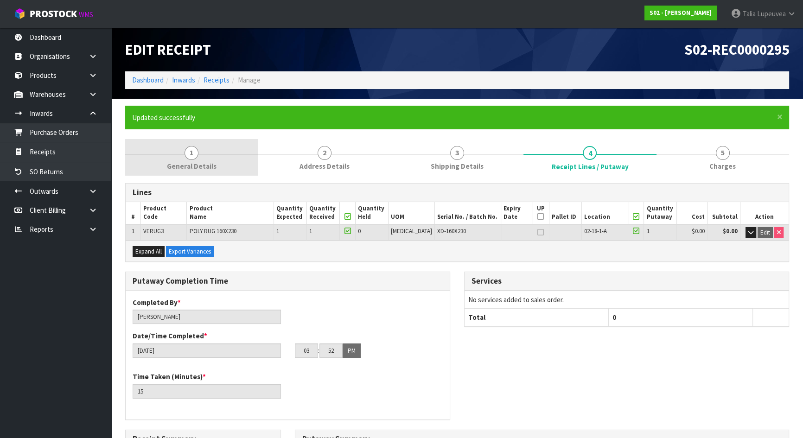
click at [195, 170] on span "General Details" at bounding box center [192, 166] width 50 height 10
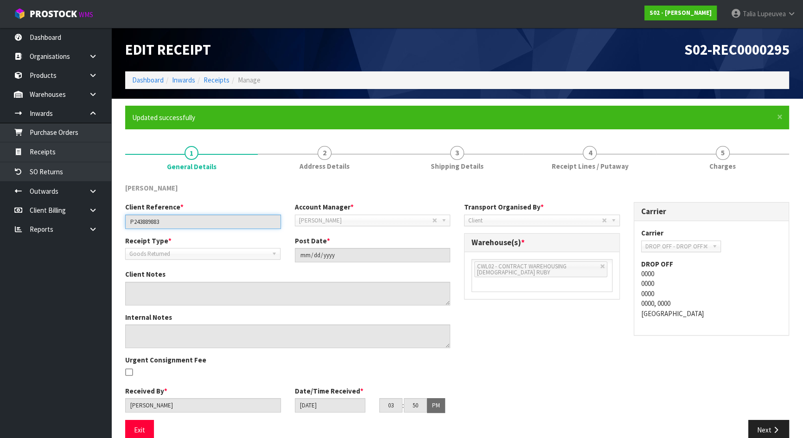
drag, startPoint x: 177, startPoint y: 221, endPoint x: 113, endPoint y: 217, distance: 65.0
click at [113, 217] on section "× Close Updated successfully 1 General Details 2 Address Details 3 Shipping Det…" at bounding box center [456, 276] width 691 height 355
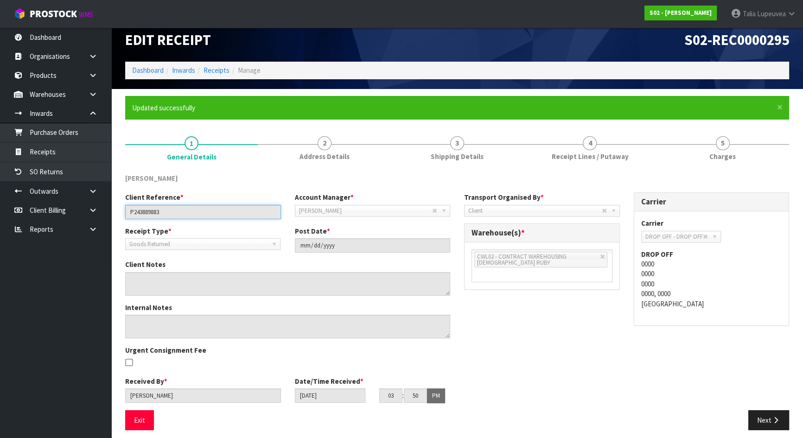
scroll to position [15, 0]
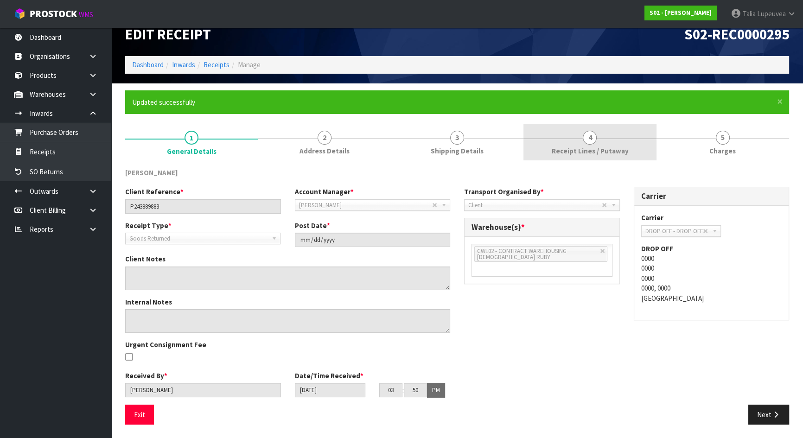
click at [596, 147] on span "Receipt Lines / Putaway" at bounding box center [589, 151] width 77 height 10
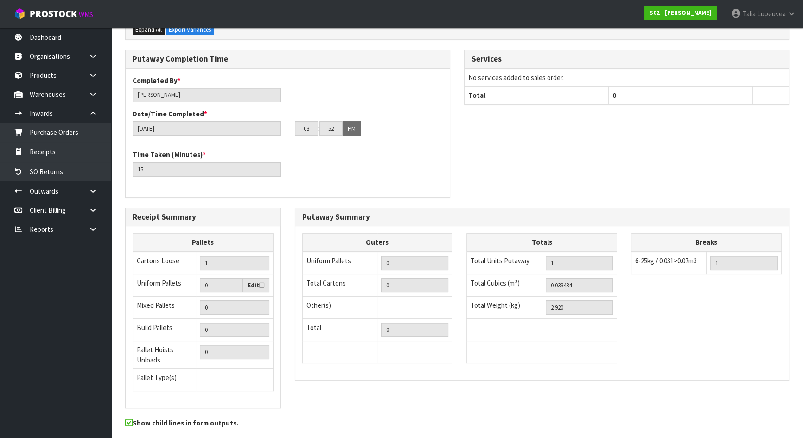
scroll to position [256, 0]
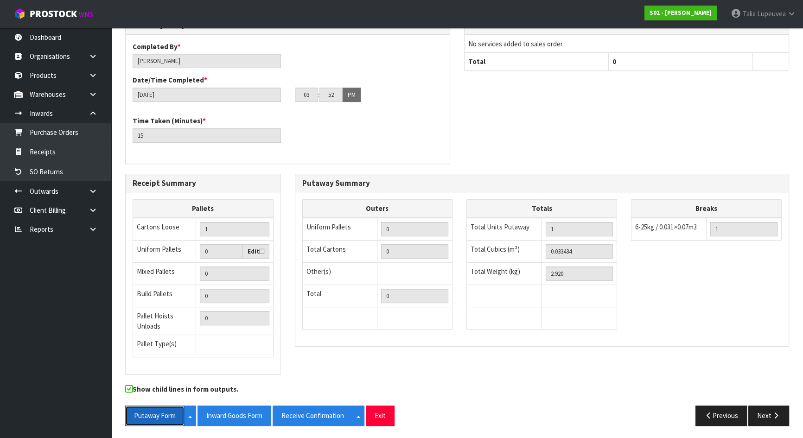
click at [154, 409] on button "Putaway Form" at bounding box center [154, 416] width 59 height 20
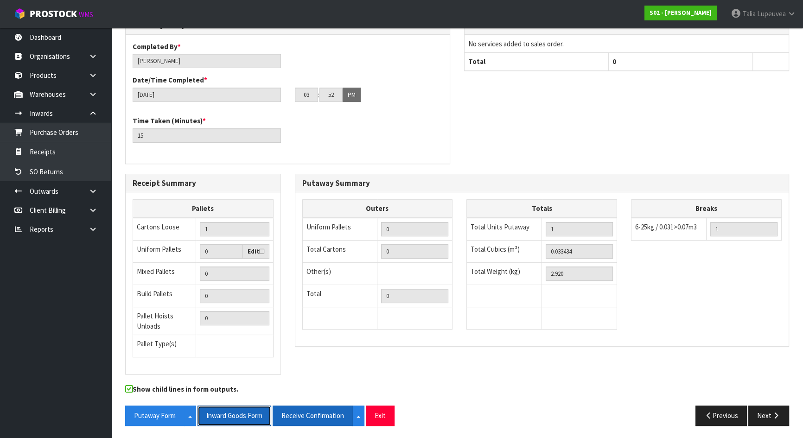
drag, startPoint x: 240, startPoint y: 409, endPoint x: 324, endPoint y: 410, distance: 84.8
click at [240, 409] on button "Inward Goods Form" at bounding box center [234, 416] width 74 height 20
click at [325, 410] on button "Receive Confirmation" at bounding box center [312, 416] width 80 height 20
